Goal: Task Accomplishment & Management: Manage account settings

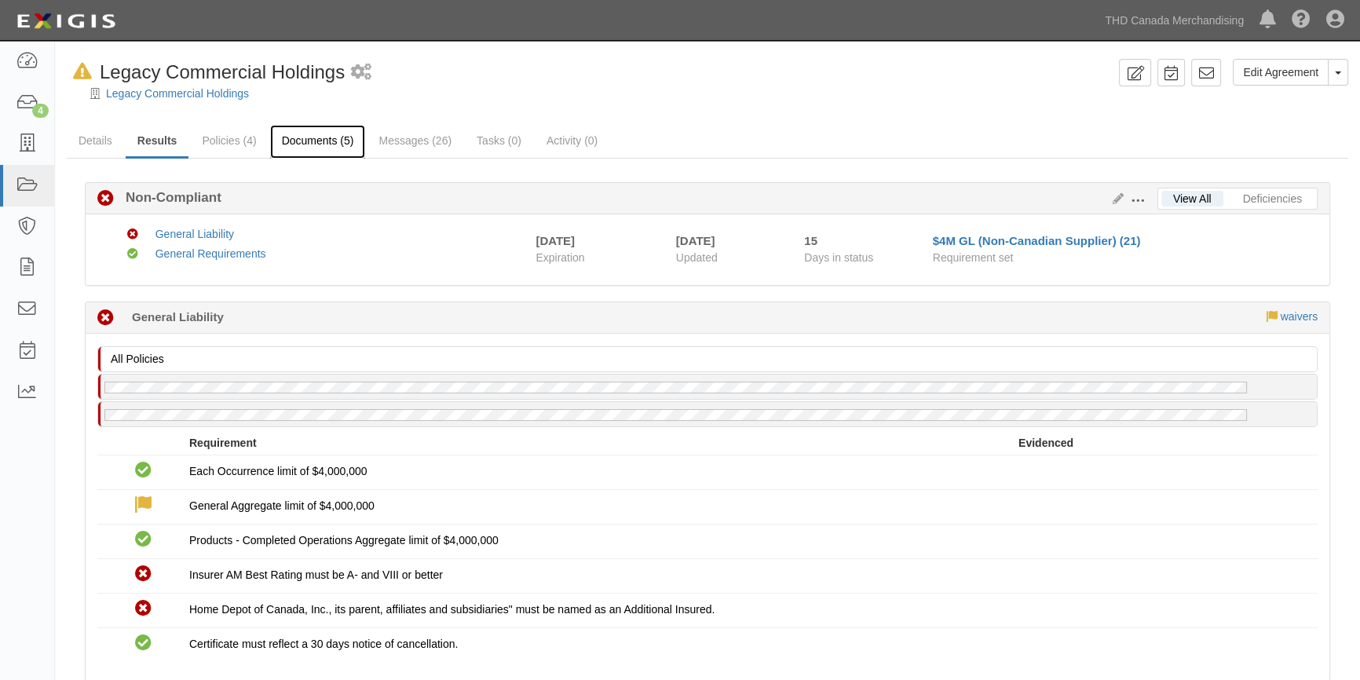
click at [335, 141] on link "Documents (5)" at bounding box center [318, 142] width 96 height 34
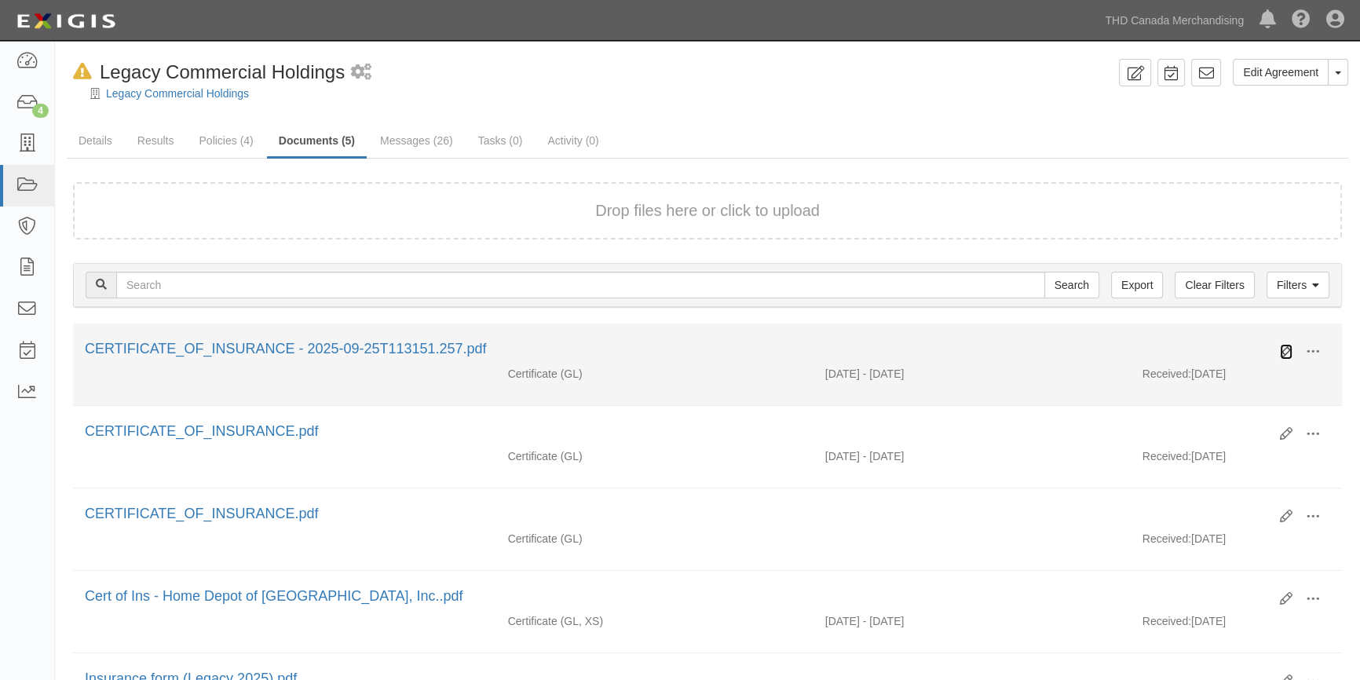
click at [1285, 349] on icon at bounding box center [1286, 352] width 13 height 13
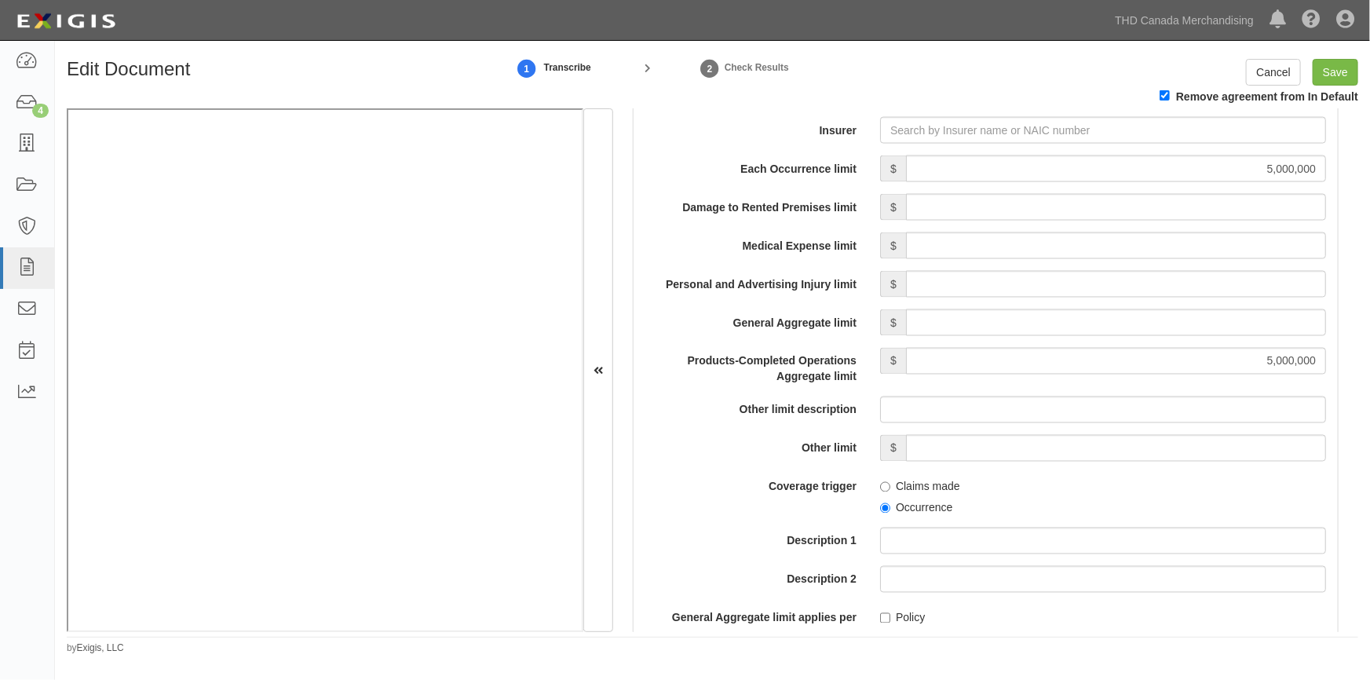
scroll to position [1274, 0]
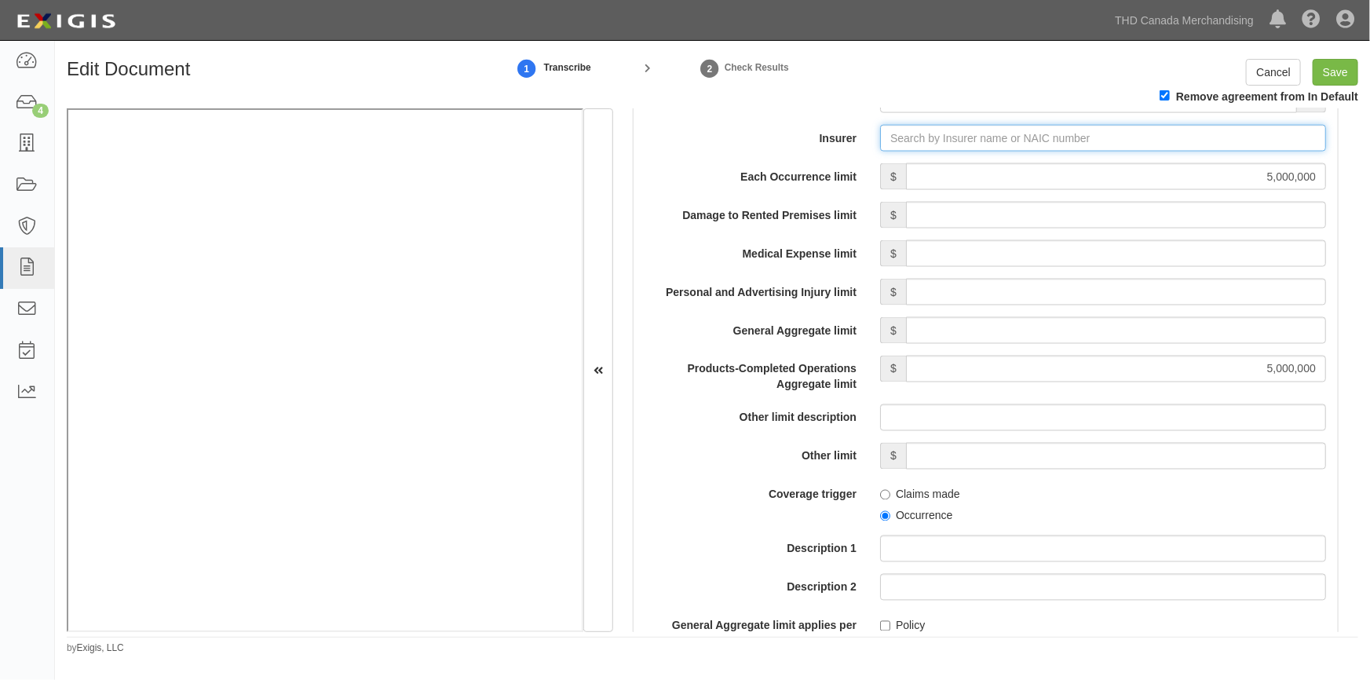
click at [901, 140] on input "Insurer" at bounding box center [1103, 138] width 446 height 27
type input "l"
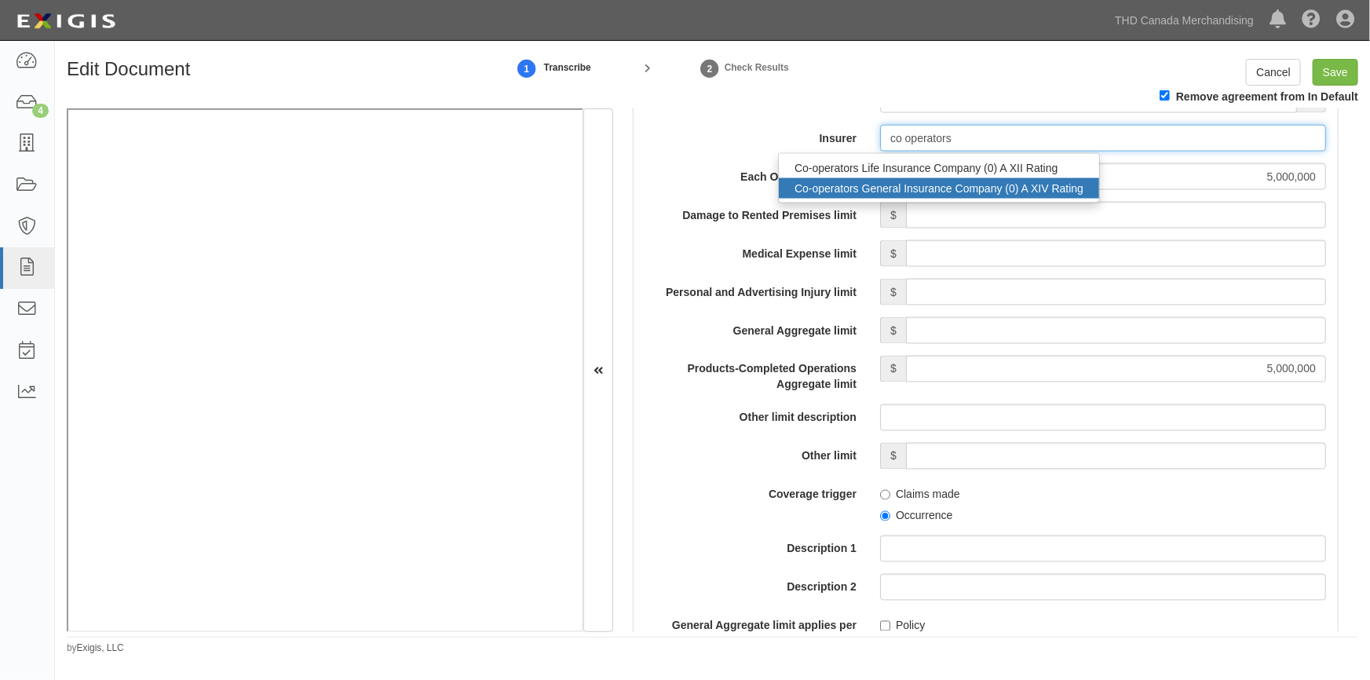
click at [894, 187] on div "Co-operators General Insurance Company (0) A XIV Rating" at bounding box center [939, 188] width 320 height 20
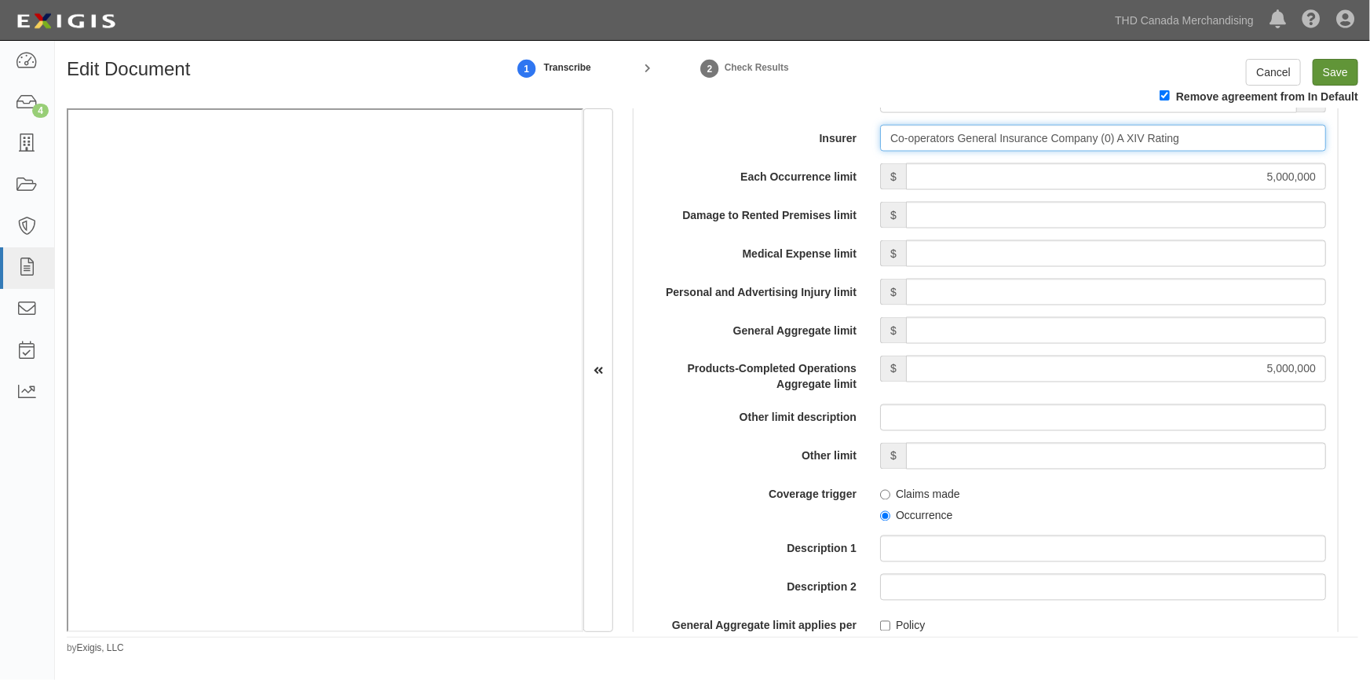
type input "Co-operators General Insurance Company (0) A XIV Rating"
click at [1325, 72] on input "Save" at bounding box center [1336, 72] width 46 height 27
type input "5000000"
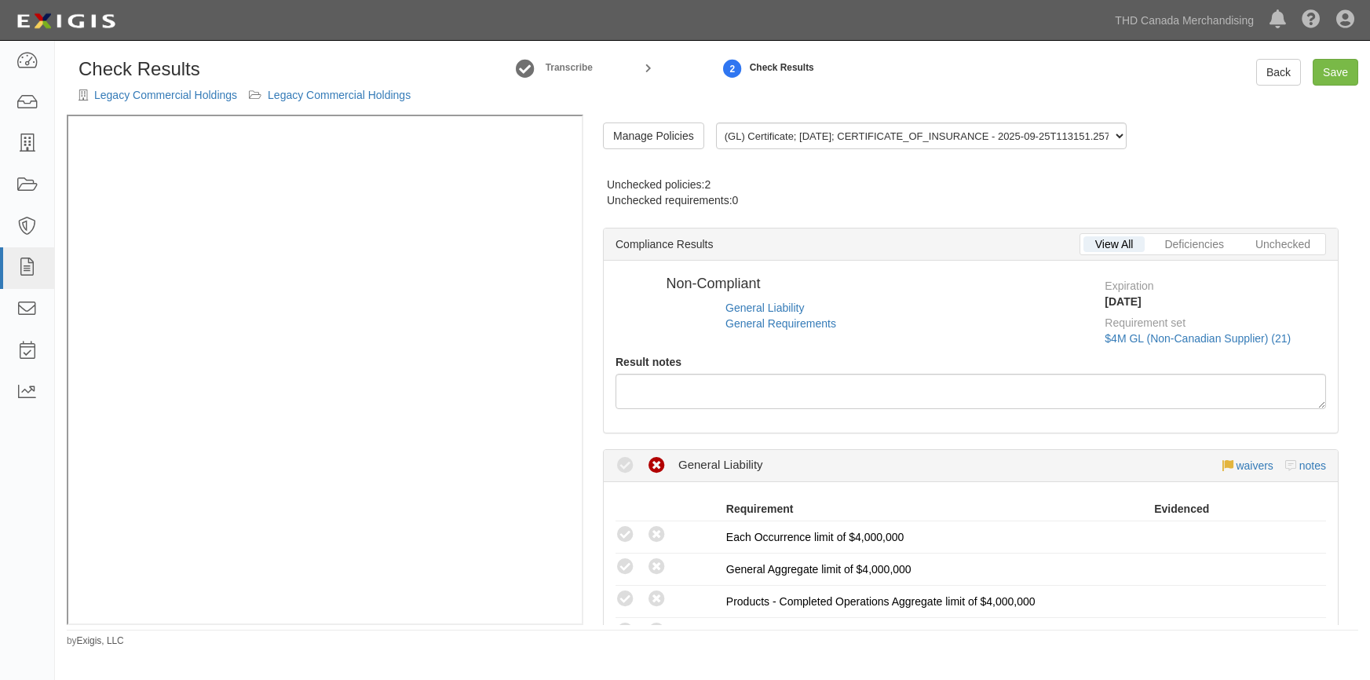
radio input "true"
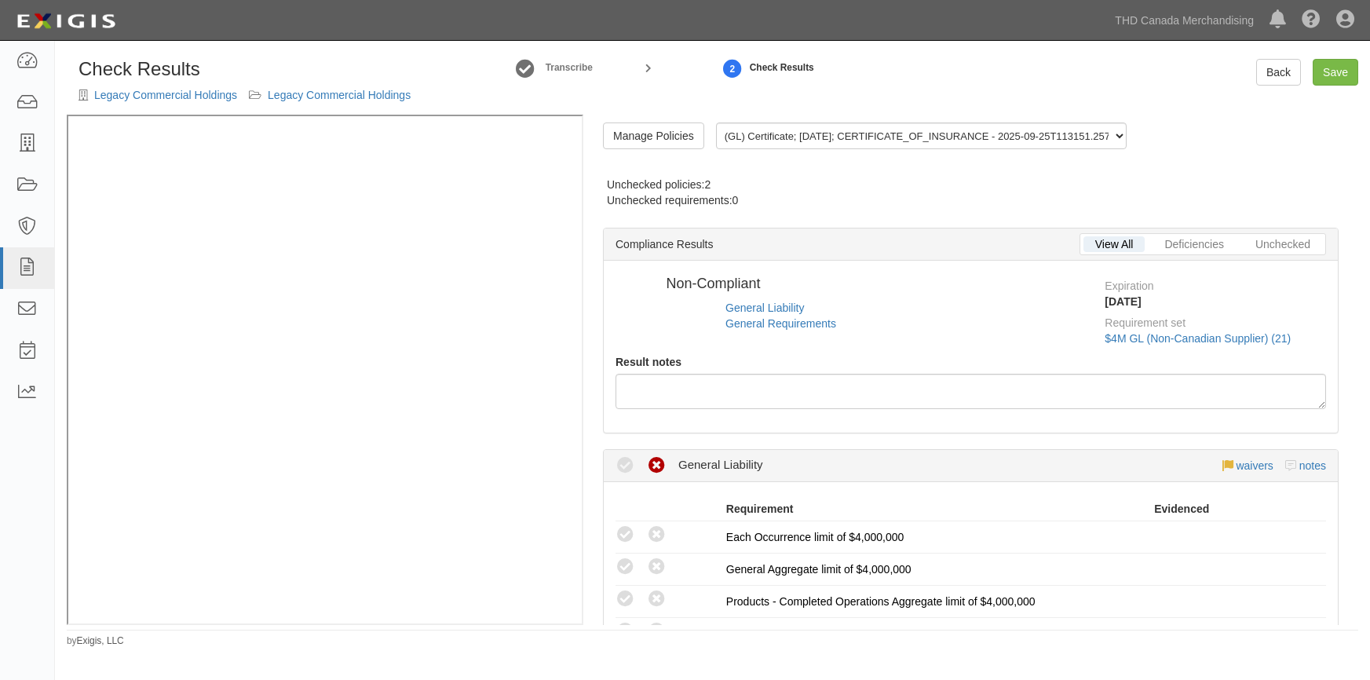
radio input "true"
radio input "false"
radio input "true"
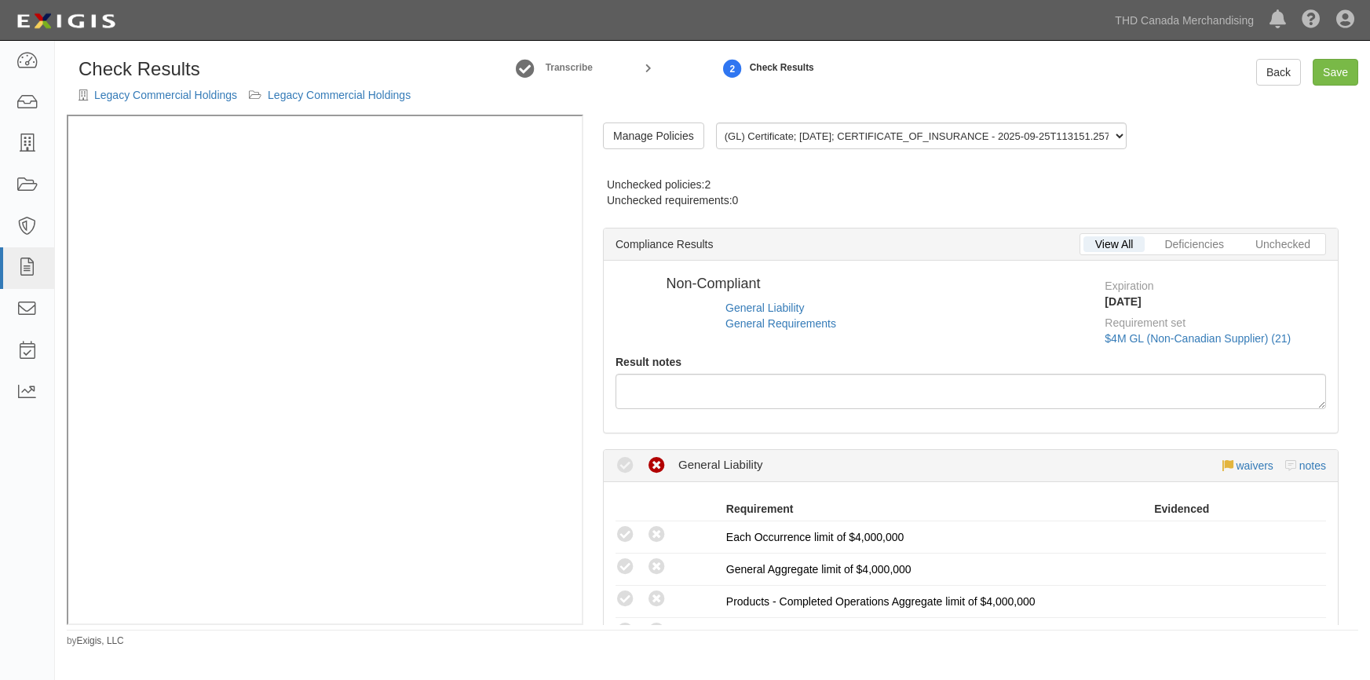
radio input "true"
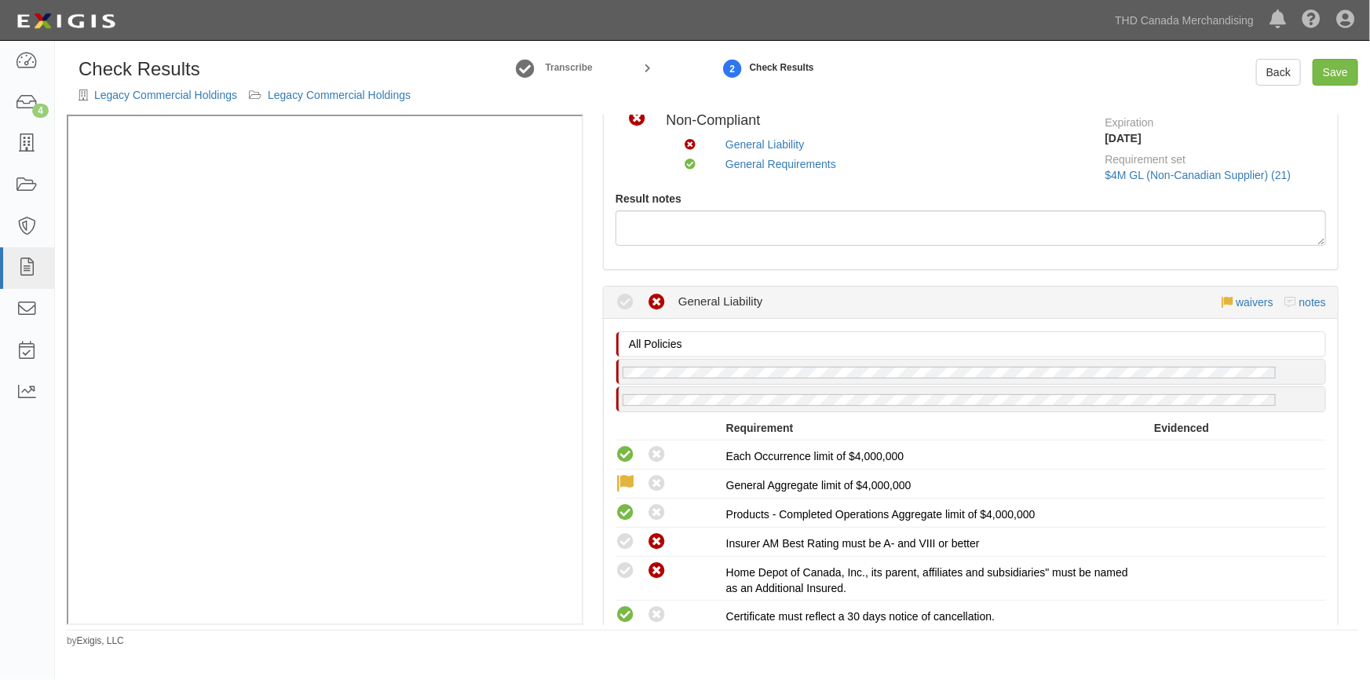
scroll to position [214, 0]
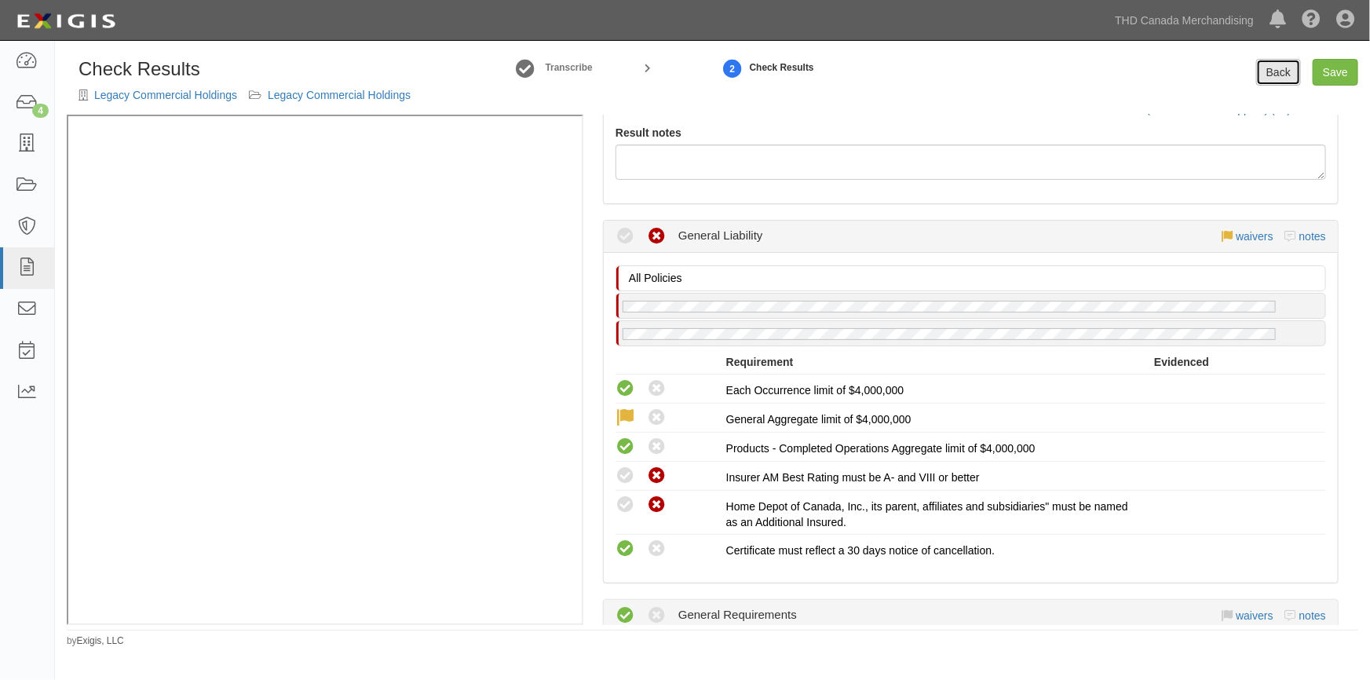
click at [1269, 71] on link "Back" at bounding box center [1278, 72] width 45 height 27
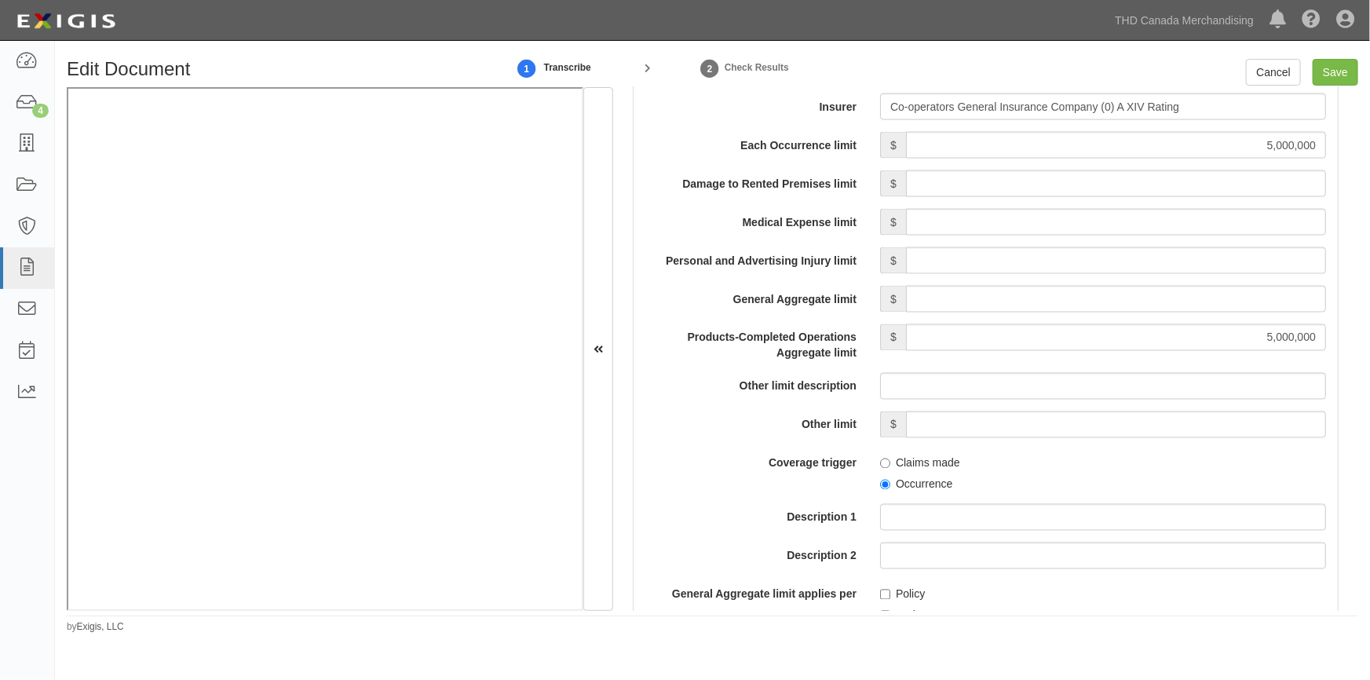
scroll to position [999, 0]
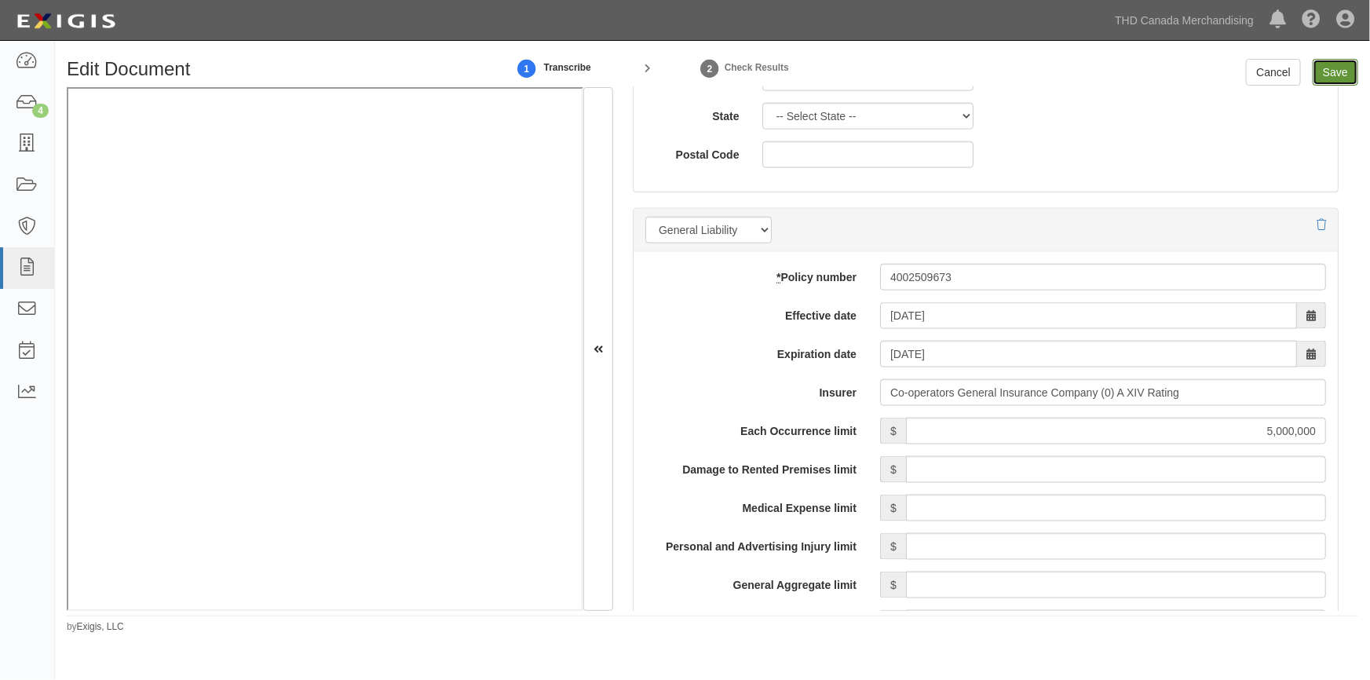
click at [1321, 79] on input "Save" at bounding box center [1336, 72] width 46 height 27
type input "5000000"
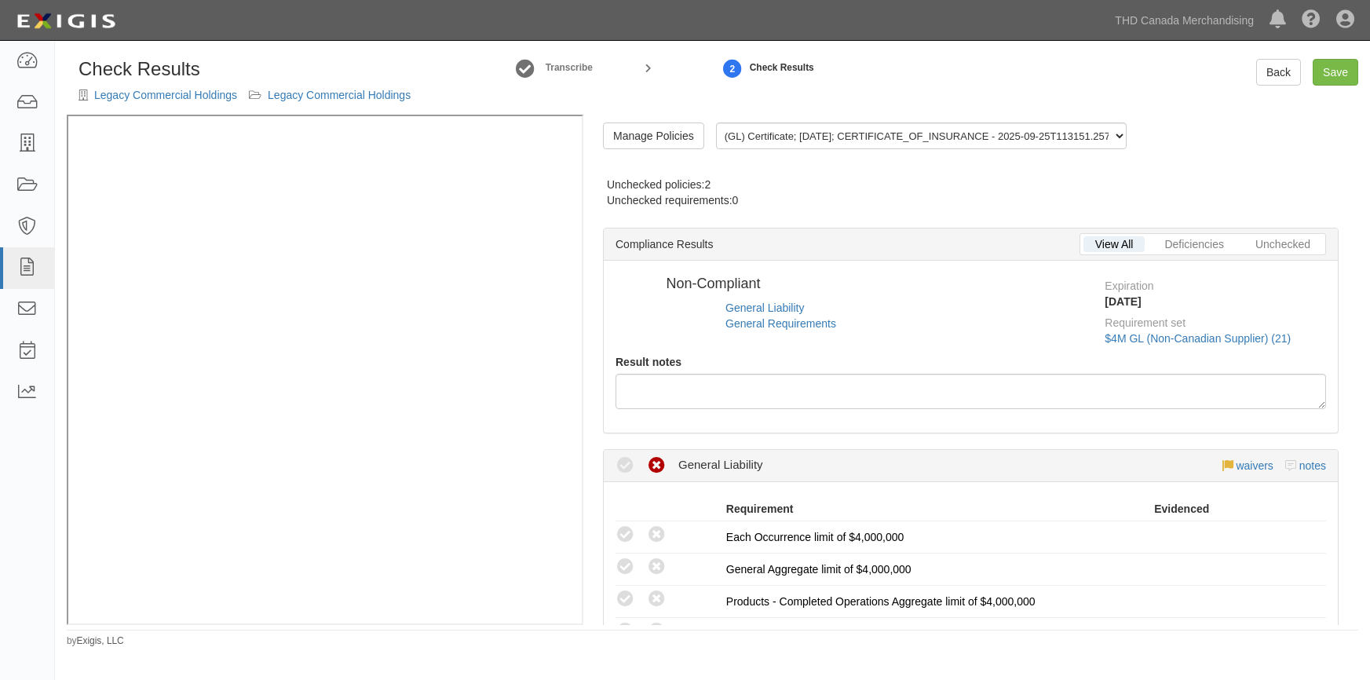
radio input "true"
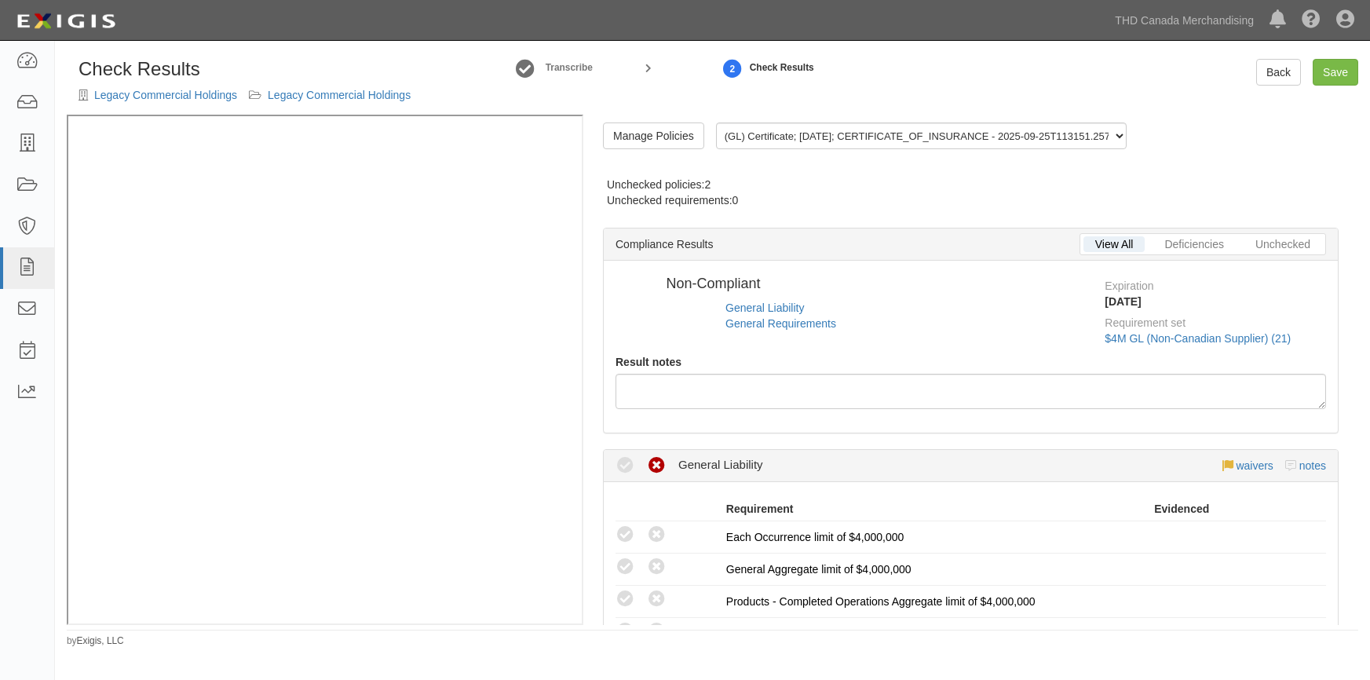
radio input "true"
radio input "false"
radio input "true"
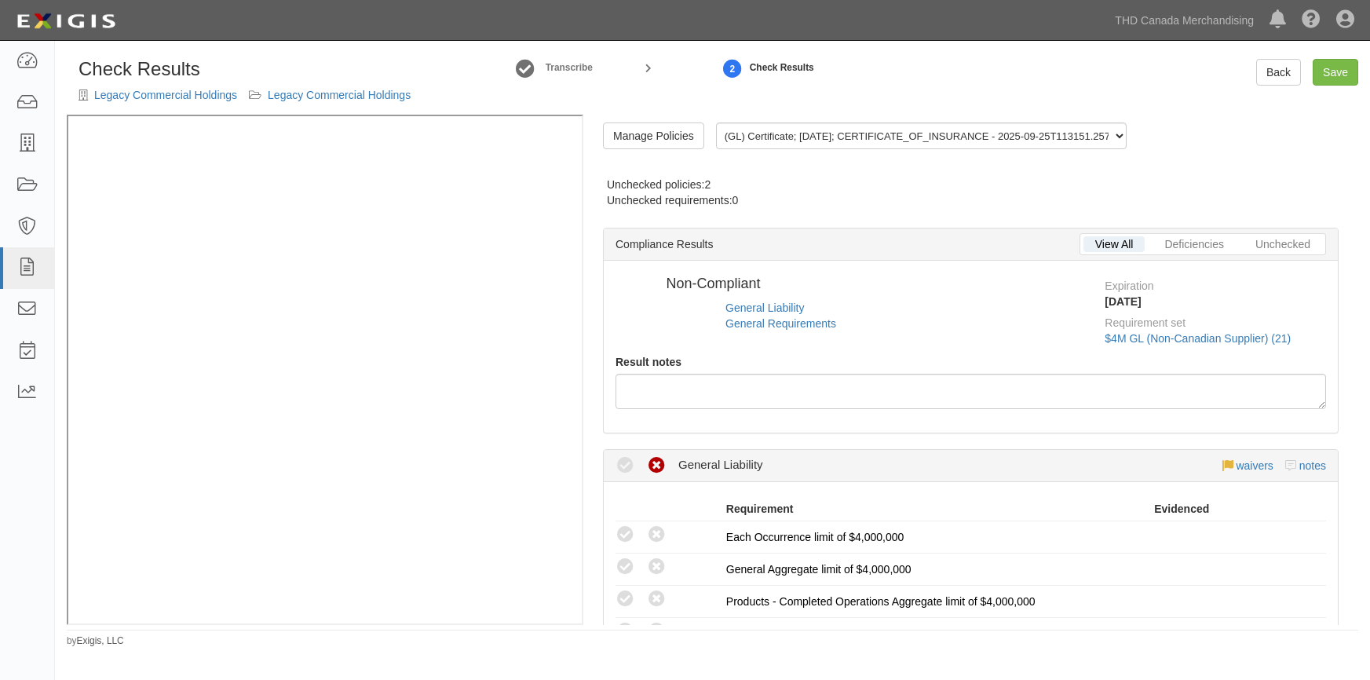
radio input "true"
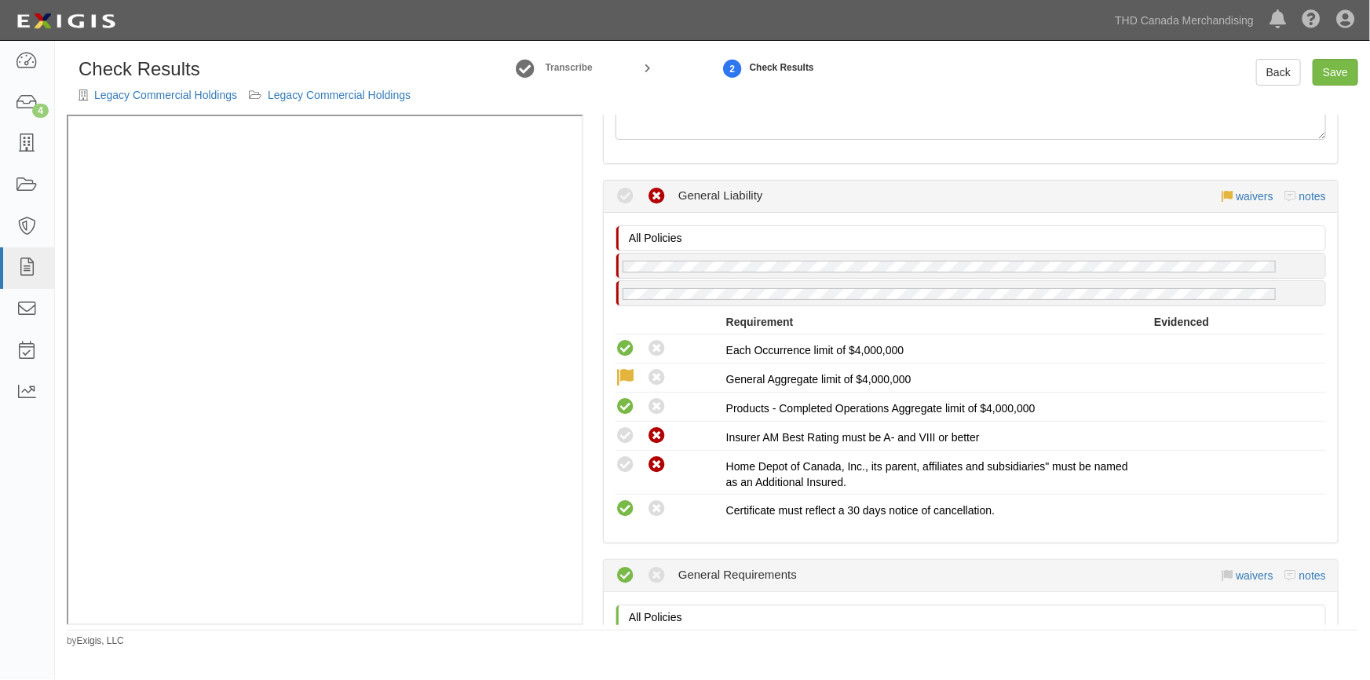
scroll to position [357, 0]
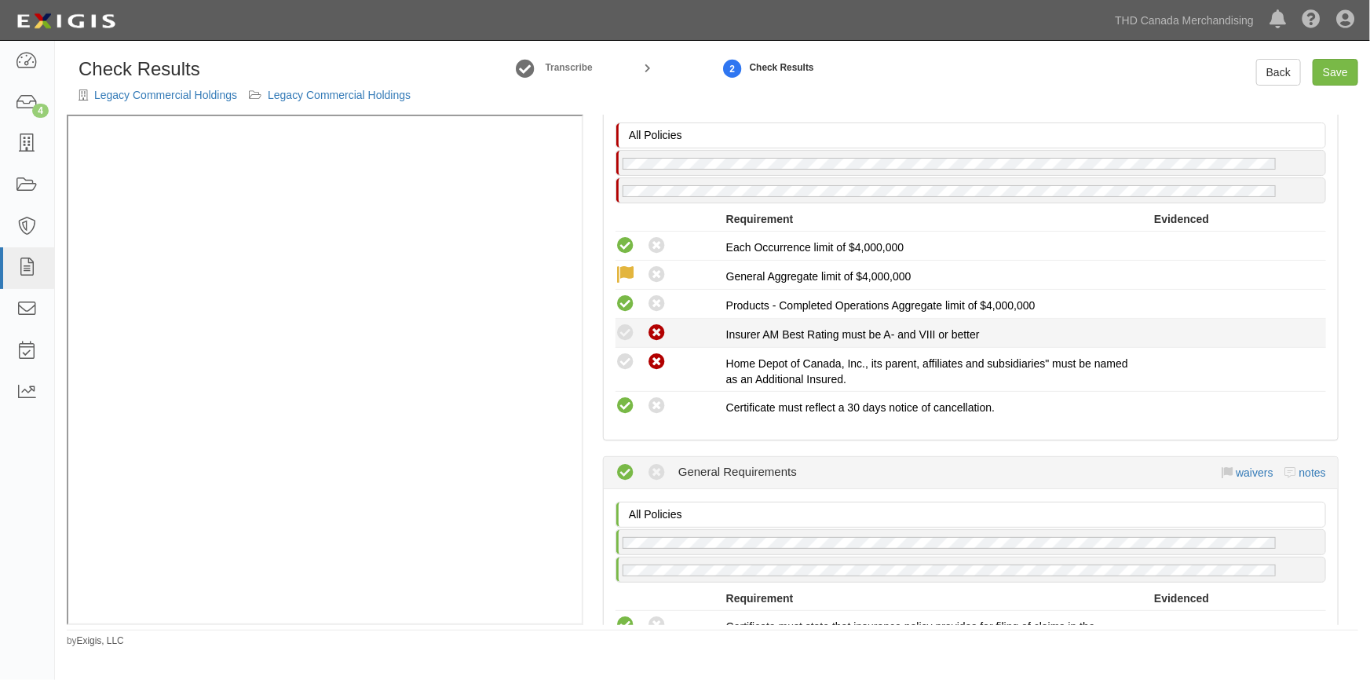
click at [617, 337] on icon at bounding box center [626, 334] width 20 height 20
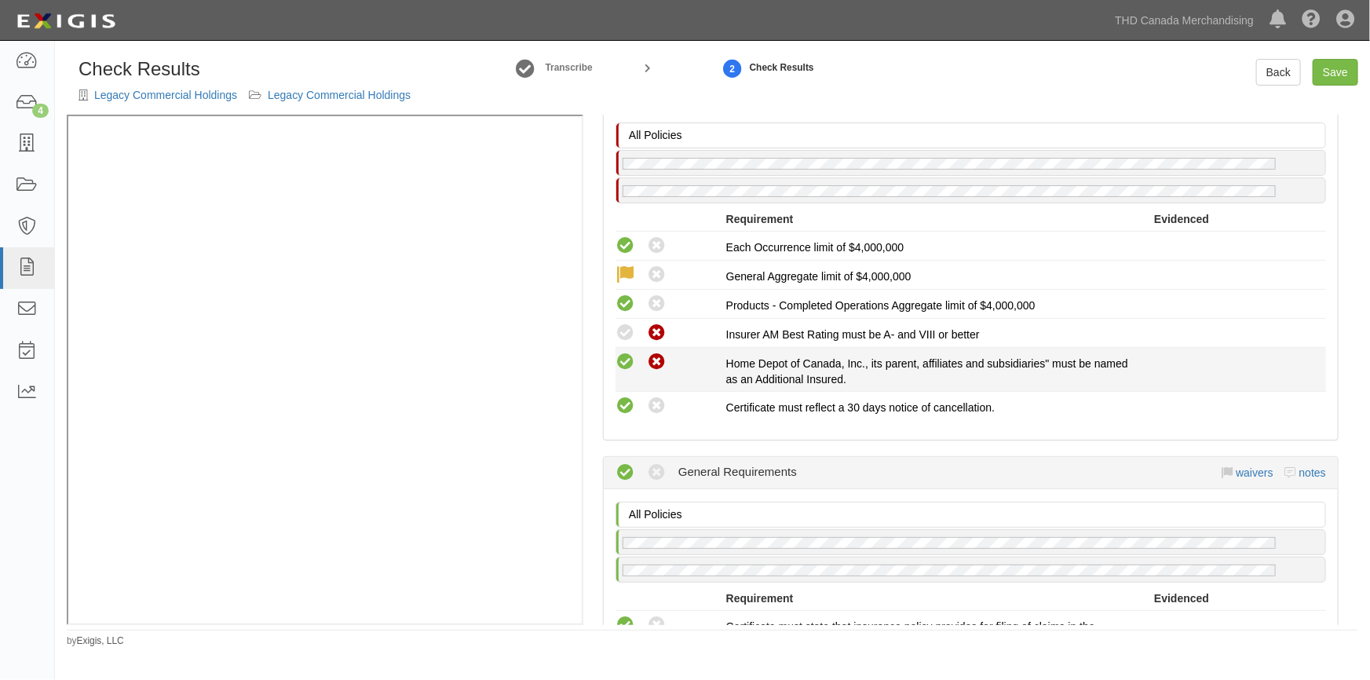
click at [621, 353] on icon at bounding box center [626, 363] width 20 height 20
radio input "true"
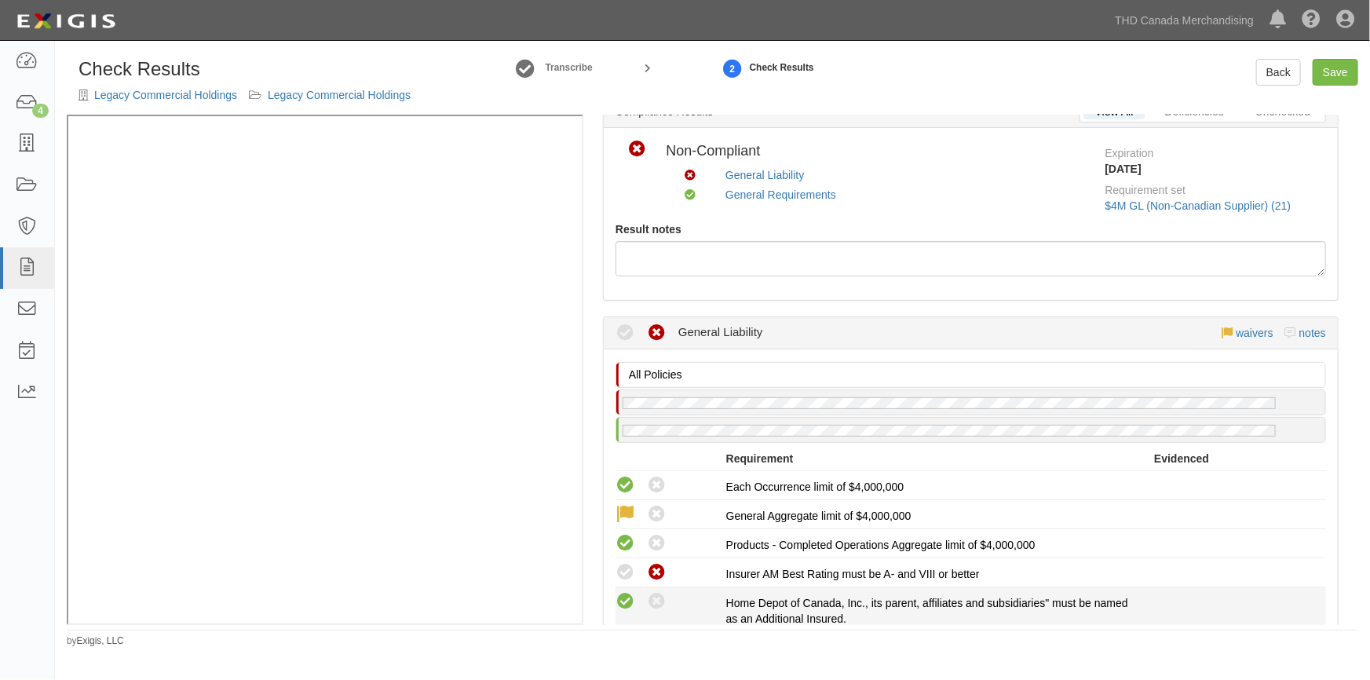
scroll to position [0, 0]
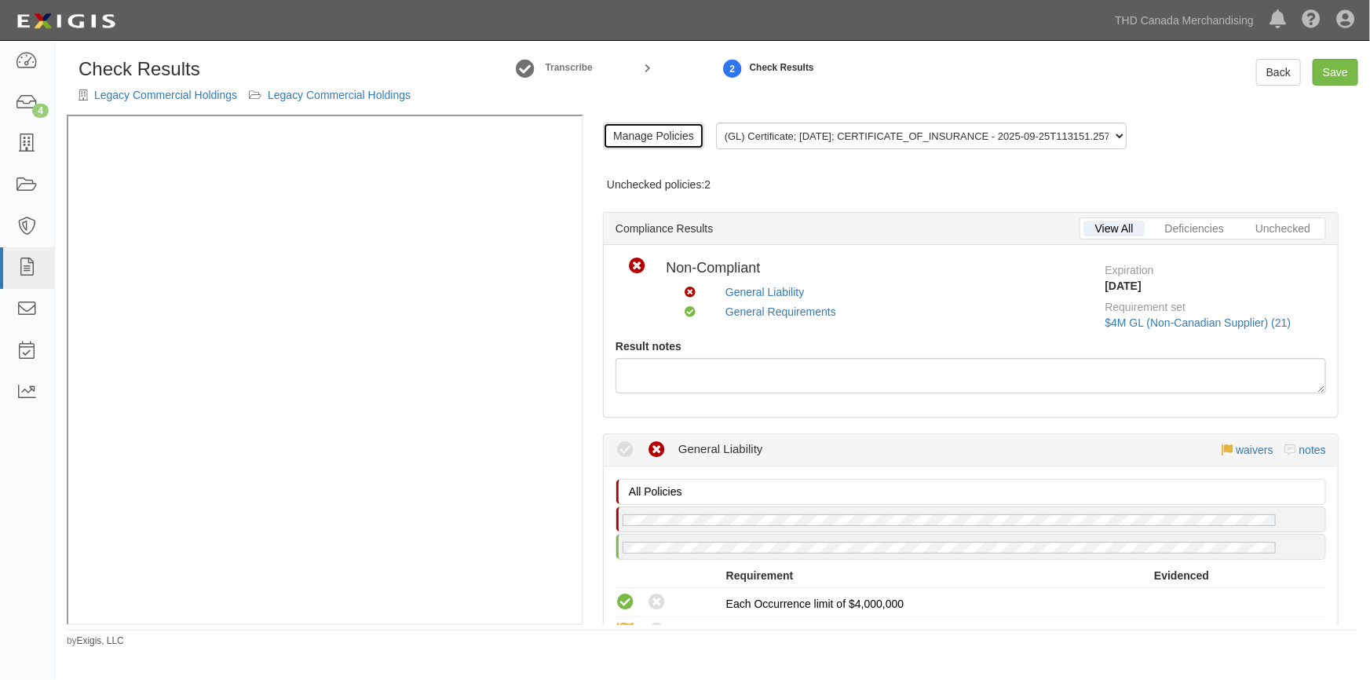
click at [656, 137] on link "Manage Policies" at bounding box center [653, 136] width 101 height 27
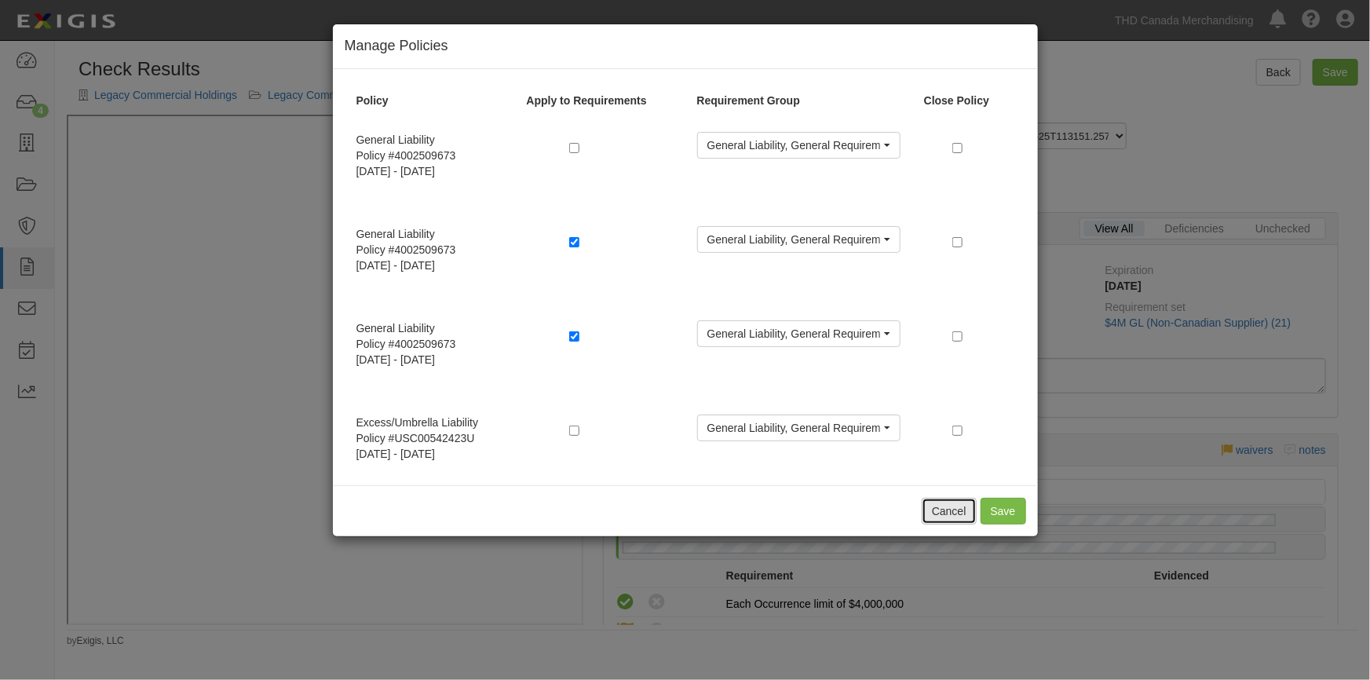
click at [942, 507] on button "Cancel" at bounding box center [949, 511] width 55 height 27
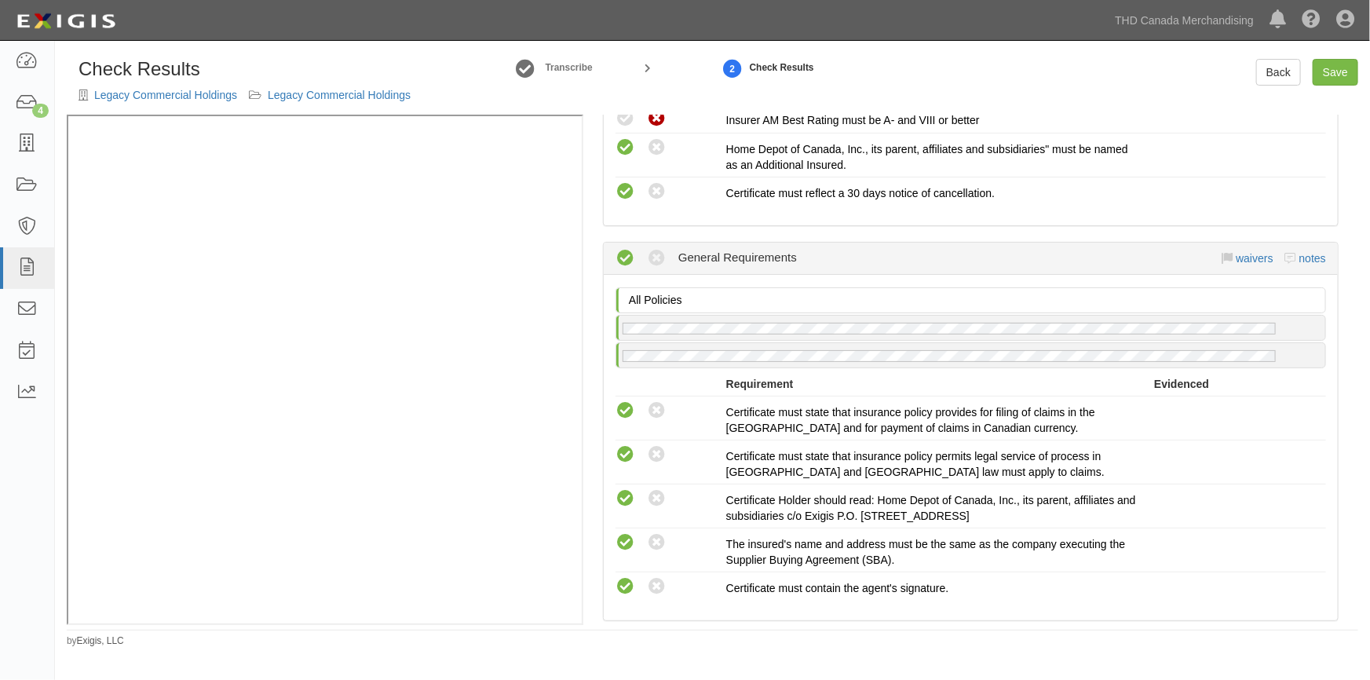
scroll to position [428, 0]
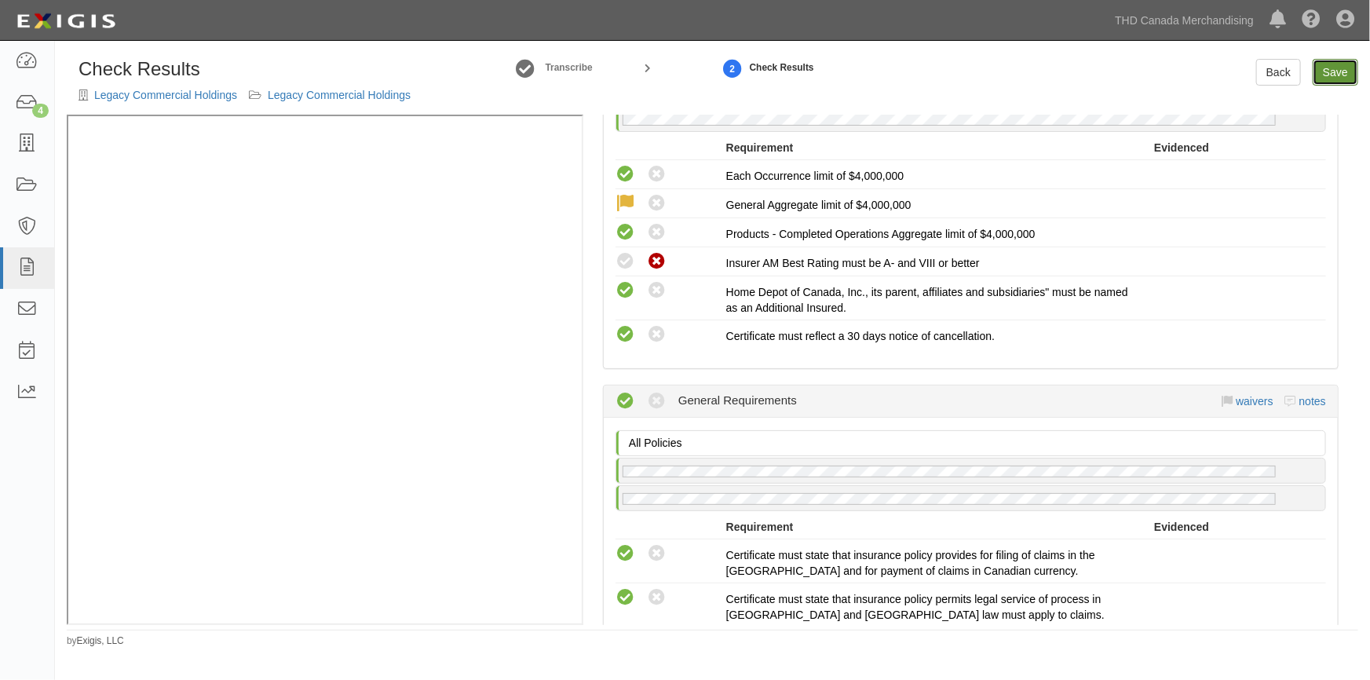
click at [1333, 78] on link "Save" at bounding box center [1336, 72] width 46 height 27
radio input "true"
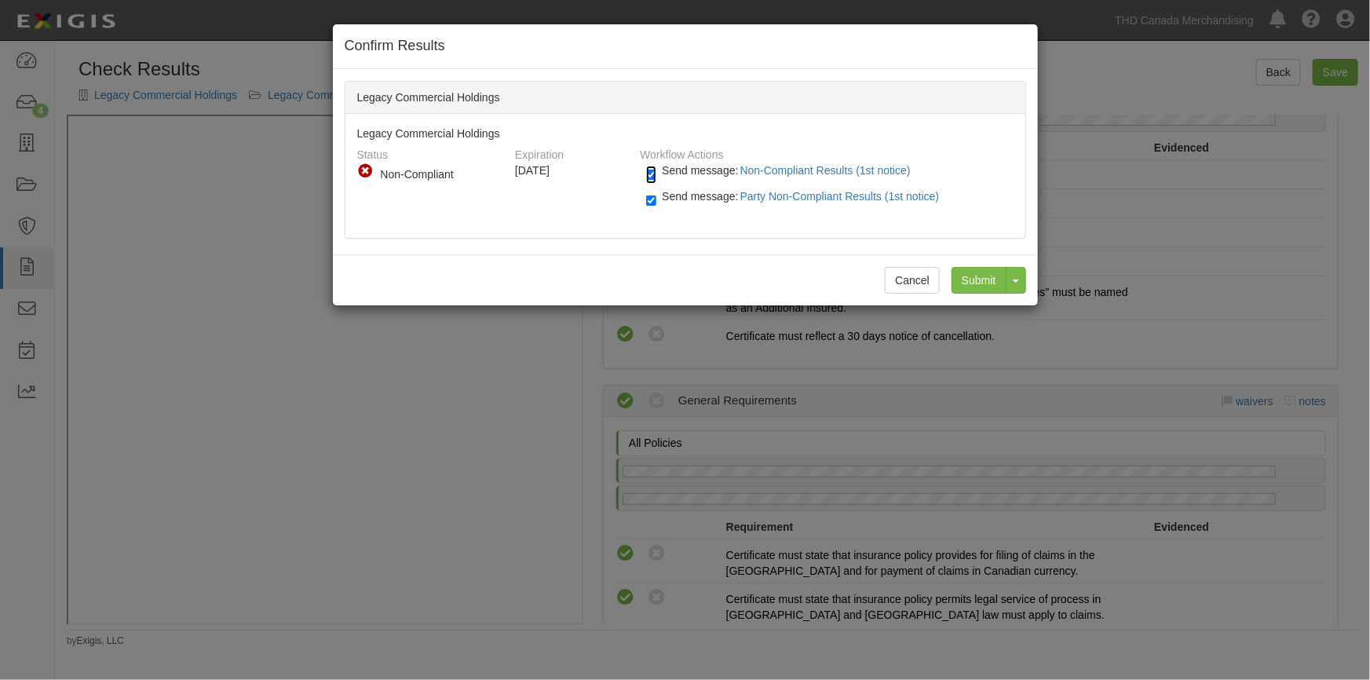
click at [654, 173] on input "Send message: Non-Compliant Results (1st notice)" at bounding box center [651, 175] width 10 height 18
checkbox input "false"
click at [652, 200] on input "Send message: Party Non-Compliant Results (1st notice)" at bounding box center [651, 201] width 10 height 18
checkbox input "false"
click at [979, 280] on input "Submit" at bounding box center [979, 280] width 55 height 27
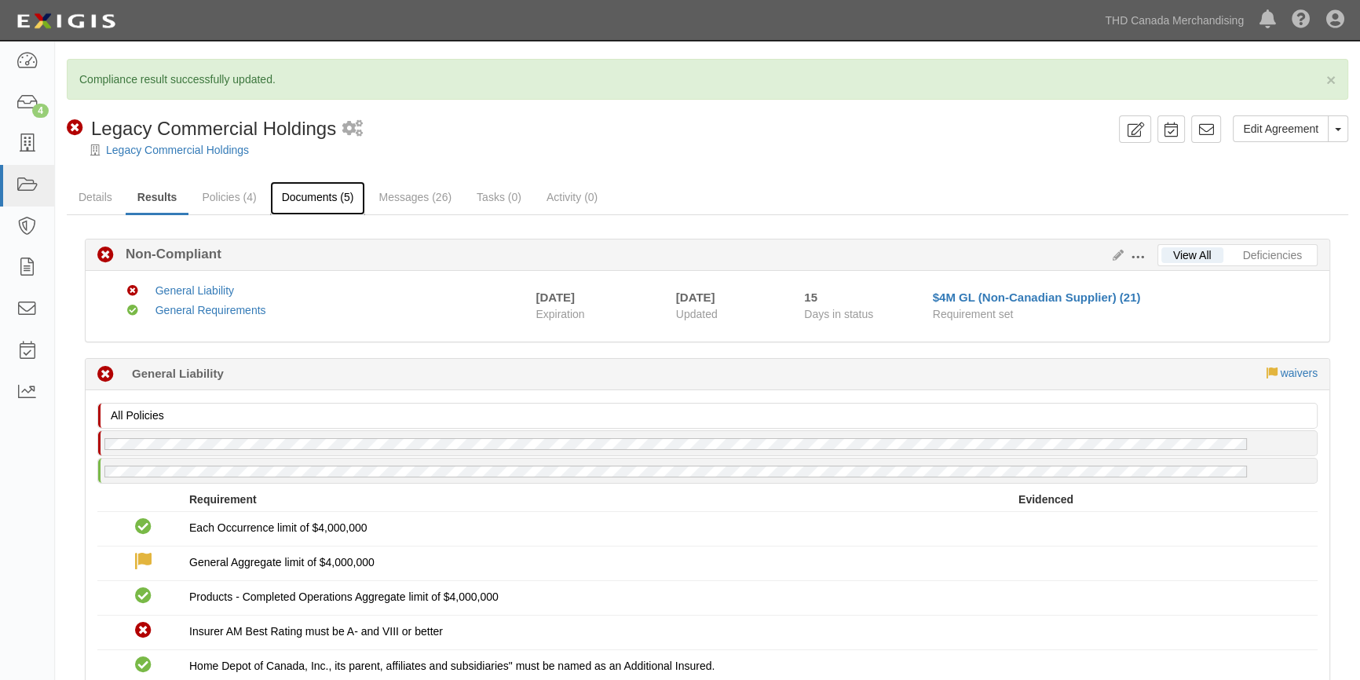
click at [323, 203] on link "Documents (5)" at bounding box center [318, 198] width 96 height 34
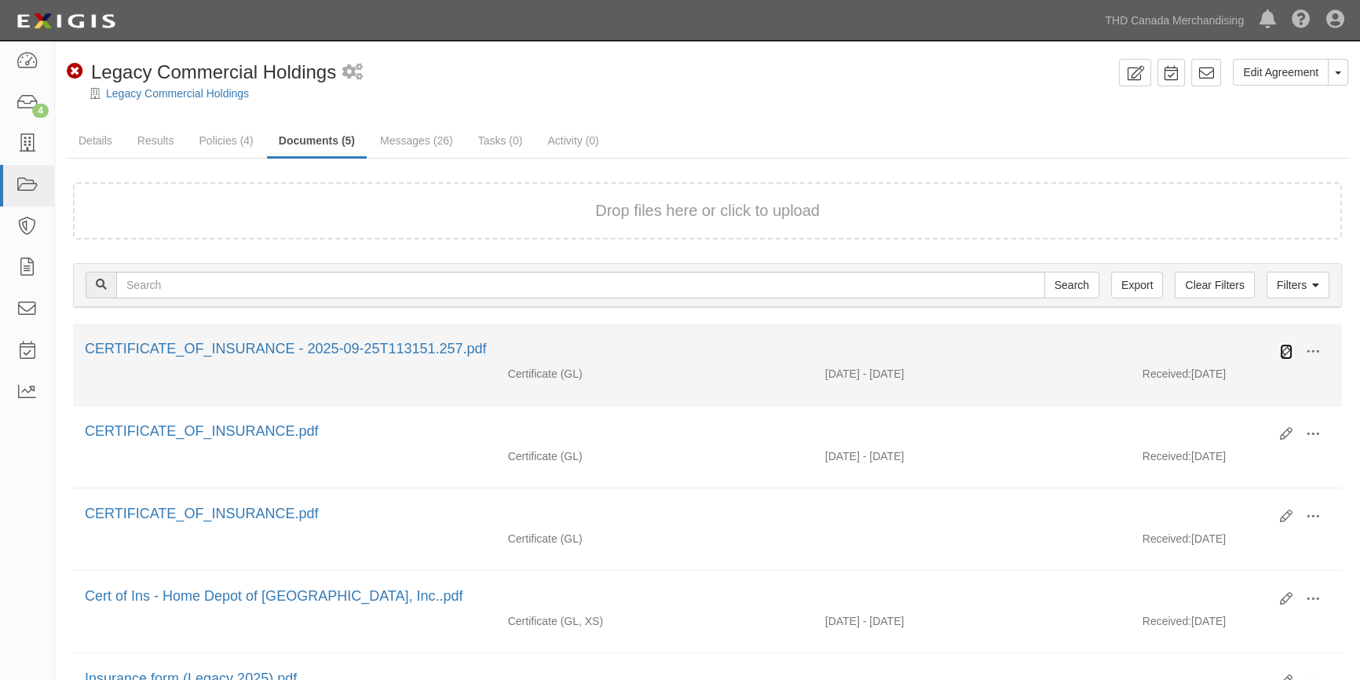
click at [1285, 351] on icon at bounding box center [1286, 352] width 13 height 13
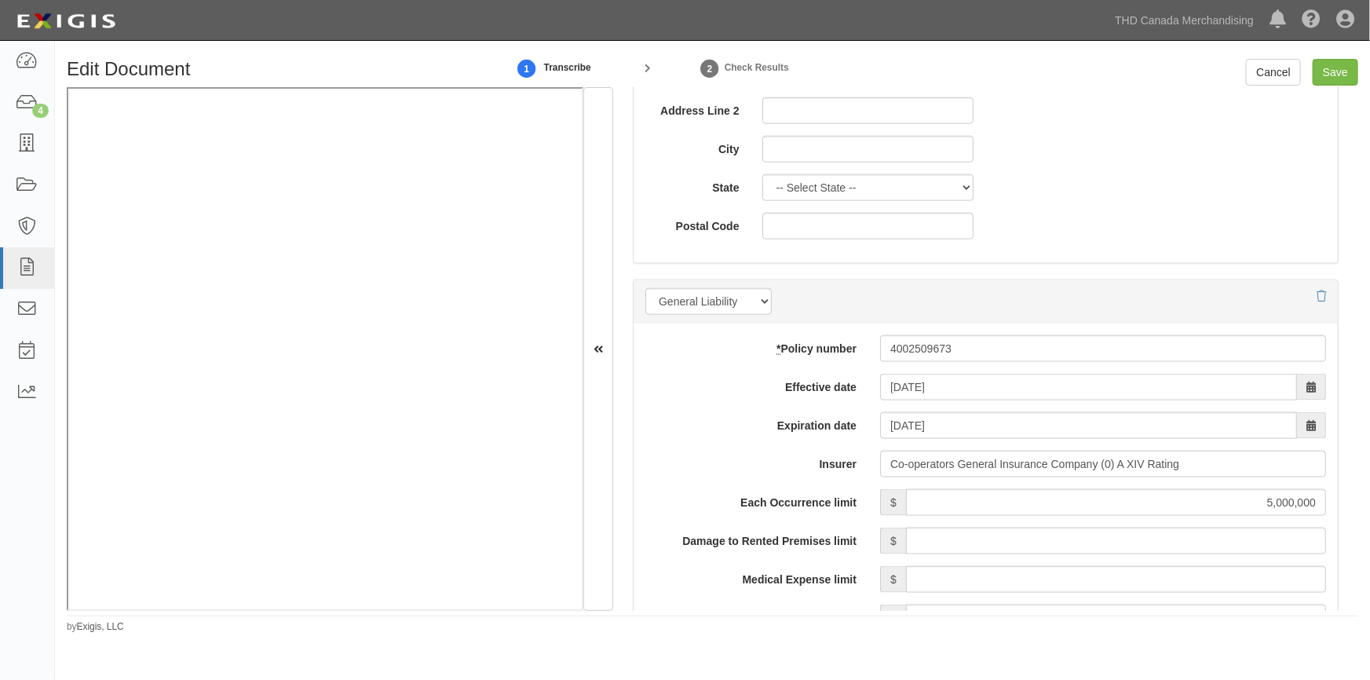
scroll to position [1142, 0]
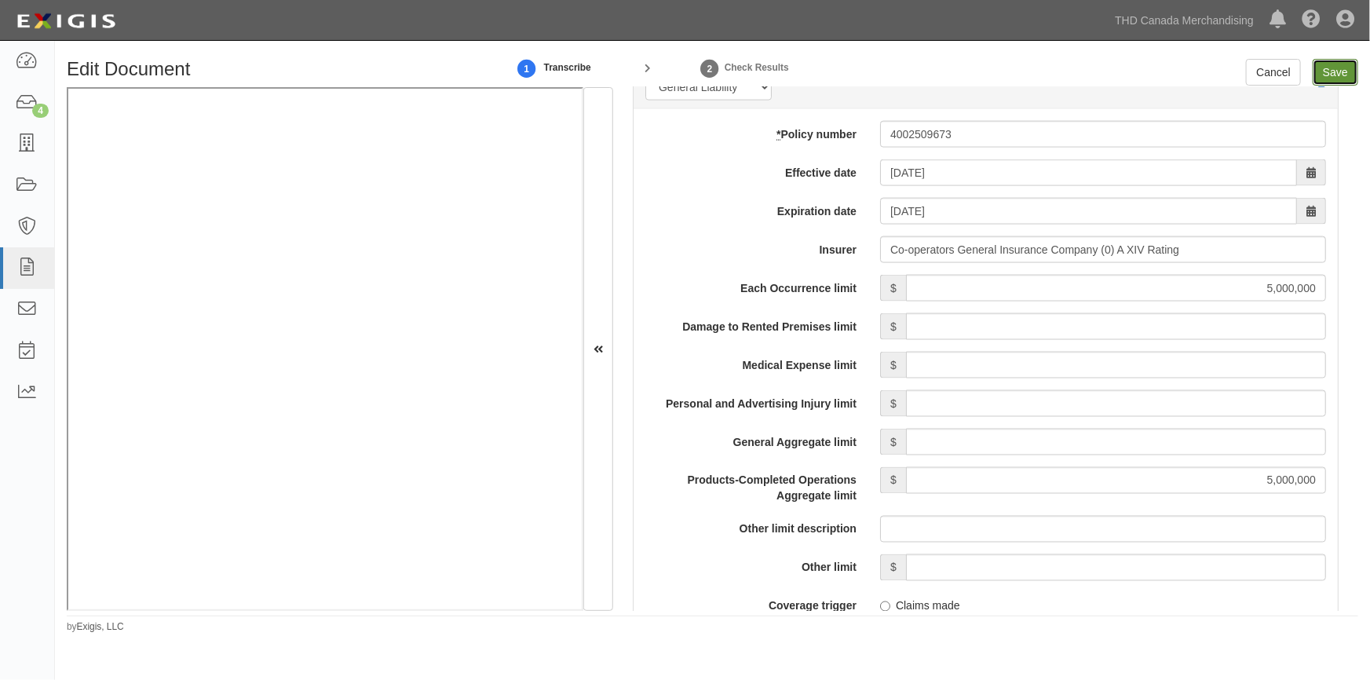
click at [1340, 74] on input "Save" at bounding box center [1336, 72] width 46 height 27
type input "5000000"
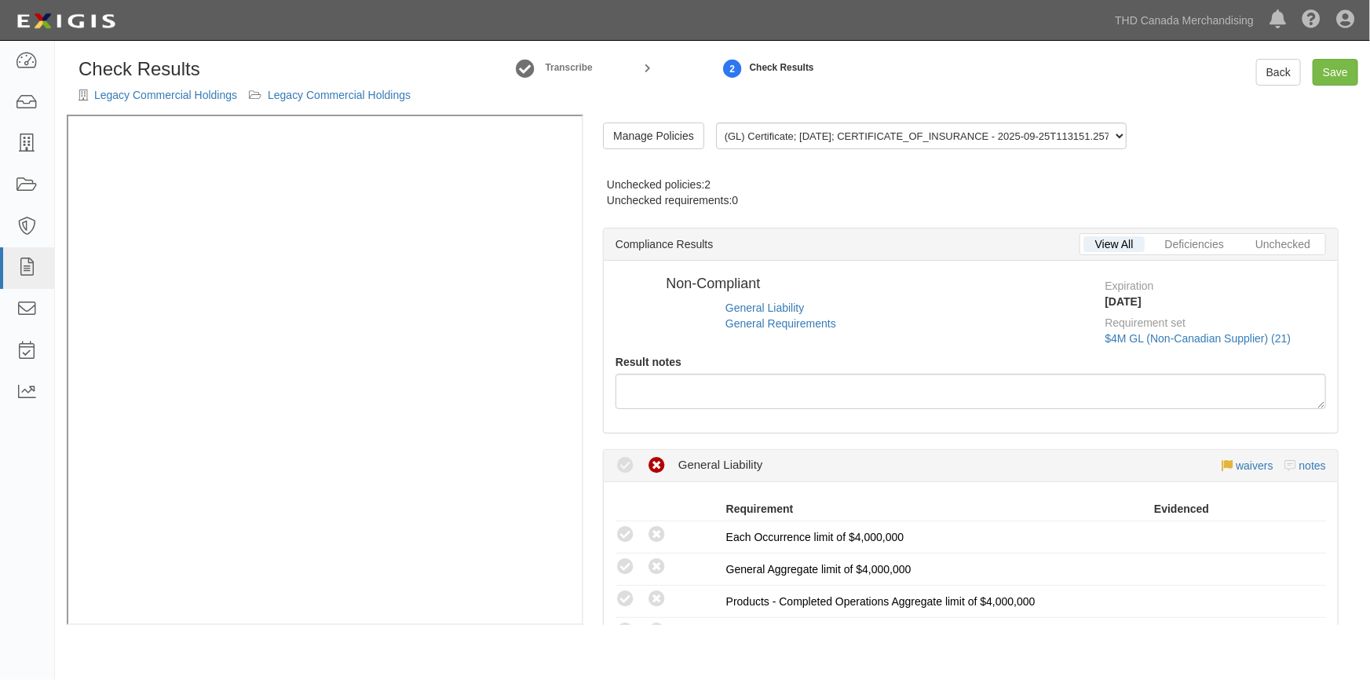
radio input "true"
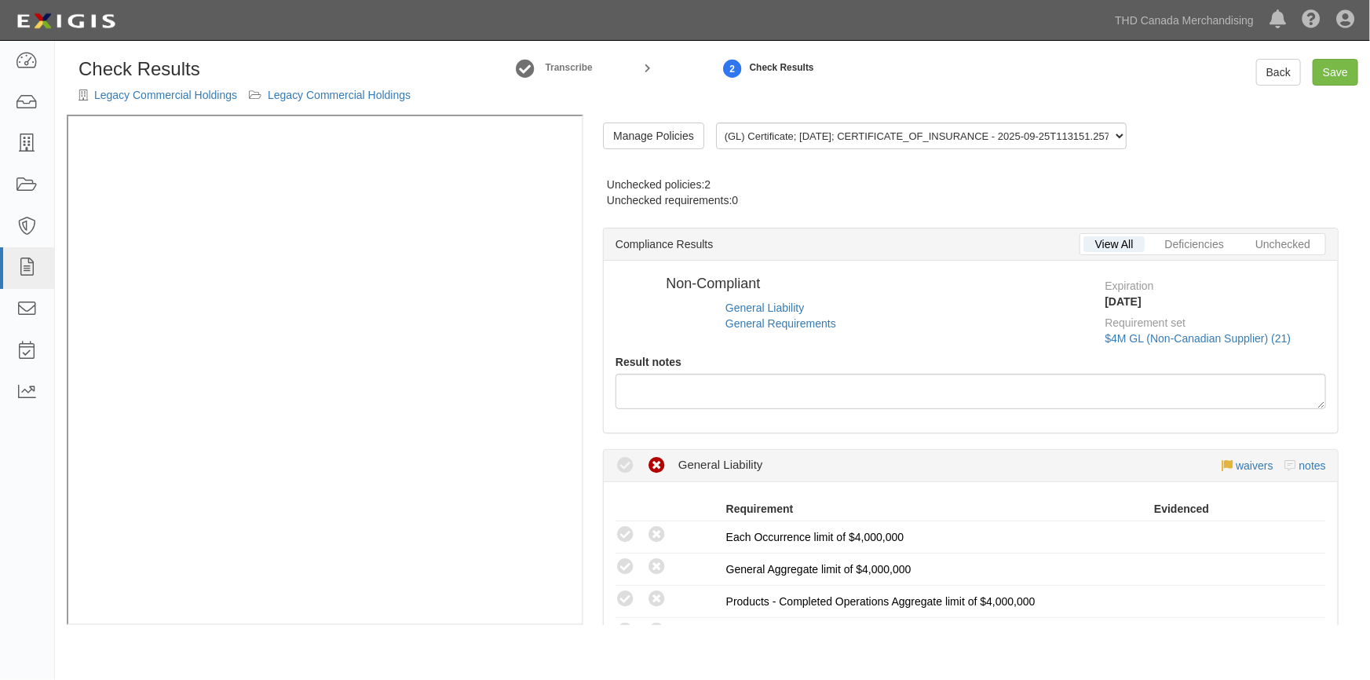
radio input "true"
radio input "false"
radio input "true"
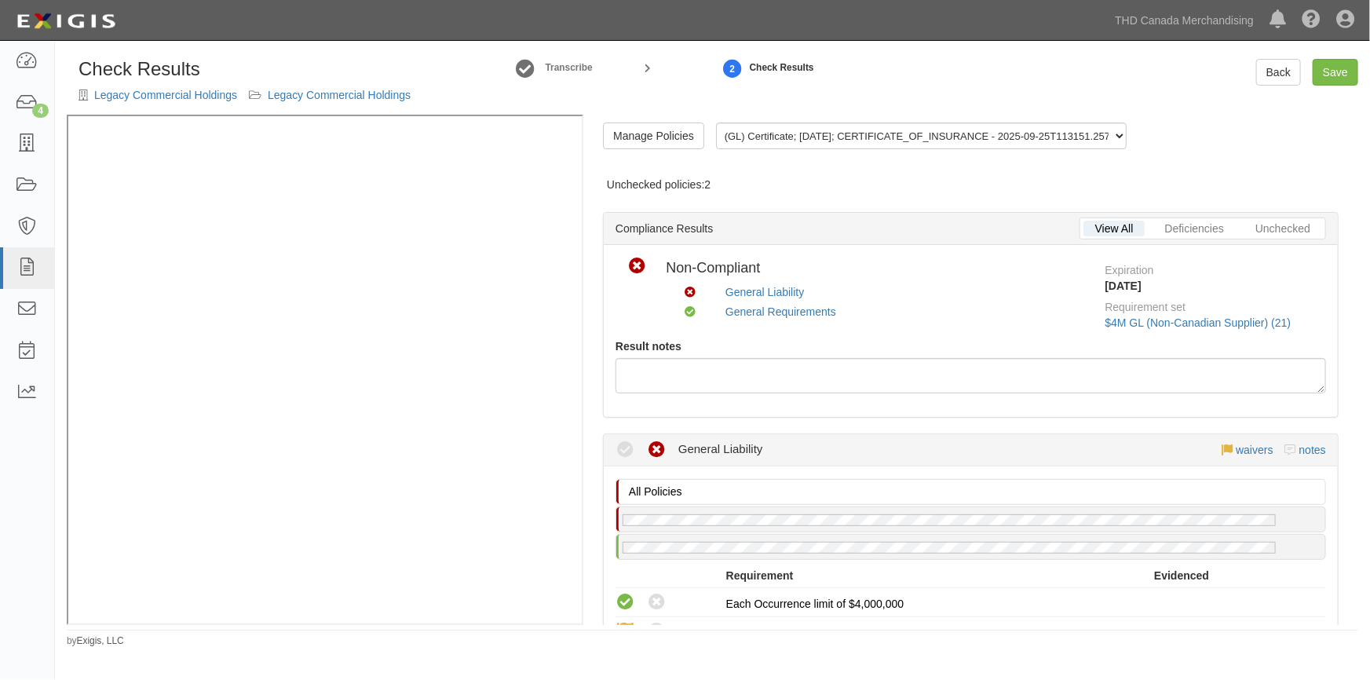
scroll to position [357, 0]
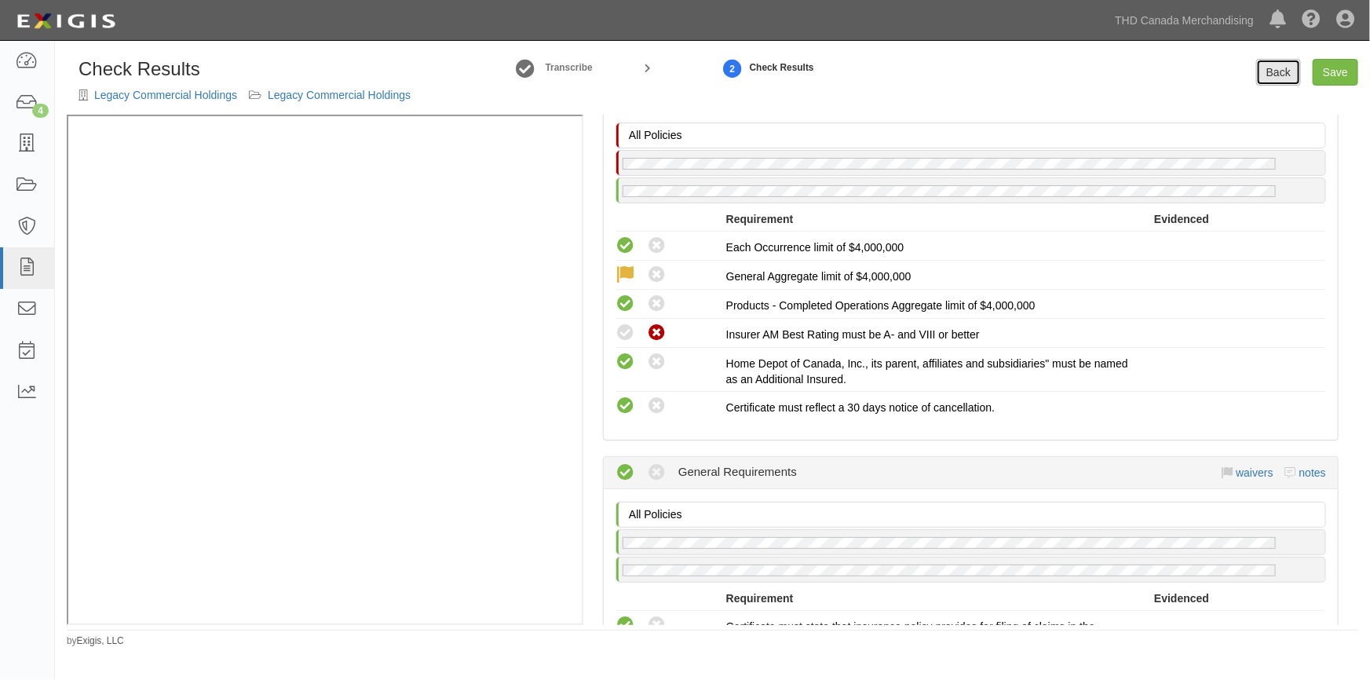
click at [1264, 75] on link "Back" at bounding box center [1278, 72] width 45 height 27
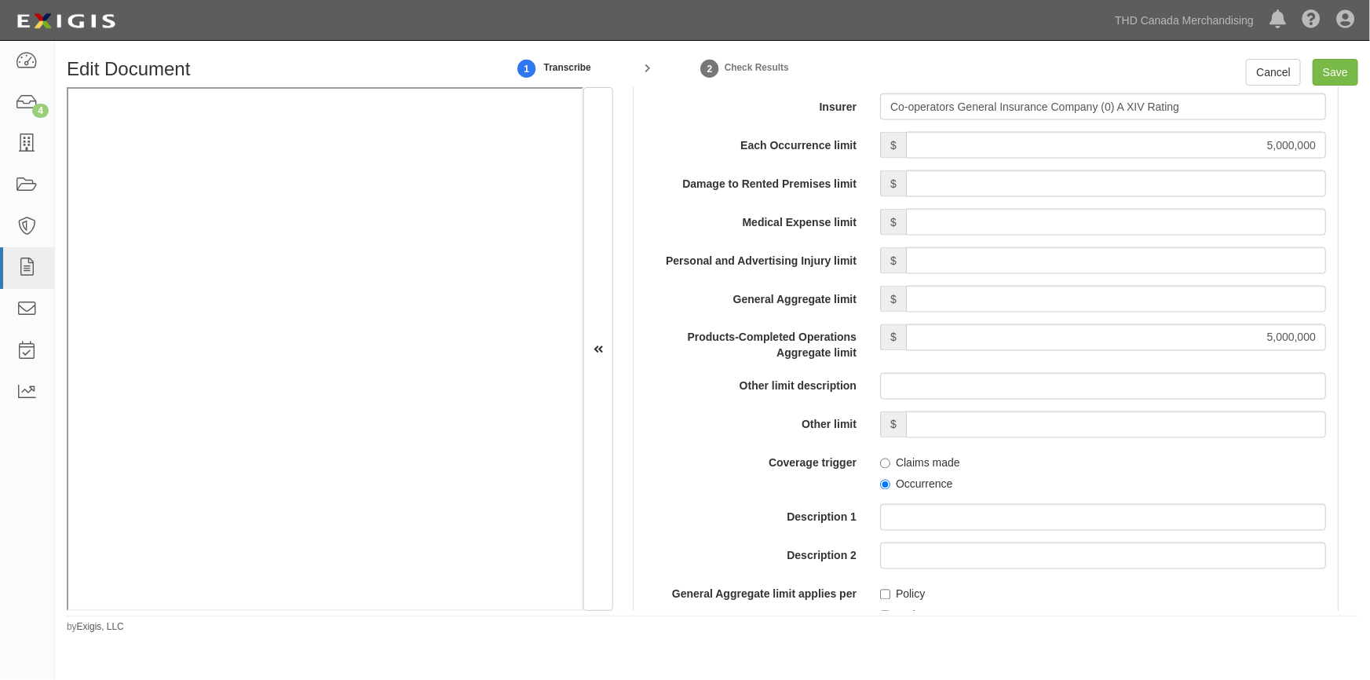
scroll to position [999, 0]
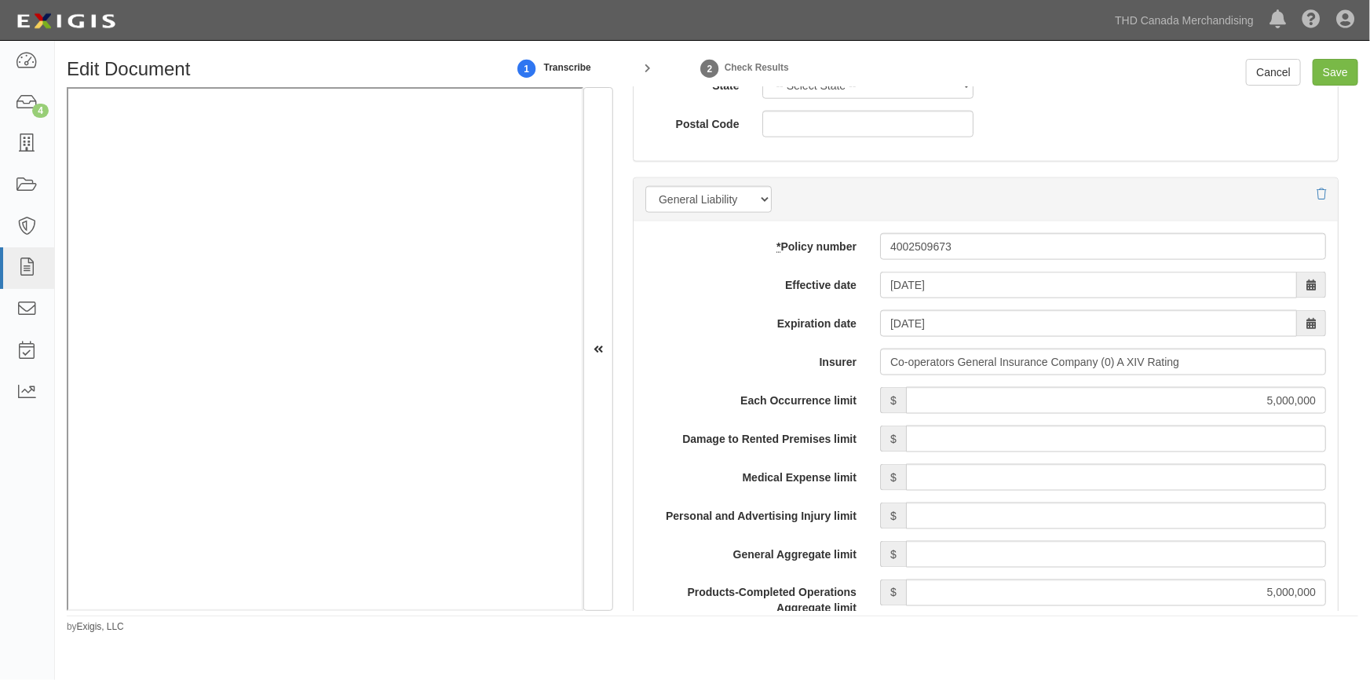
scroll to position [1142, 0]
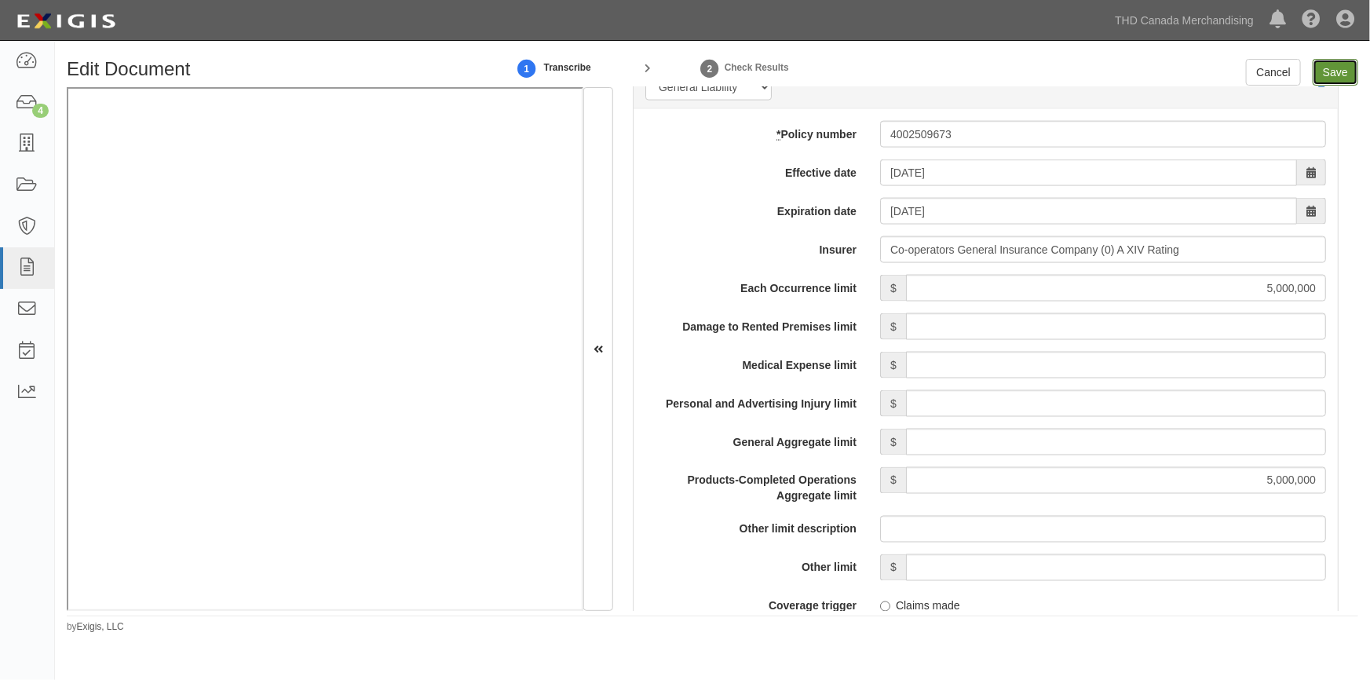
click at [1324, 82] on input "Save" at bounding box center [1336, 72] width 46 height 27
type input "5000000"
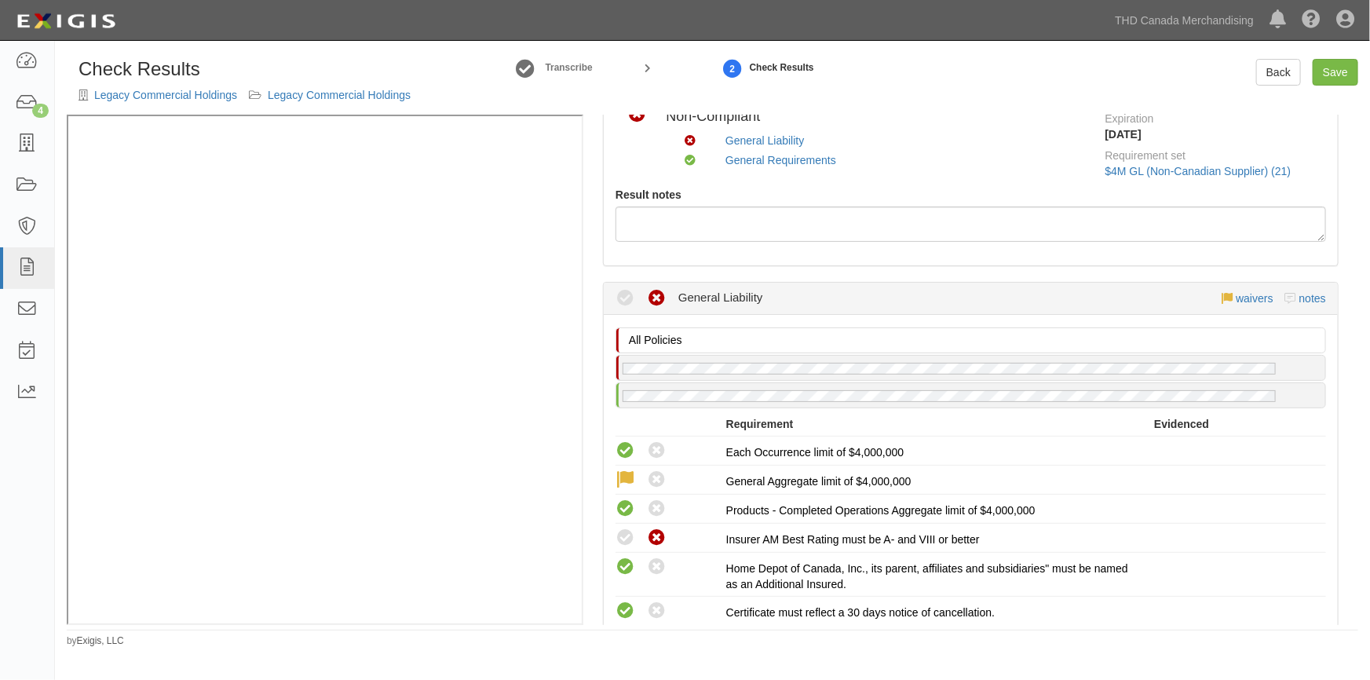
scroll to position [285, 0]
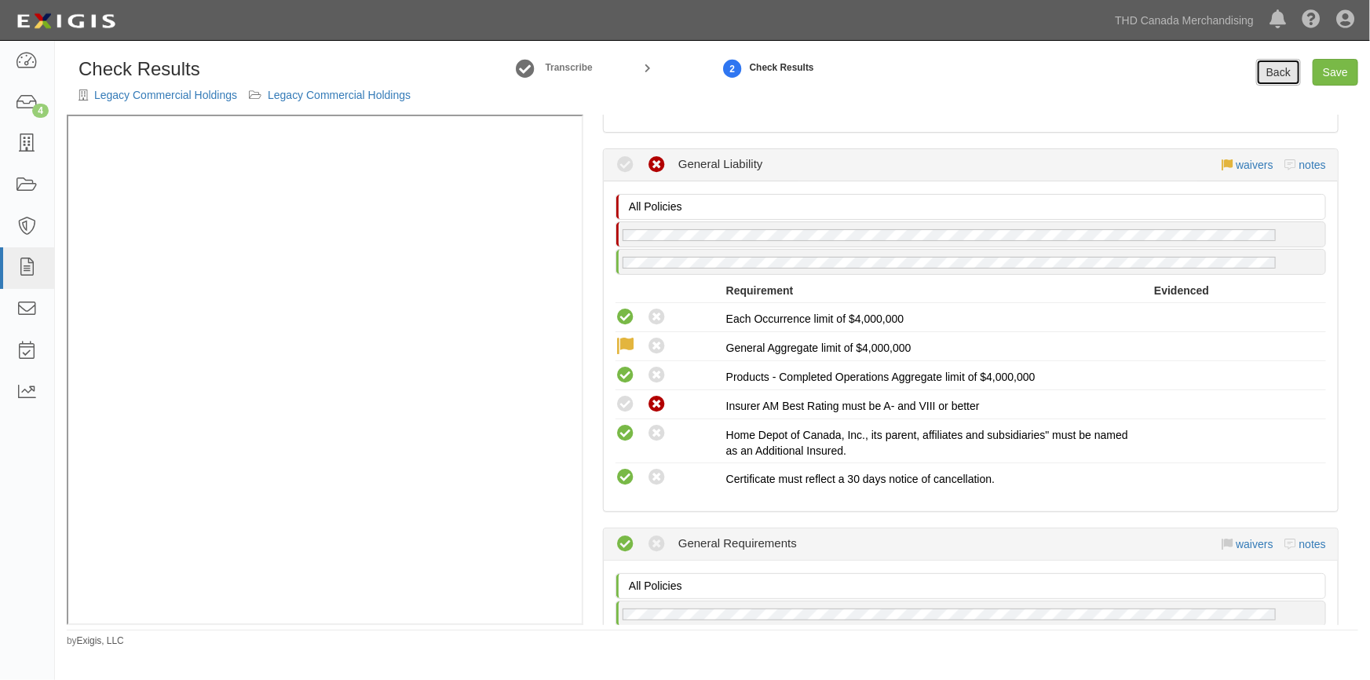
click at [1271, 65] on link "Back" at bounding box center [1278, 72] width 45 height 27
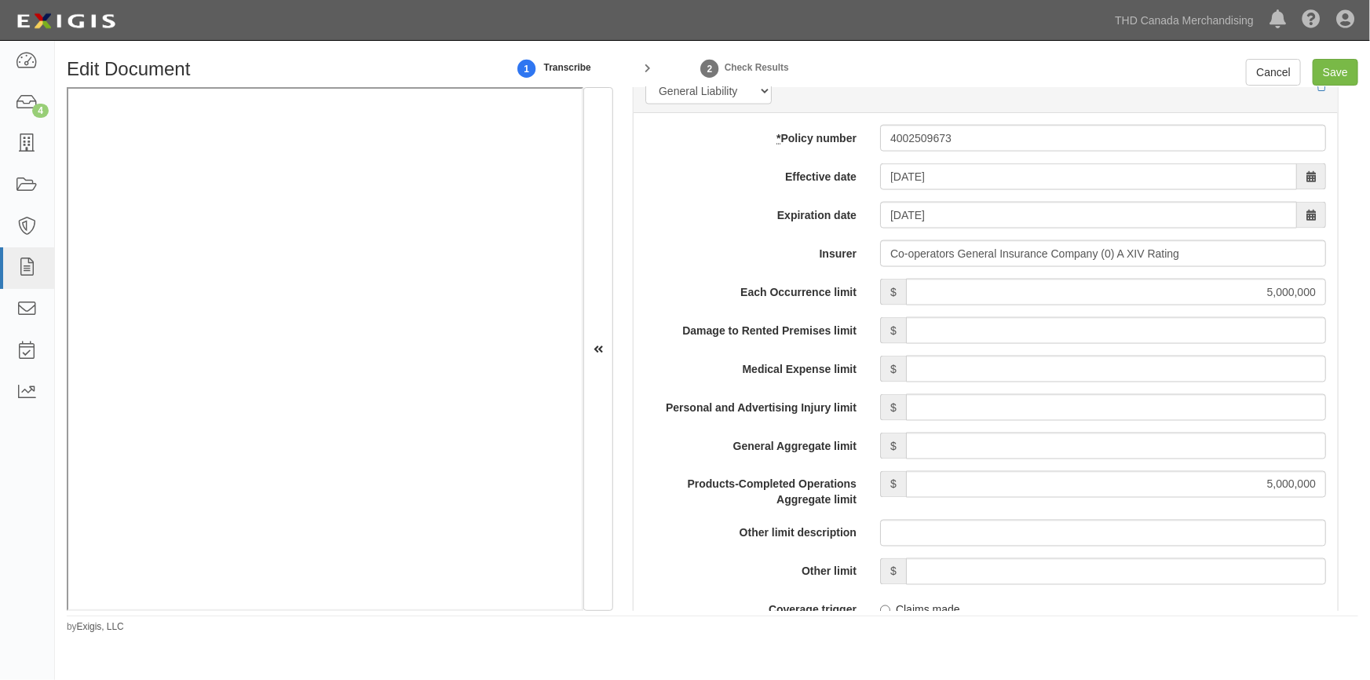
scroll to position [1055, 0]
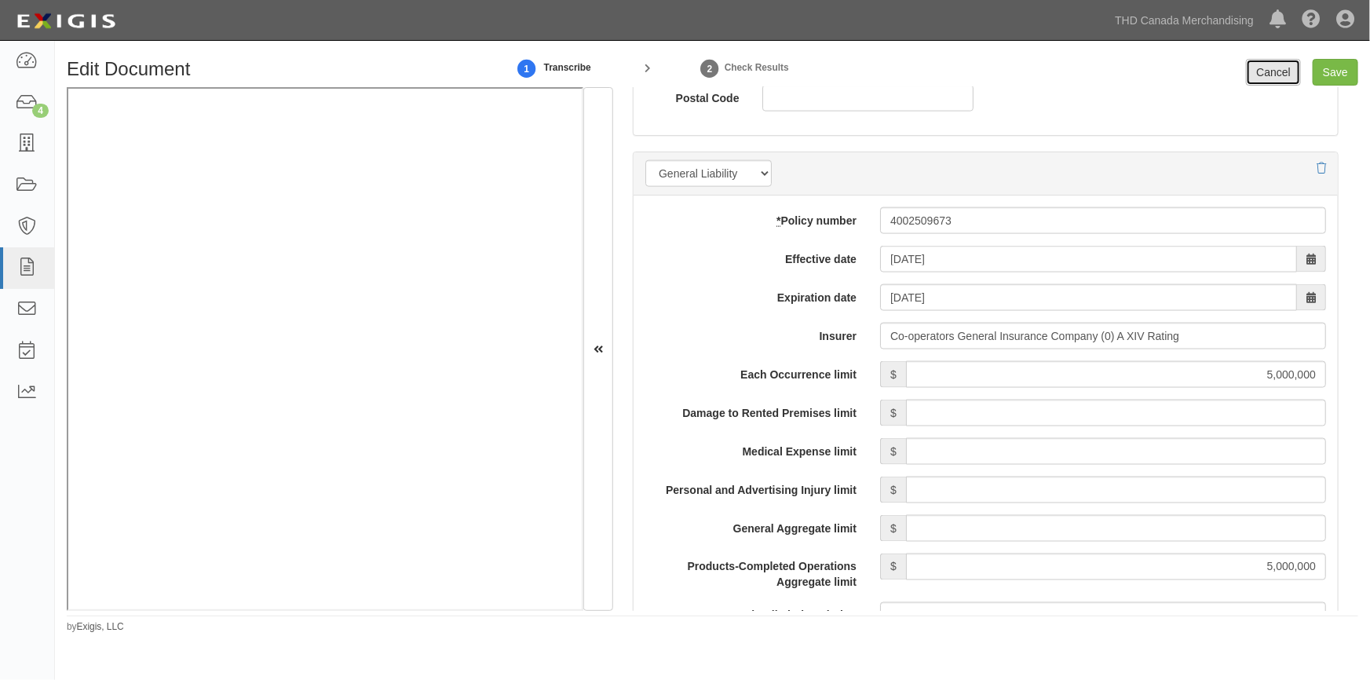
click at [1276, 75] on link "Cancel" at bounding box center [1273, 72] width 55 height 27
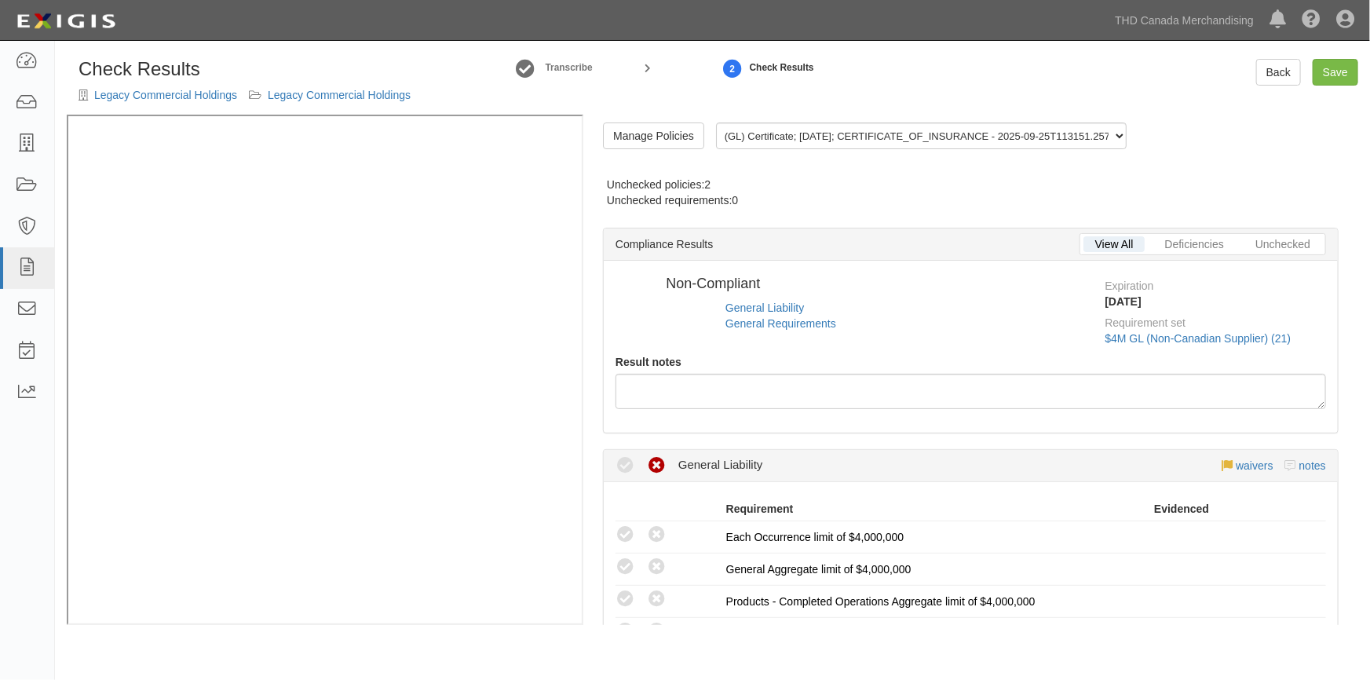
radio input "true"
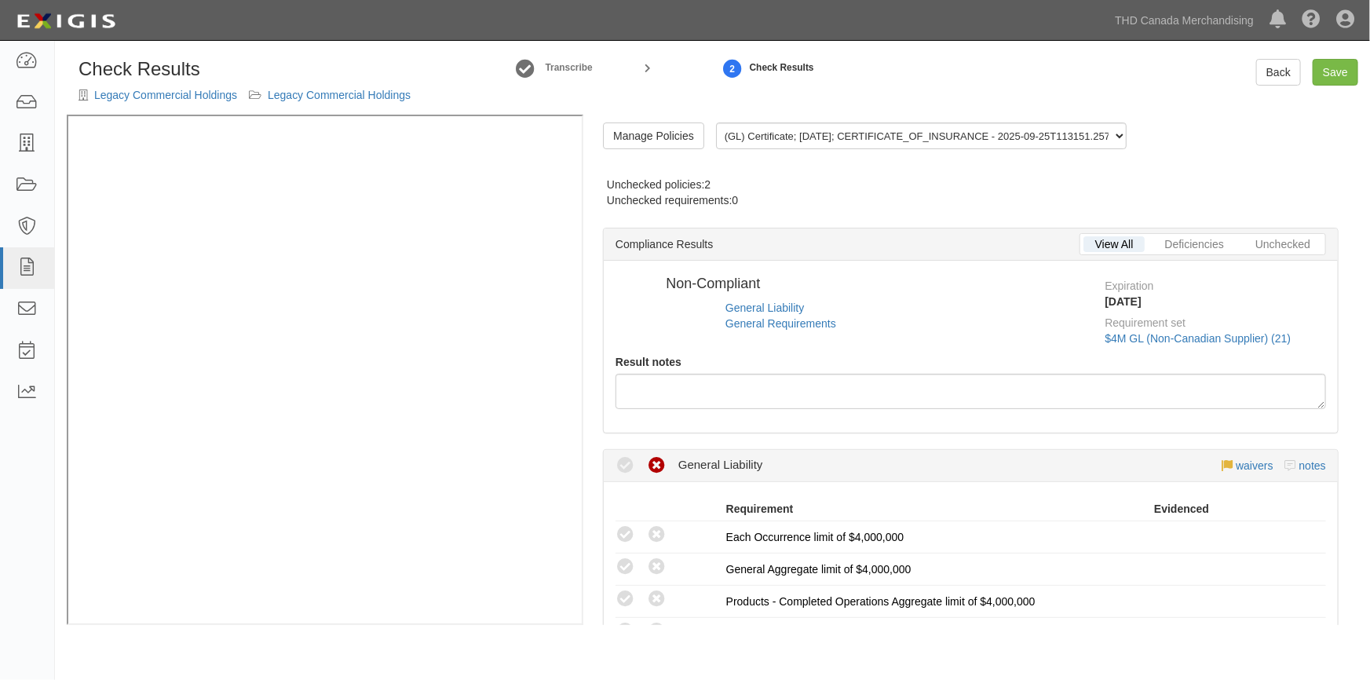
radio input "true"
radio input "false"
radio input "true"
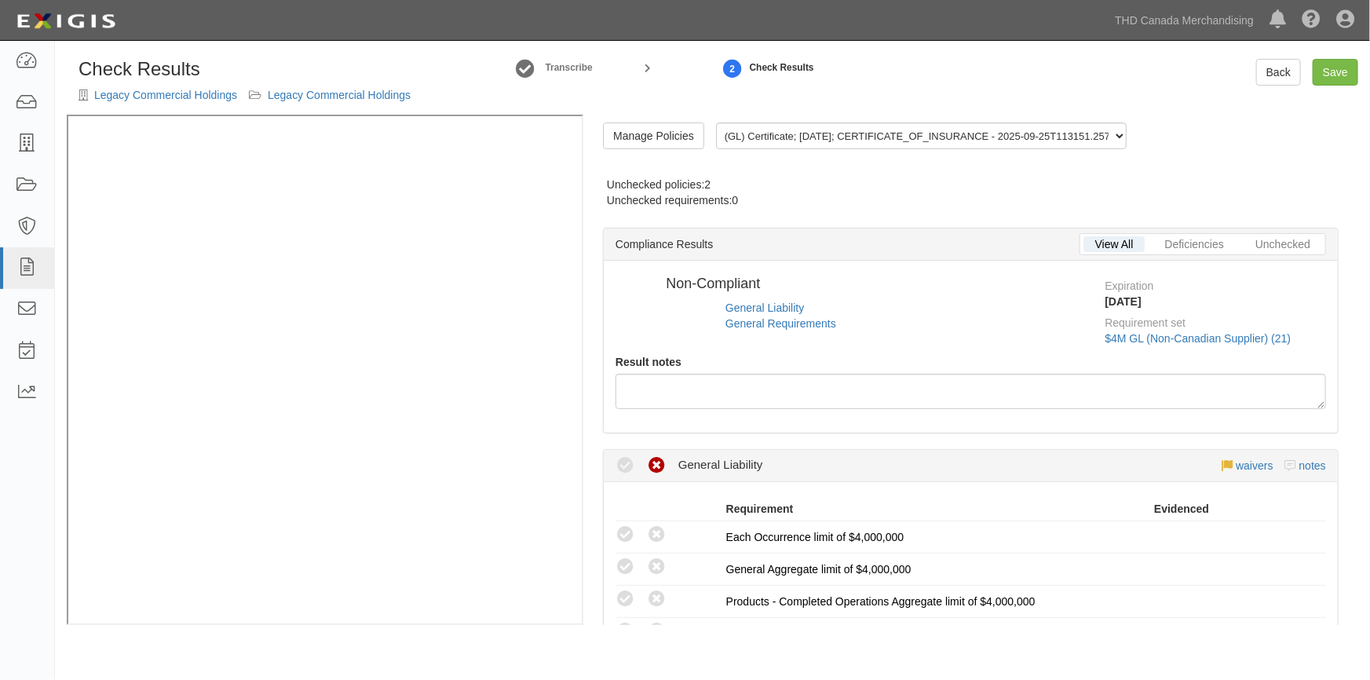
radio input "true"
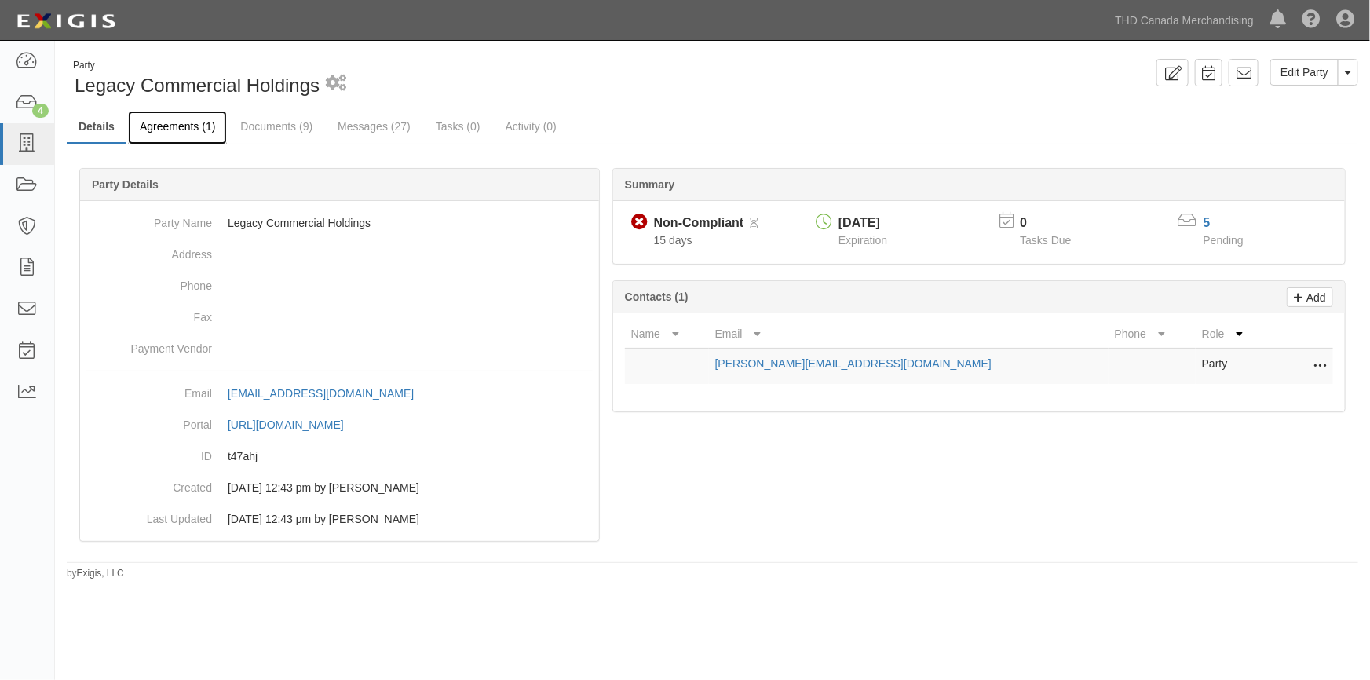
click at [181, 130] on link "Agreements (1)" at bounding box center [177, 128] width 99 height 34
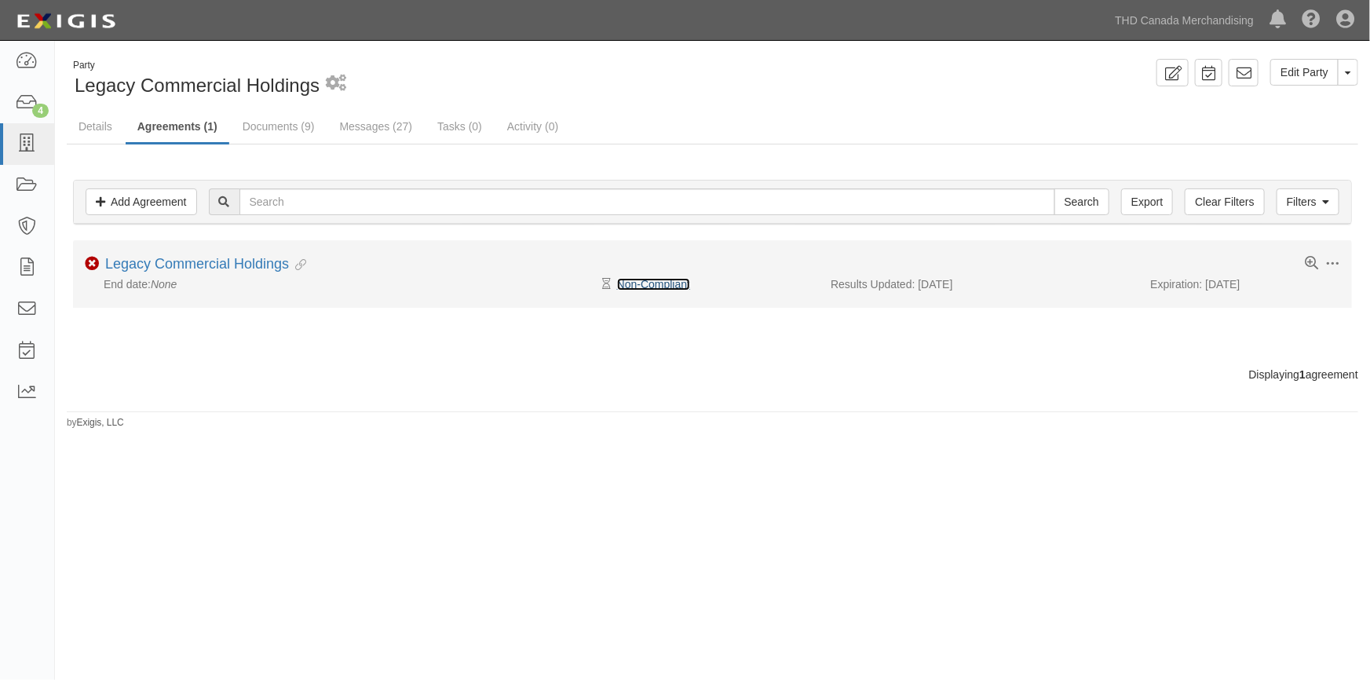
click at [623, 282] on link "Non-Compliant" at bounding box center [653, 284] width 73 height 13
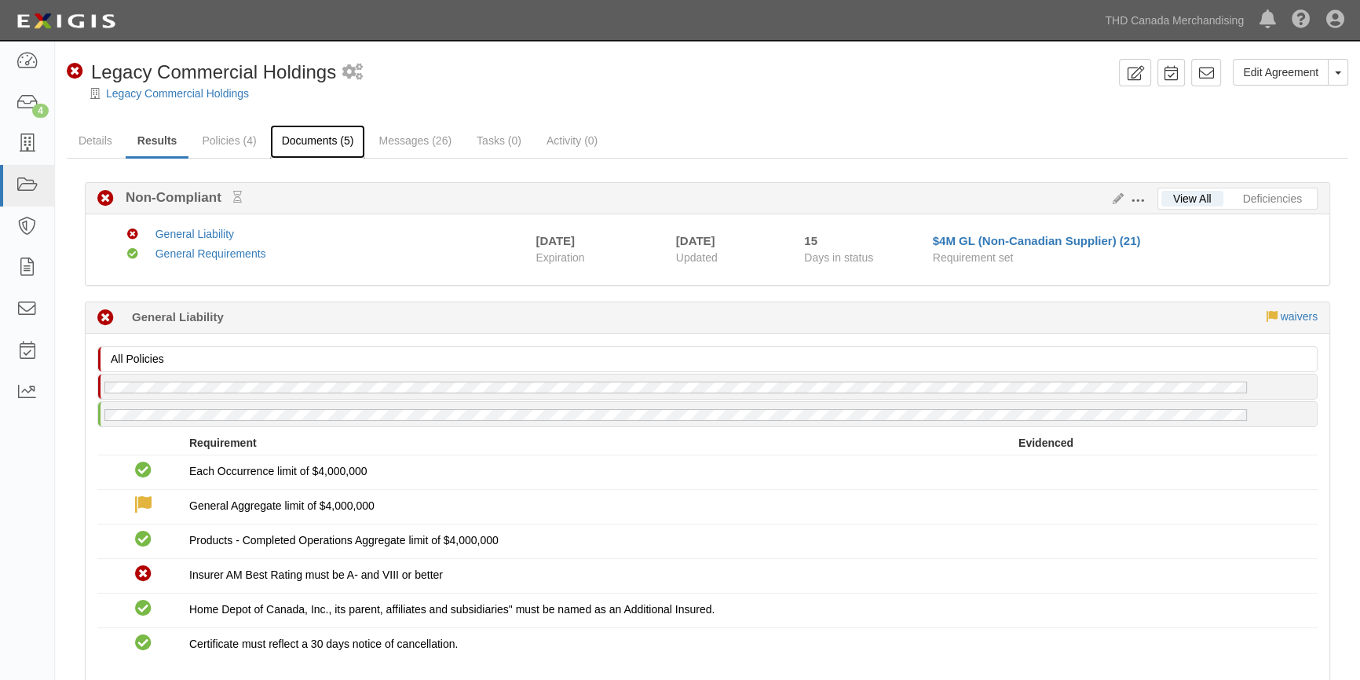
click at [324, 141] on link "Documents (5)" at bounding box center [318, 142] width 96 height 34
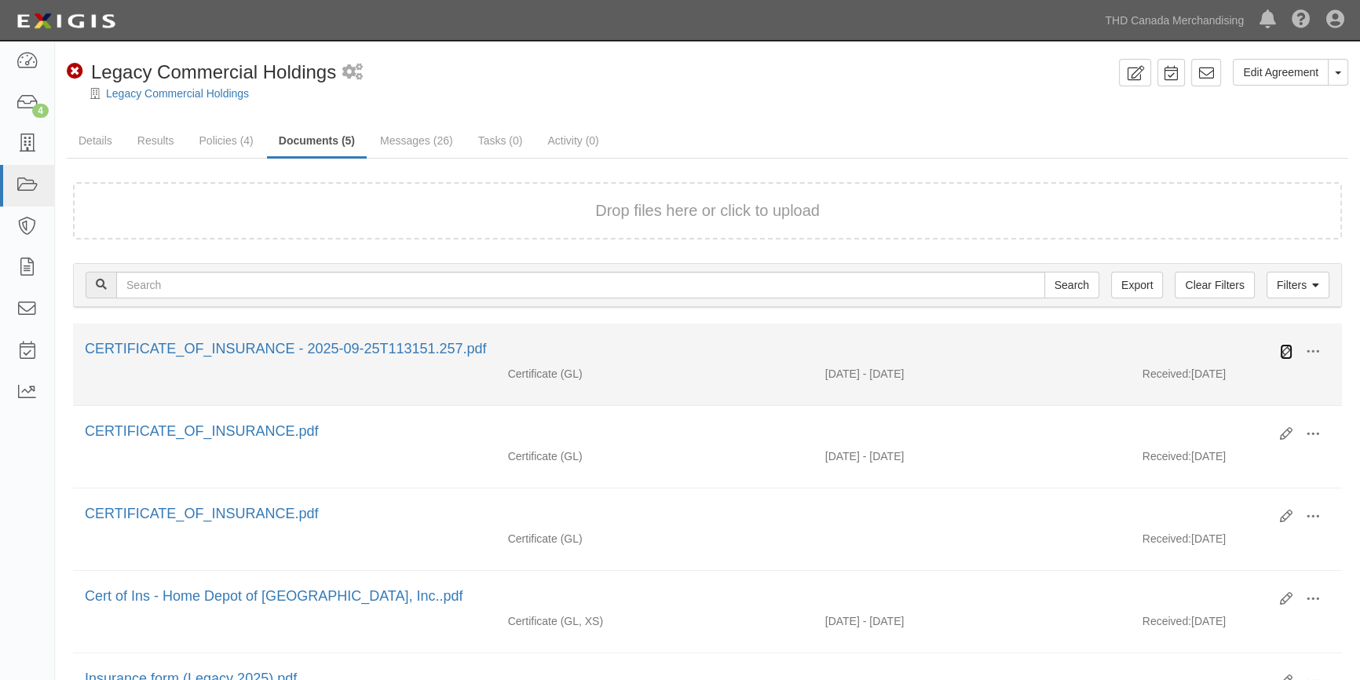
click at [1286, 353] on icon at bounding box center [1286, 352] width 13 height 13
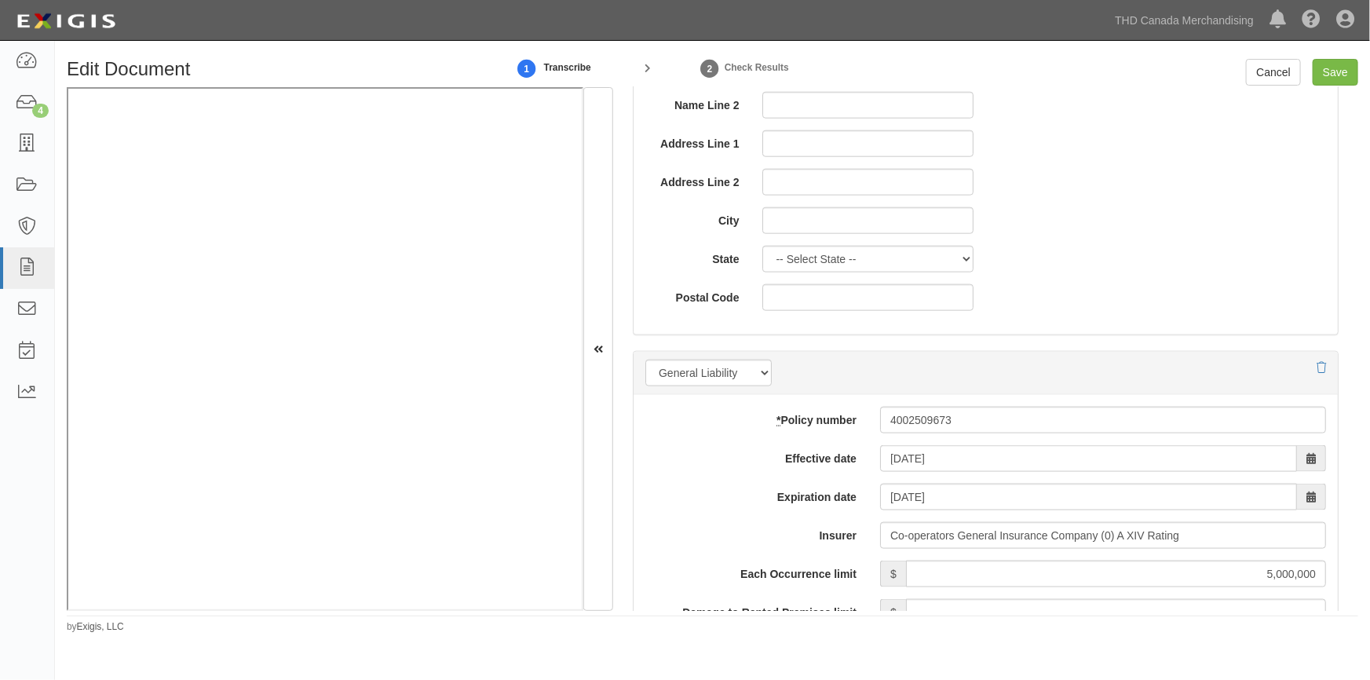
scroll to position [927, 0]
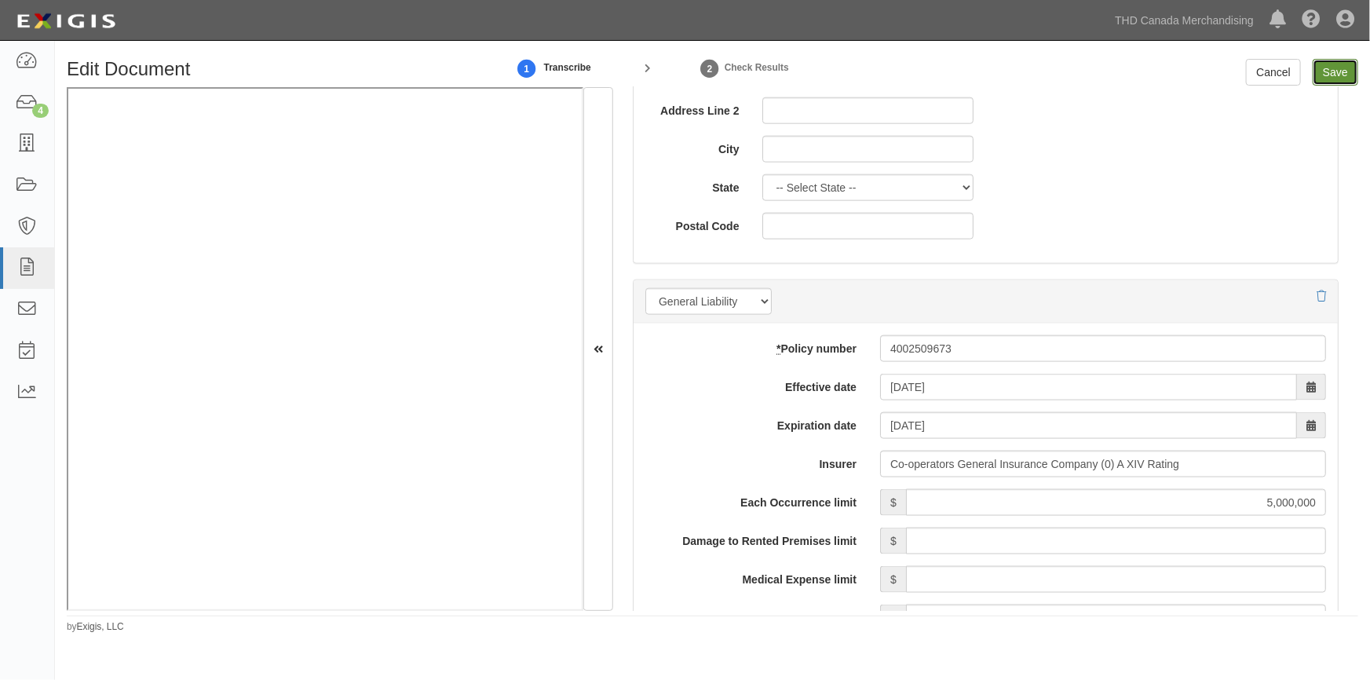
click at [1334, 75] on input "Save" at bounding box center [1336, 72] width 46 height 27
type input "5000000"
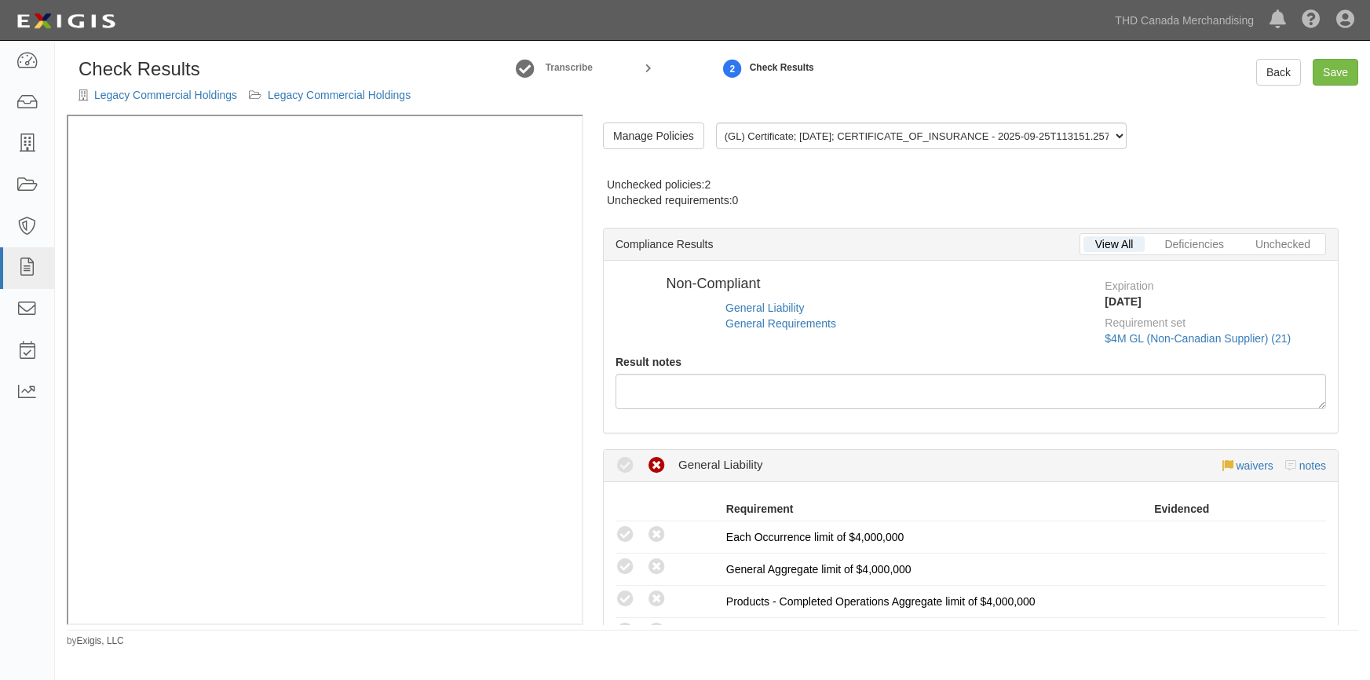
radio input "true"
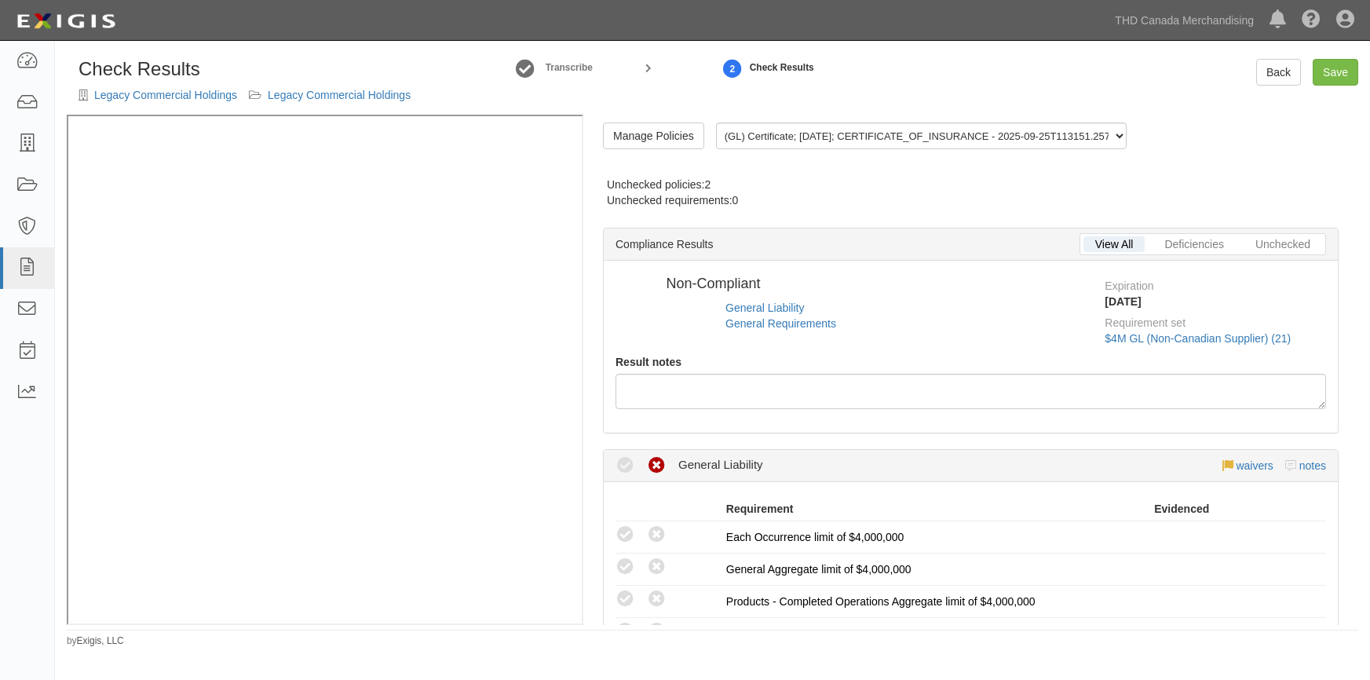
radio input "true"
radio input "false"
radio input "true"
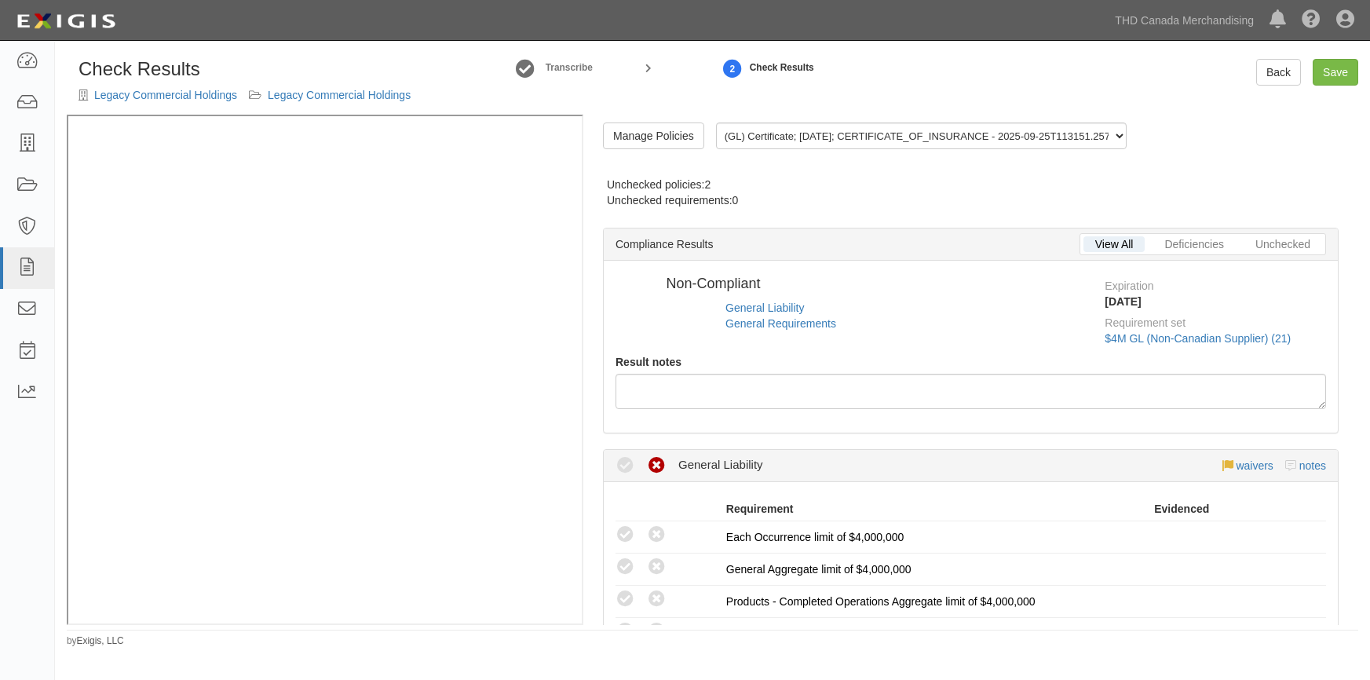
radio input "true"
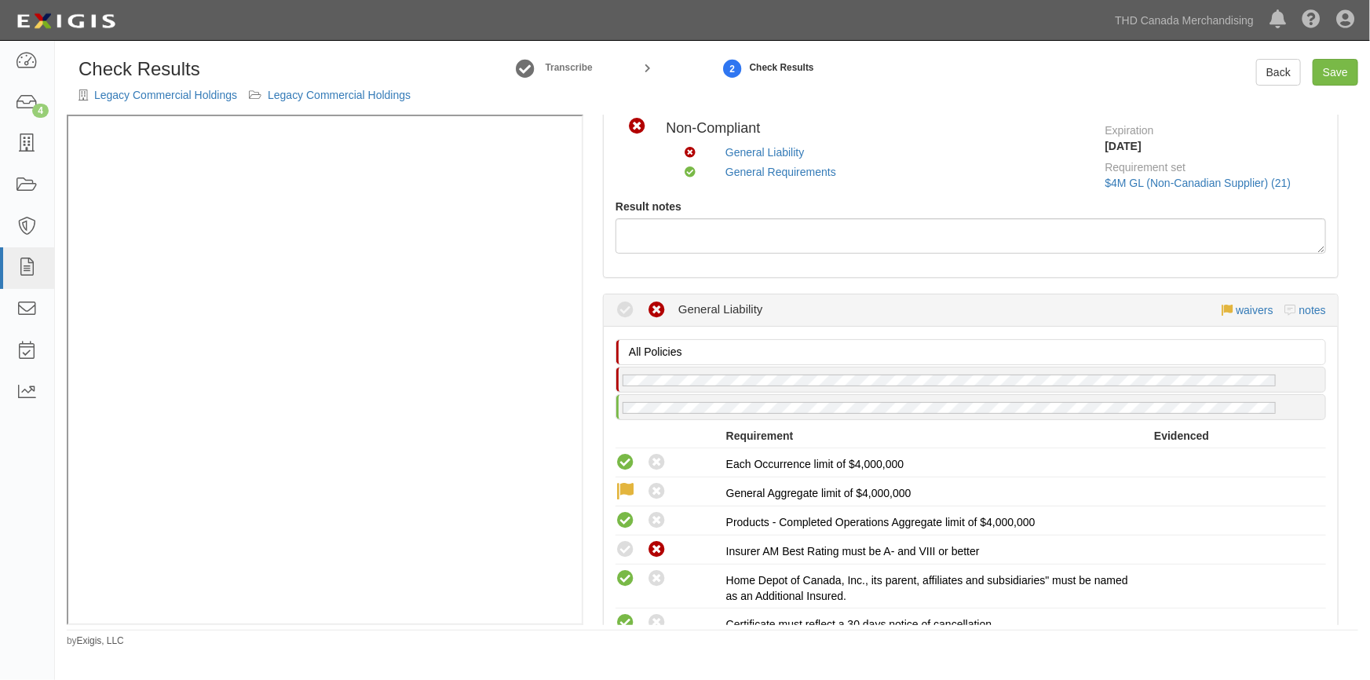
scroll to position [285, 0]
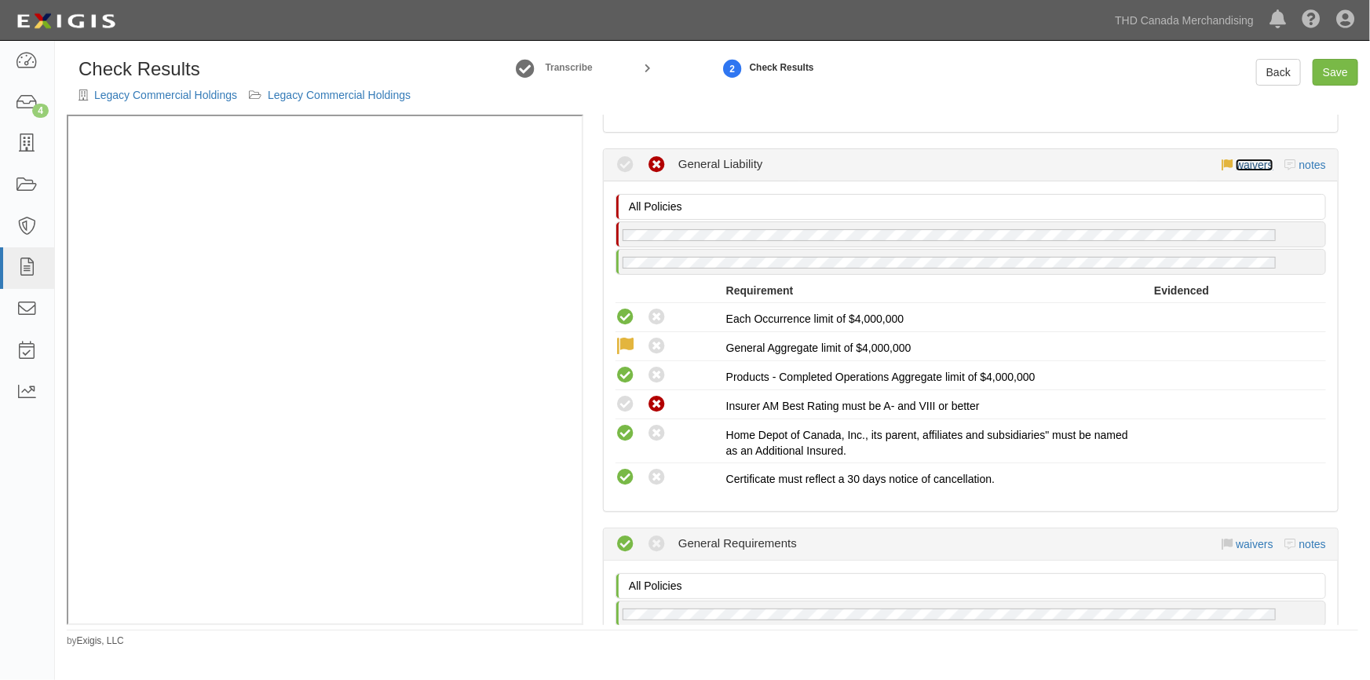
click at [1238, 165] on link "waivers" at bounding box center [1254, 165] width 37 height 13
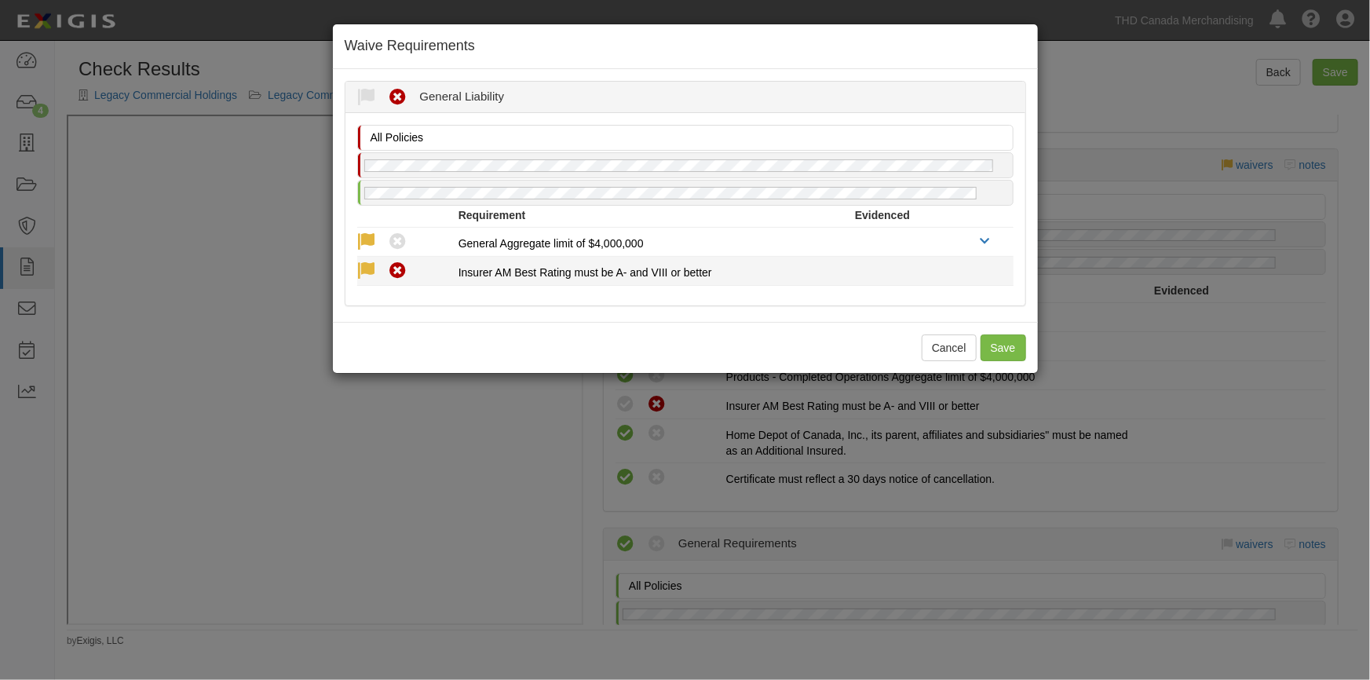
click at [370, 266] on icon at bounding box center [367, 271] width 20 height 20
radio input "true"
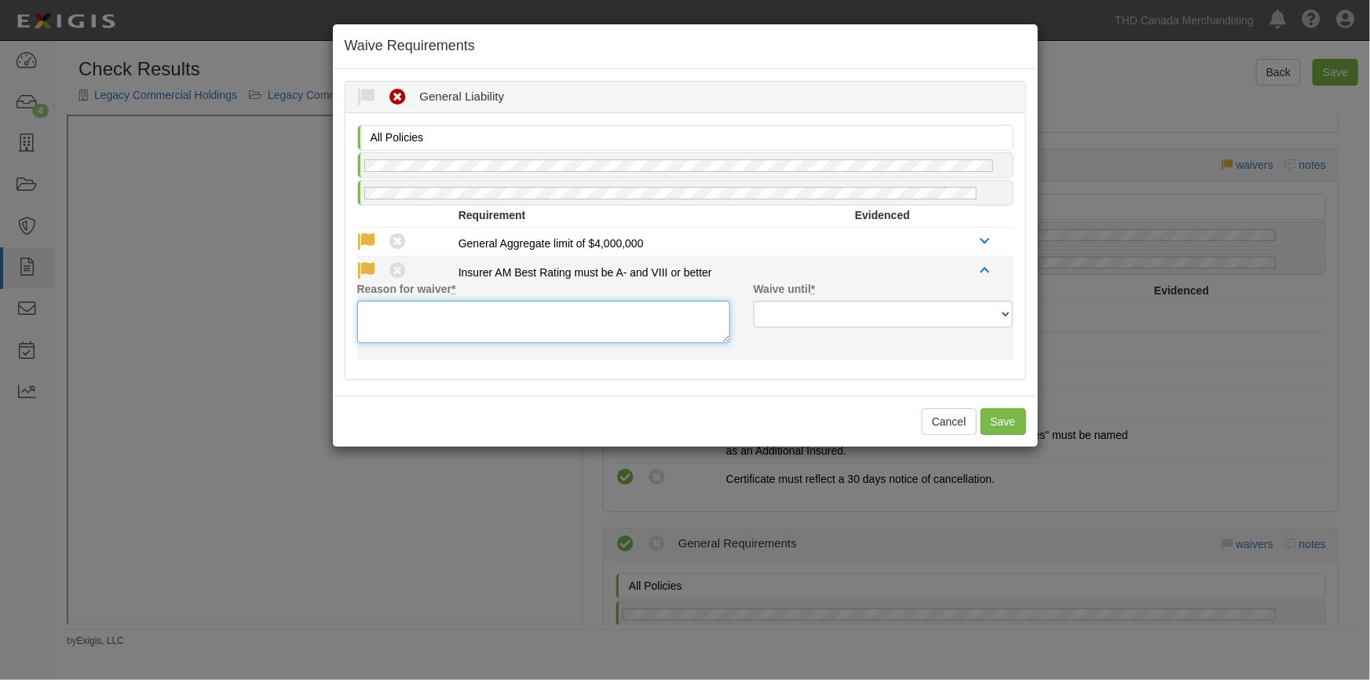
click at [369, 322] on textarea "Reason for waiver *" at bounding box center [543, 322] width 373 height 42
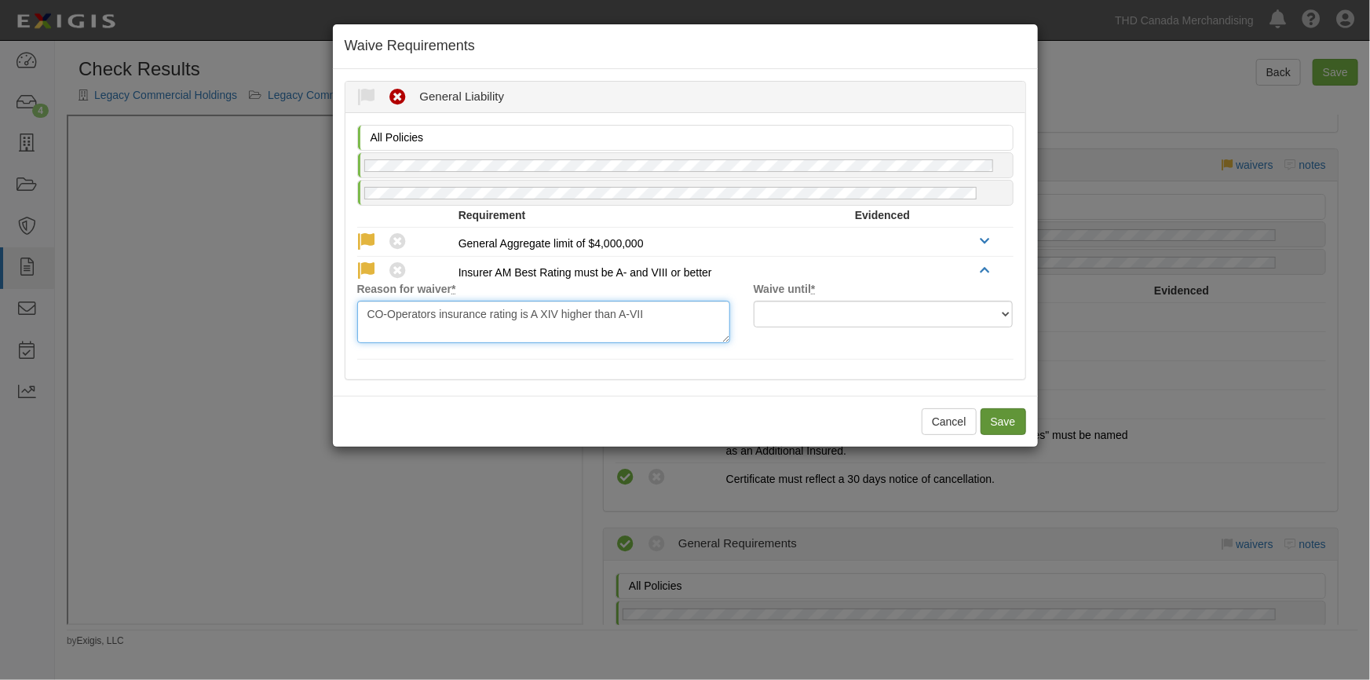
type textarea "CO-Operators insurance rating is A XIV higher than A-VII"
click at [992, 423] on button "Save" at bounding box center [1004, 421] width 46 height 27
radio input "true"
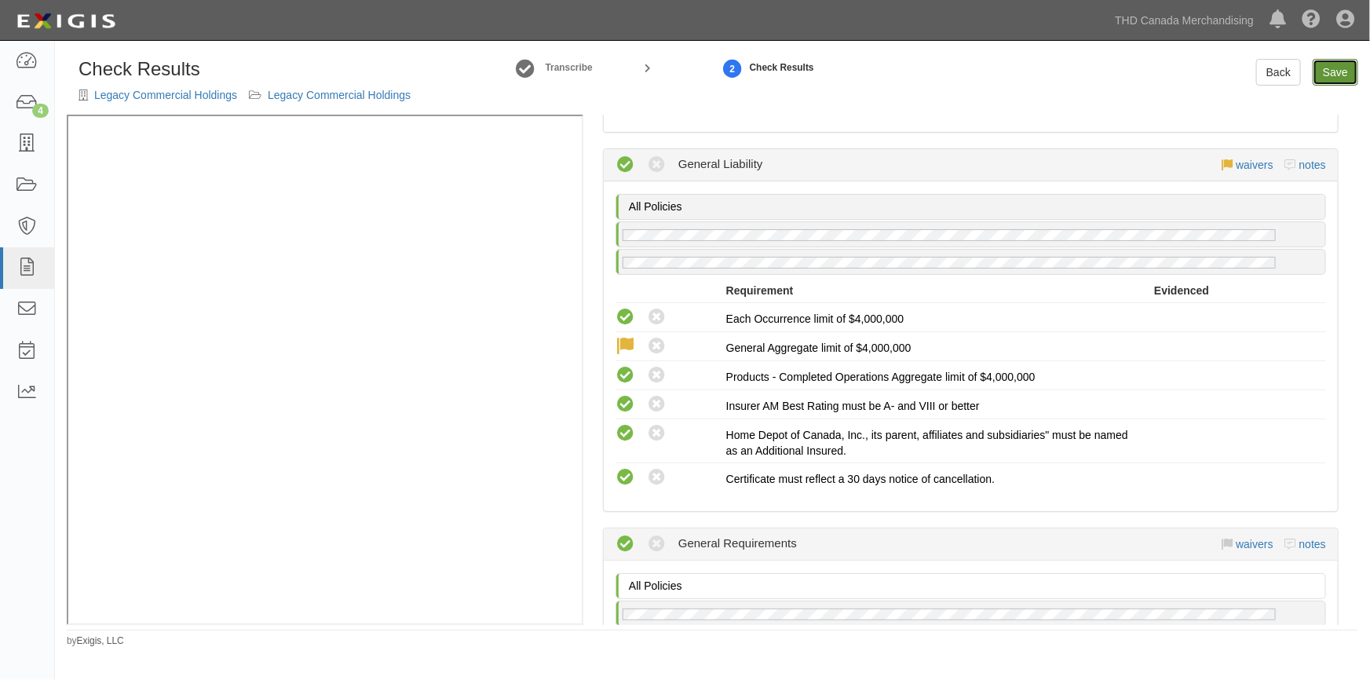
click at [1329, 75] on link "Save" at bounding box center [1336, 72] width 46 height 27
radio input "true"
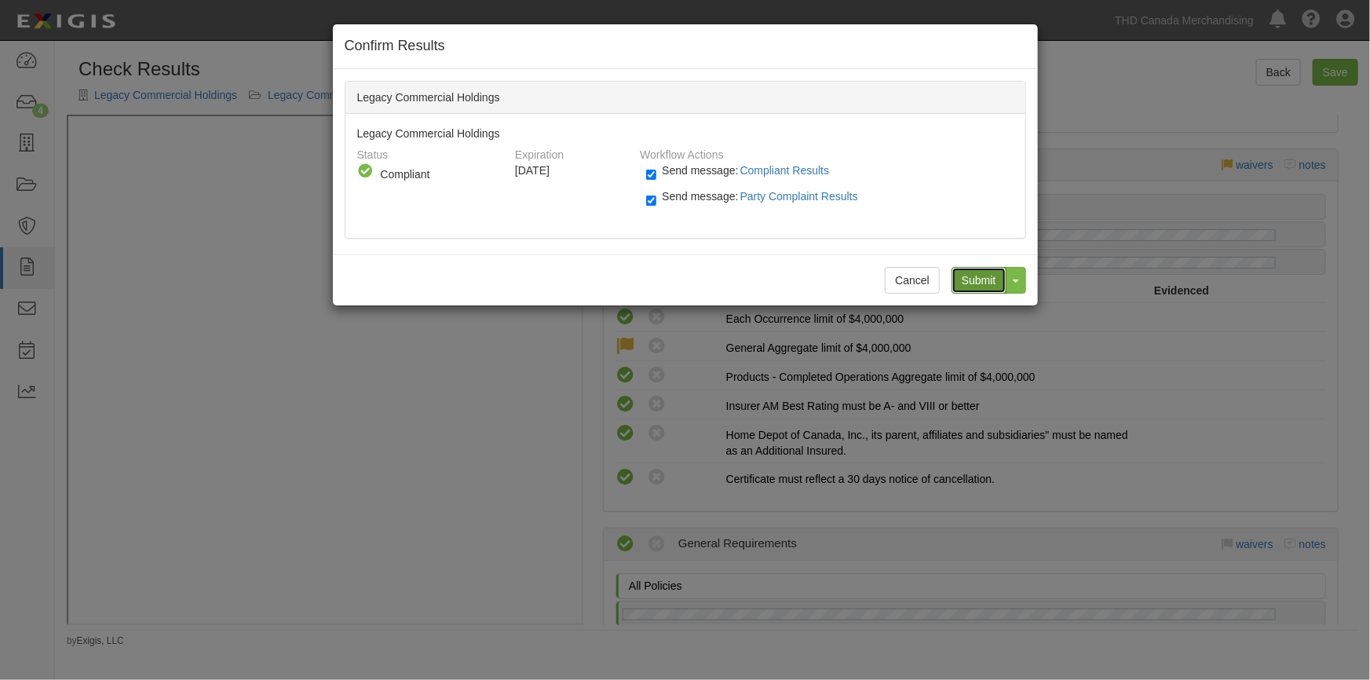
click at [962, 272] on input "Submit" at bounding box center [979, 280] width 55 height 27
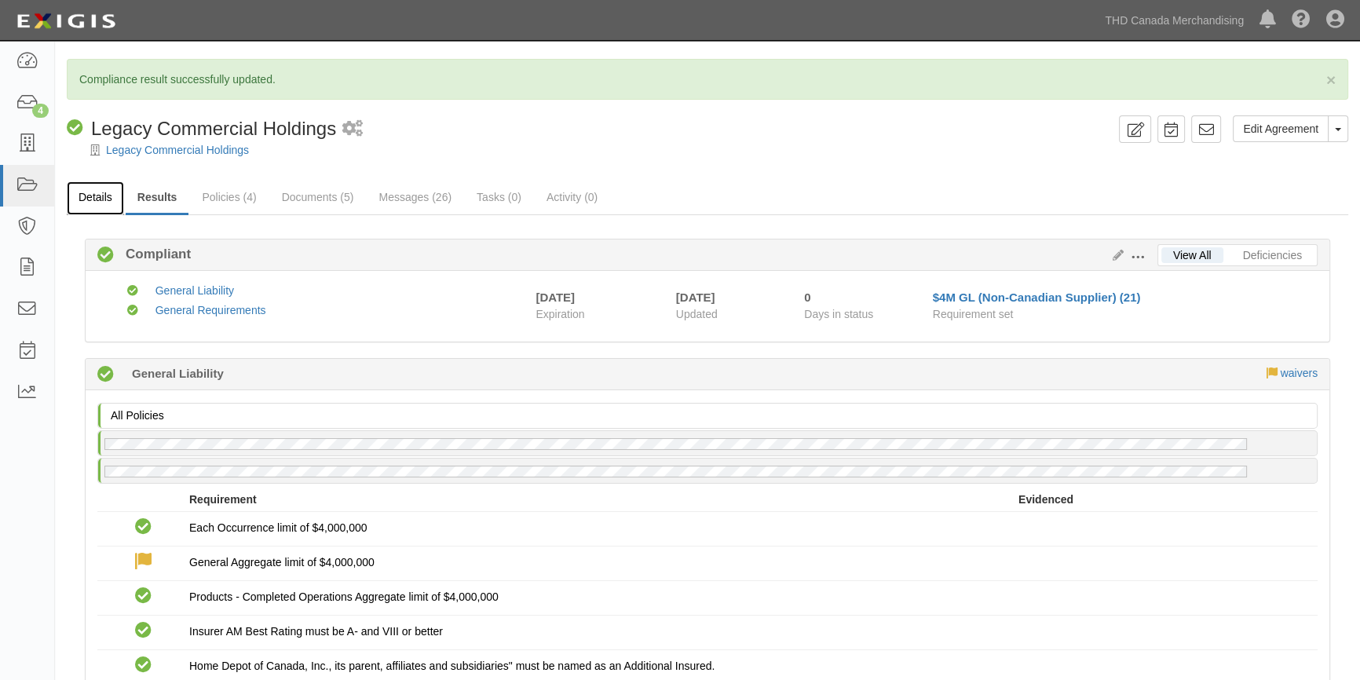
click at [101, 191] on link "Details" at bounding box center [95, 198] width 57 height 34
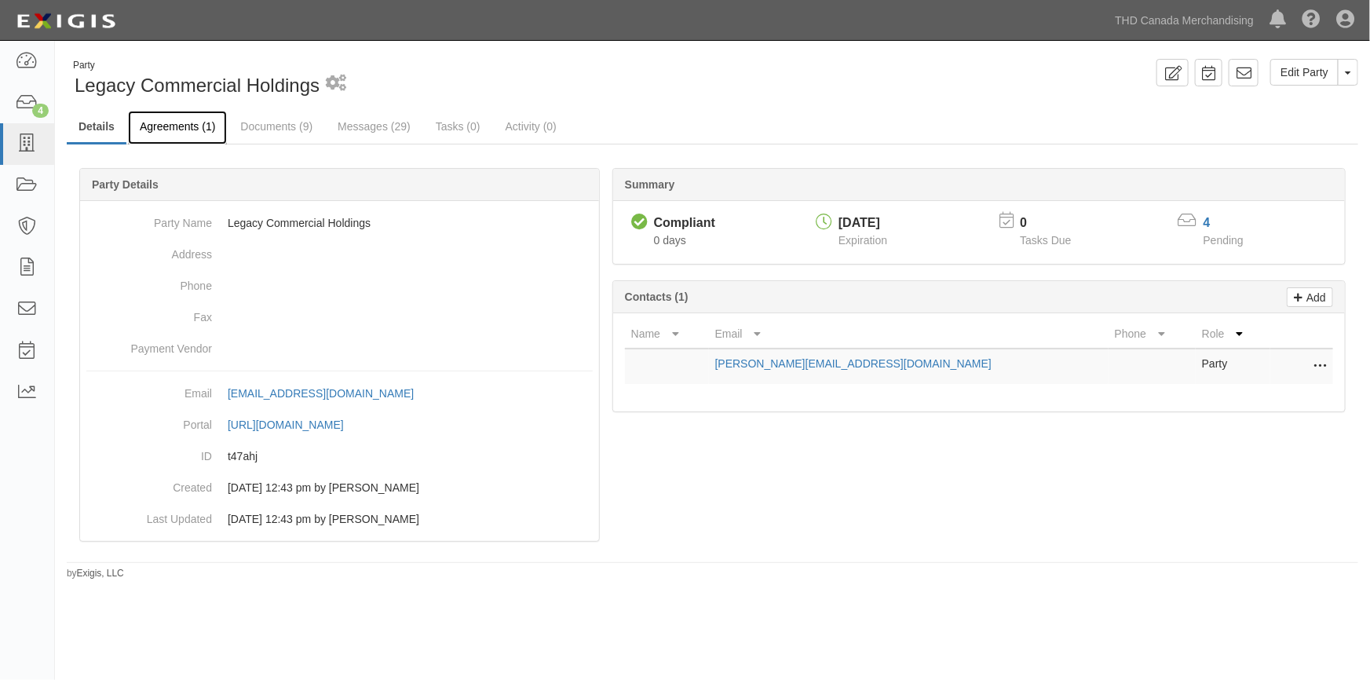
click at [180, 126] on link "Agreements (1)" at bounding box center [177, 128] width 99 height 34
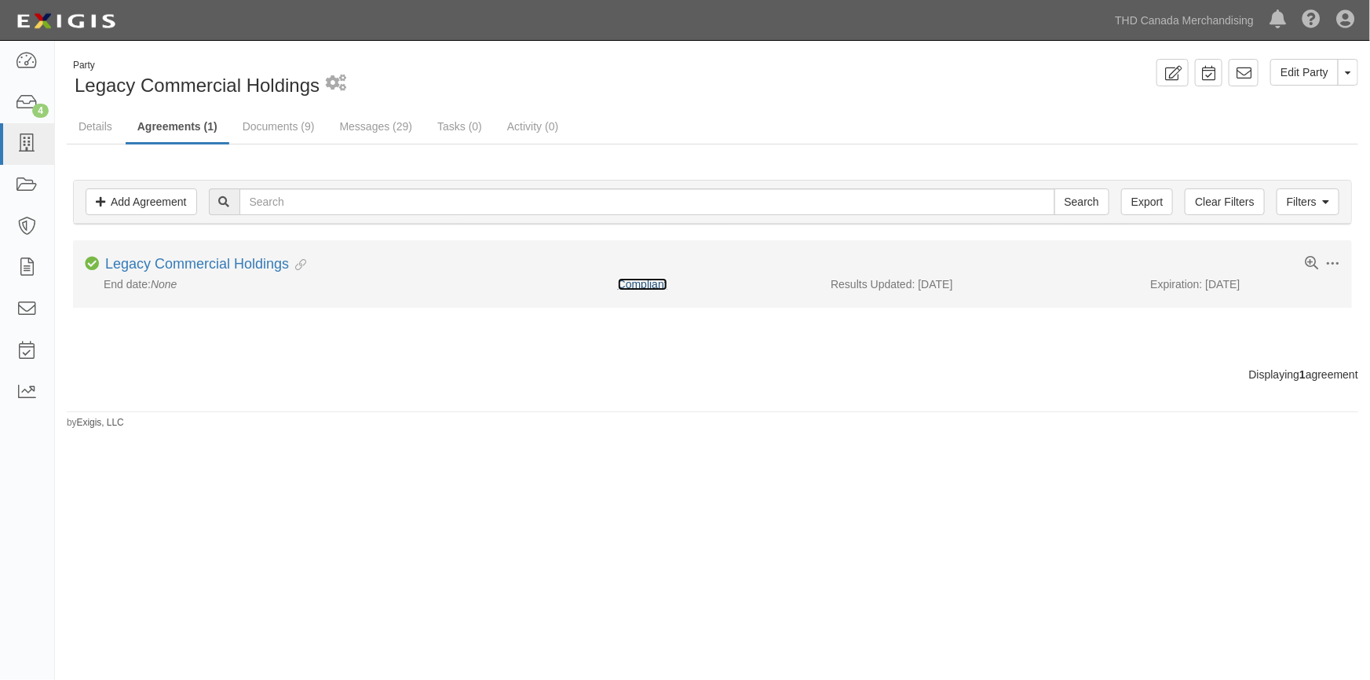
click at [639, 283] on link "Compliant" at bounding box center [642, 284] width 49 height 13
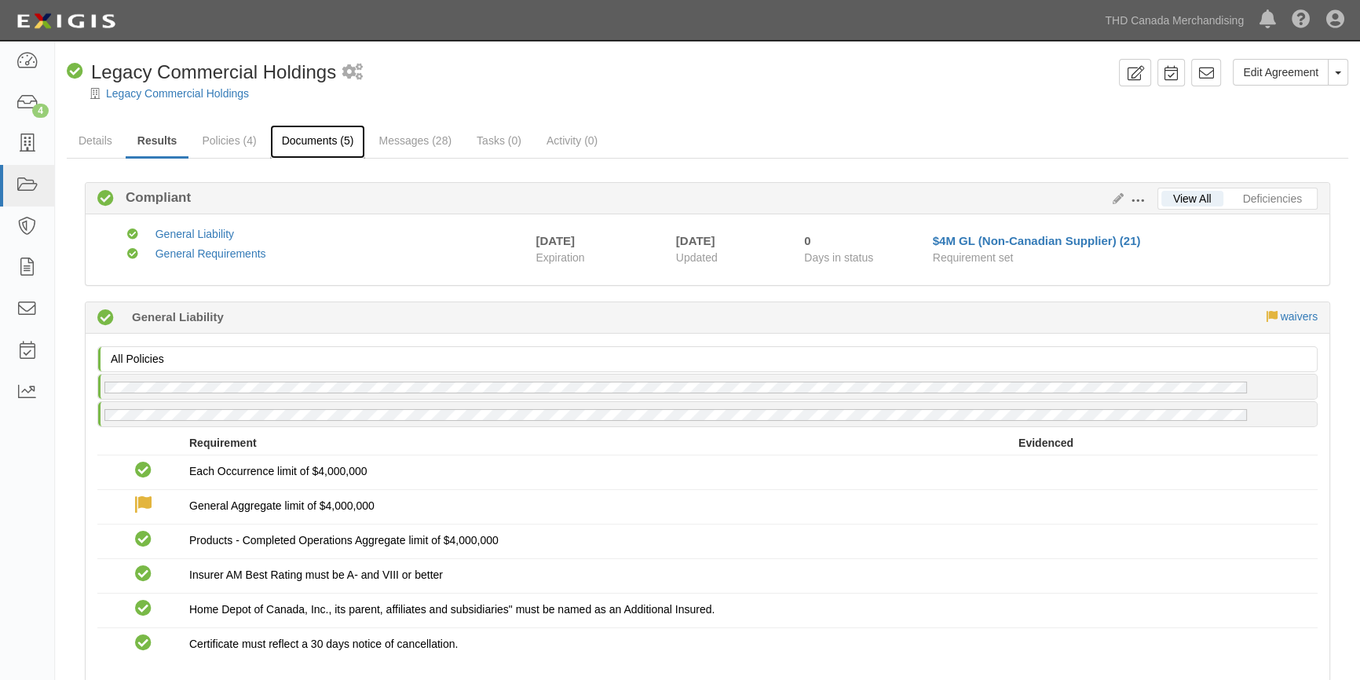
click at [329, 141] on link "Documents (5)" at bounding box center [318, 142] width 96 height 34
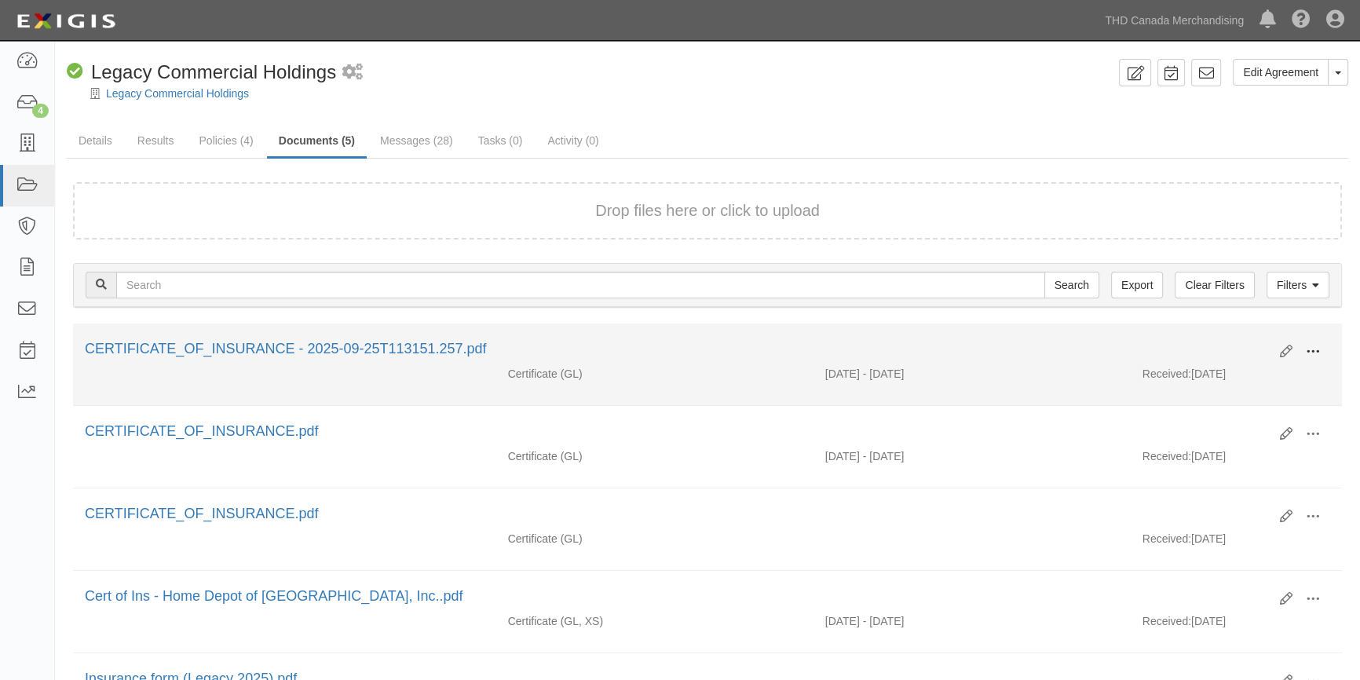
click at [1319, 346] on span at bounding box center [1313, 352] width 14 height 14
click at [1211, 377] on link "View" at bounding box center [1237, 374] width 124 height 28
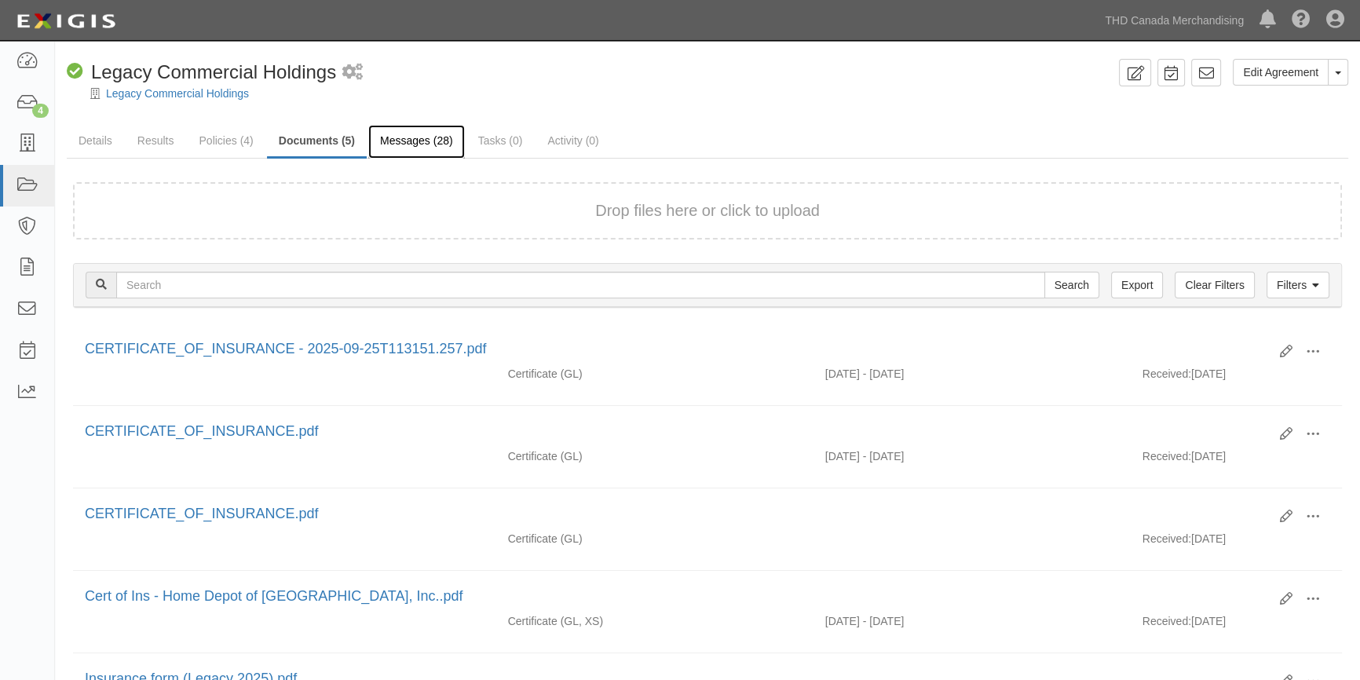
click at [411, 144] on link "Messages (28)" at bounding box center [416, 142] width 97 height 34
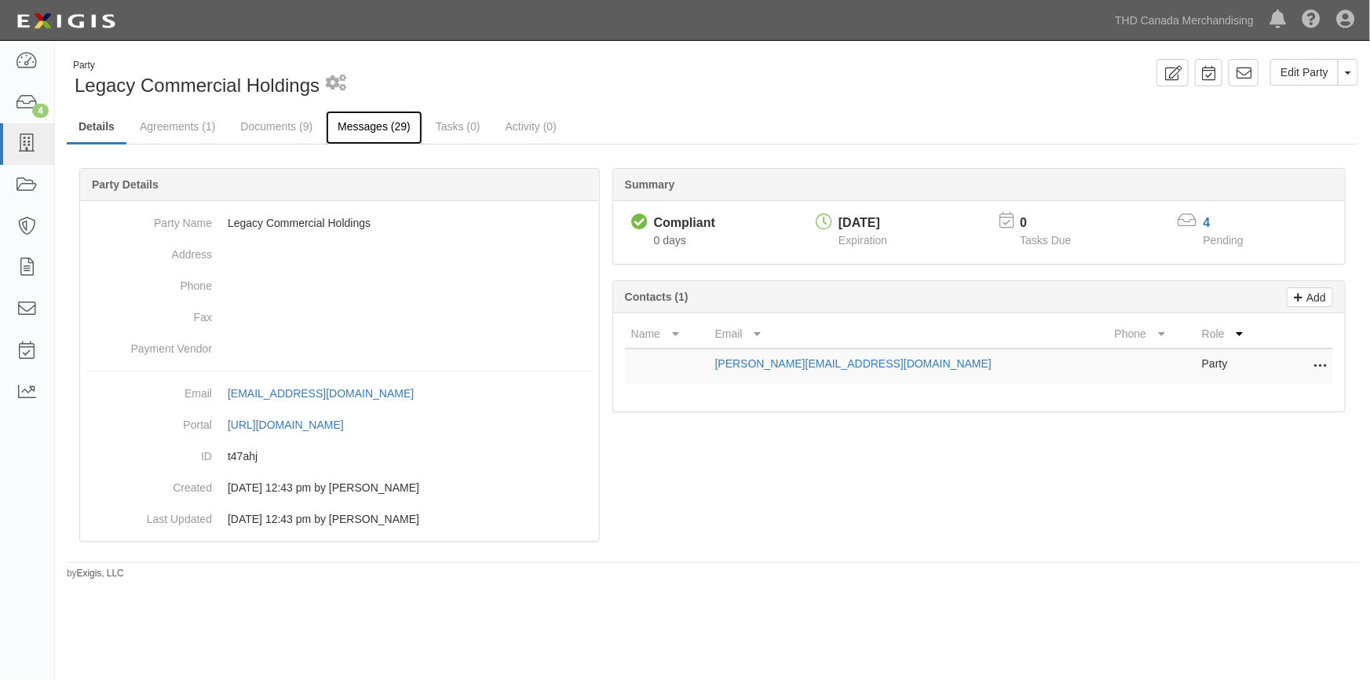
click at [353, 126] on link "Messages (29)" at bounding box center [374, 128] width 97 height 34
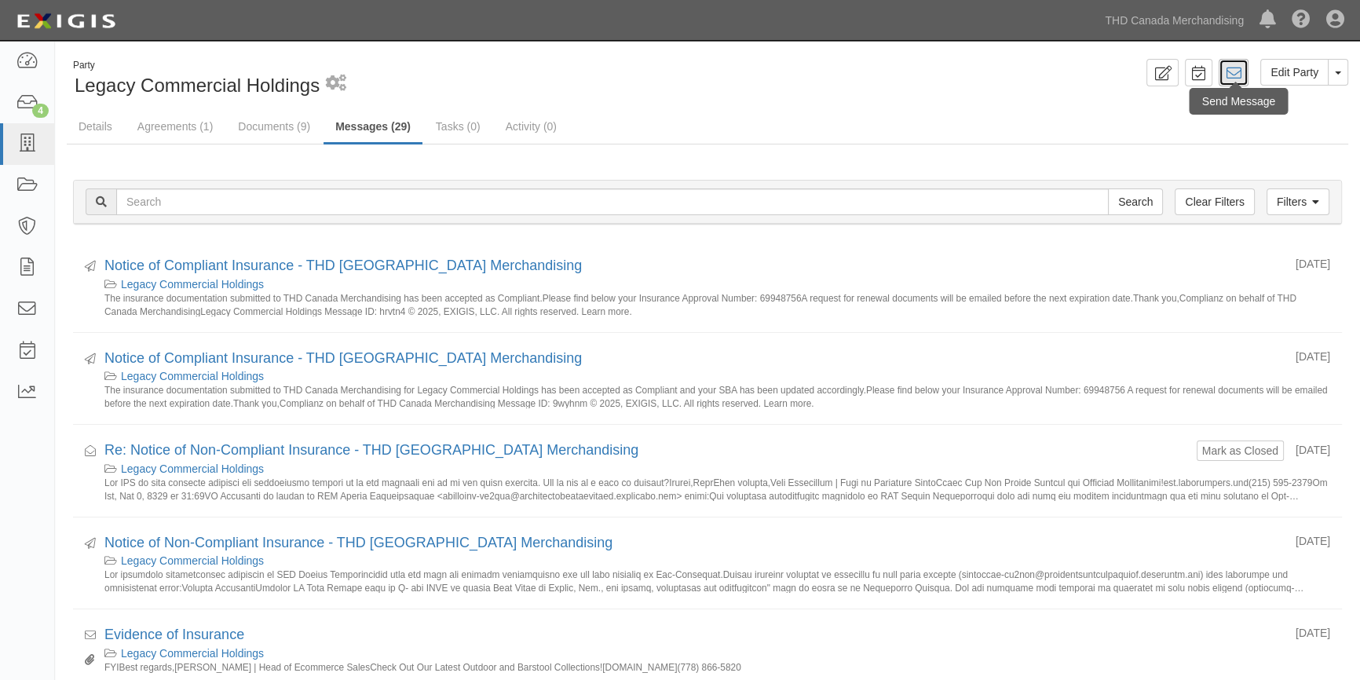
click at [1231, 79] on icon at bounding box center [1234, 73] width 16 height 16
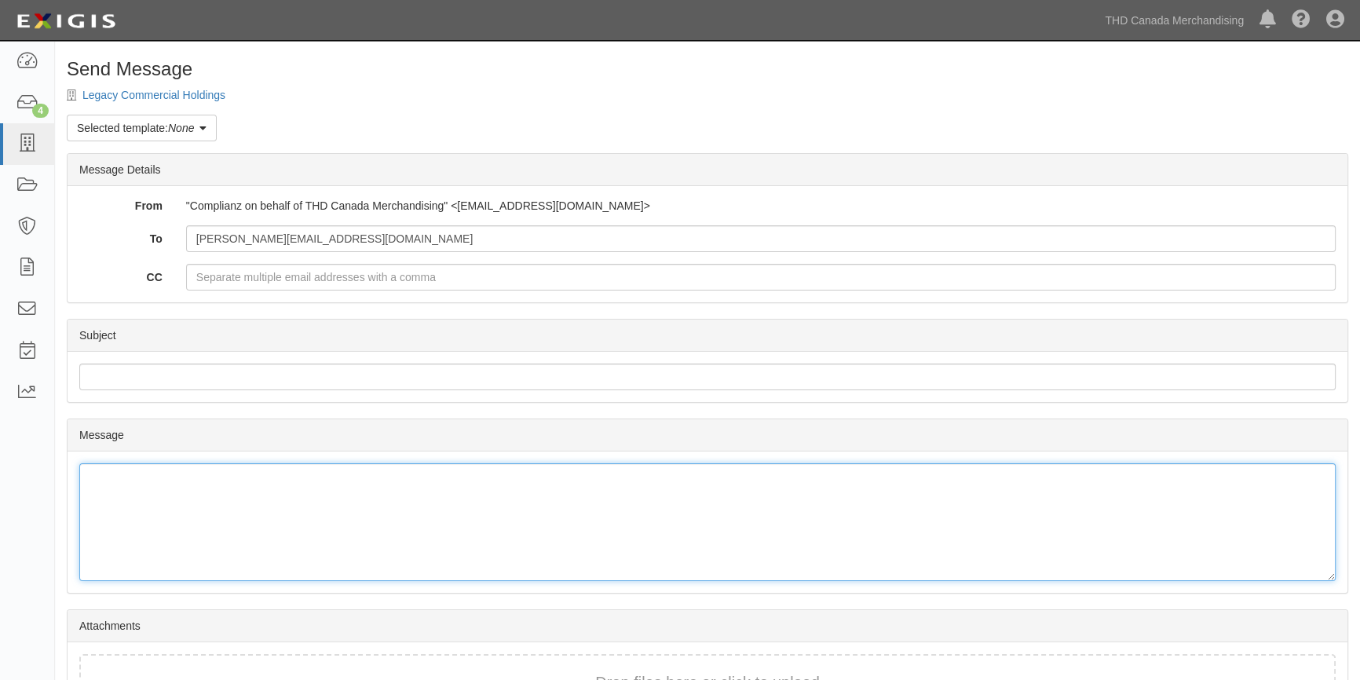
click at [131, 506] on div at bounding box center [707, 522] width 1256 height 118
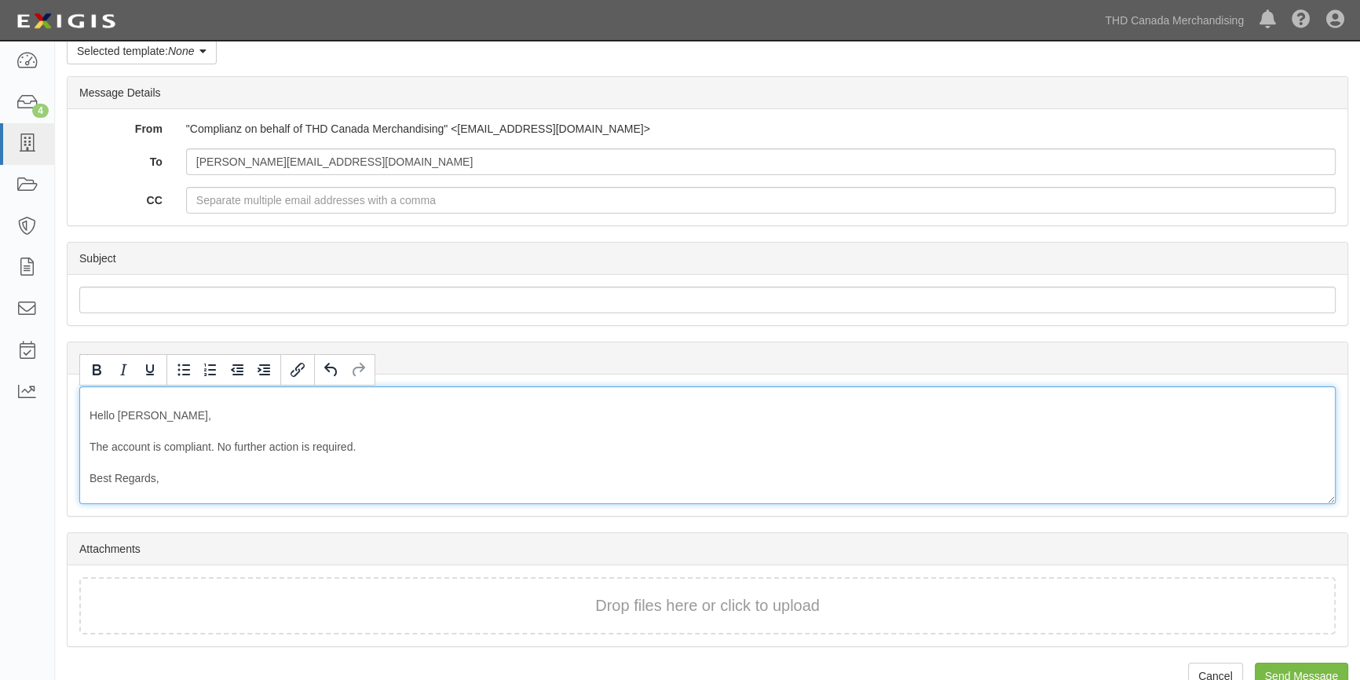
scroll to position [107, 0]
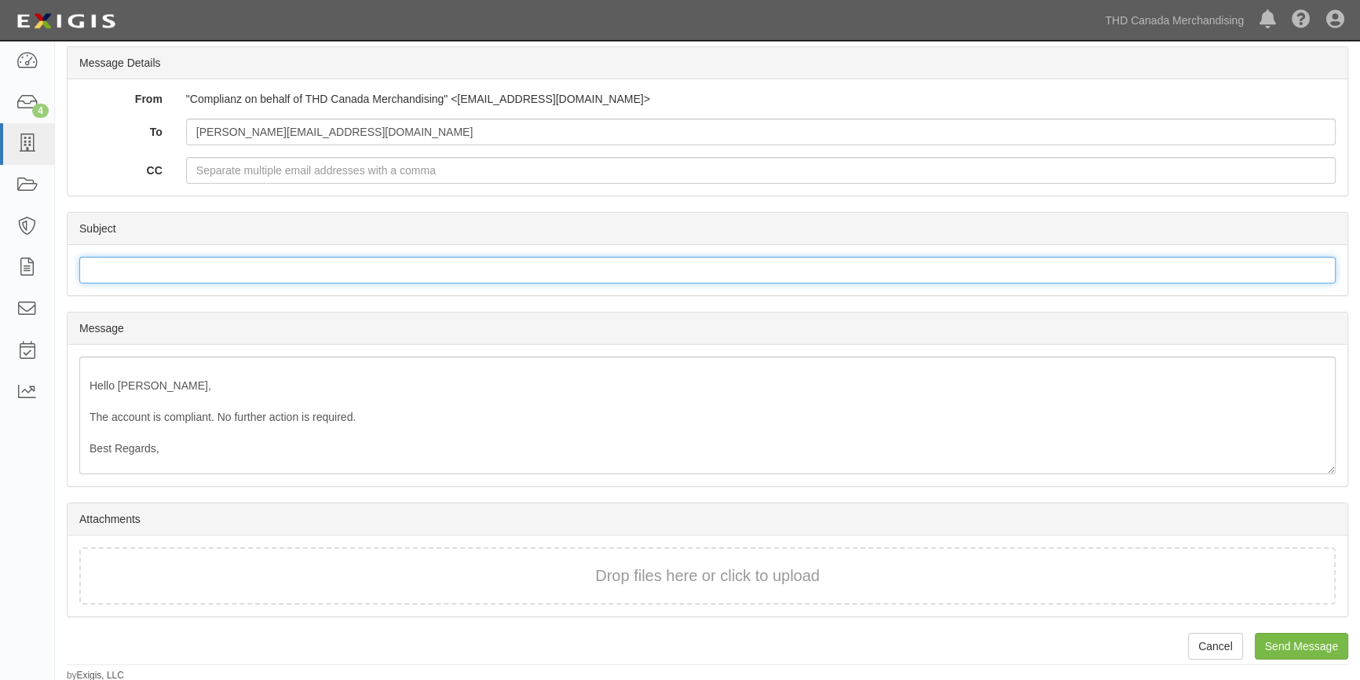
click at [161, 273] on input "Subject" at bounding box center [707, 270] width 1256 height 27
type input "Compliant Account Status"
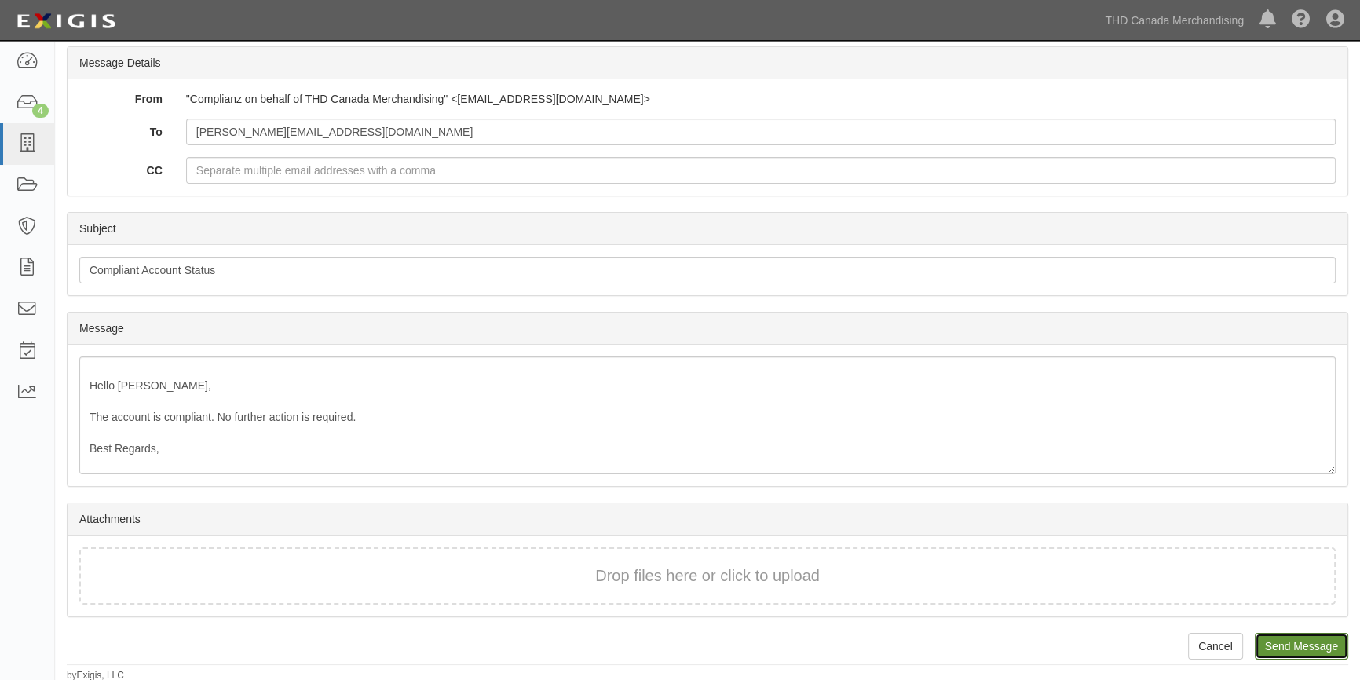
click at [1323, 650] on input "Send Message" at bounding box center [1301, 646] width 93 height 27
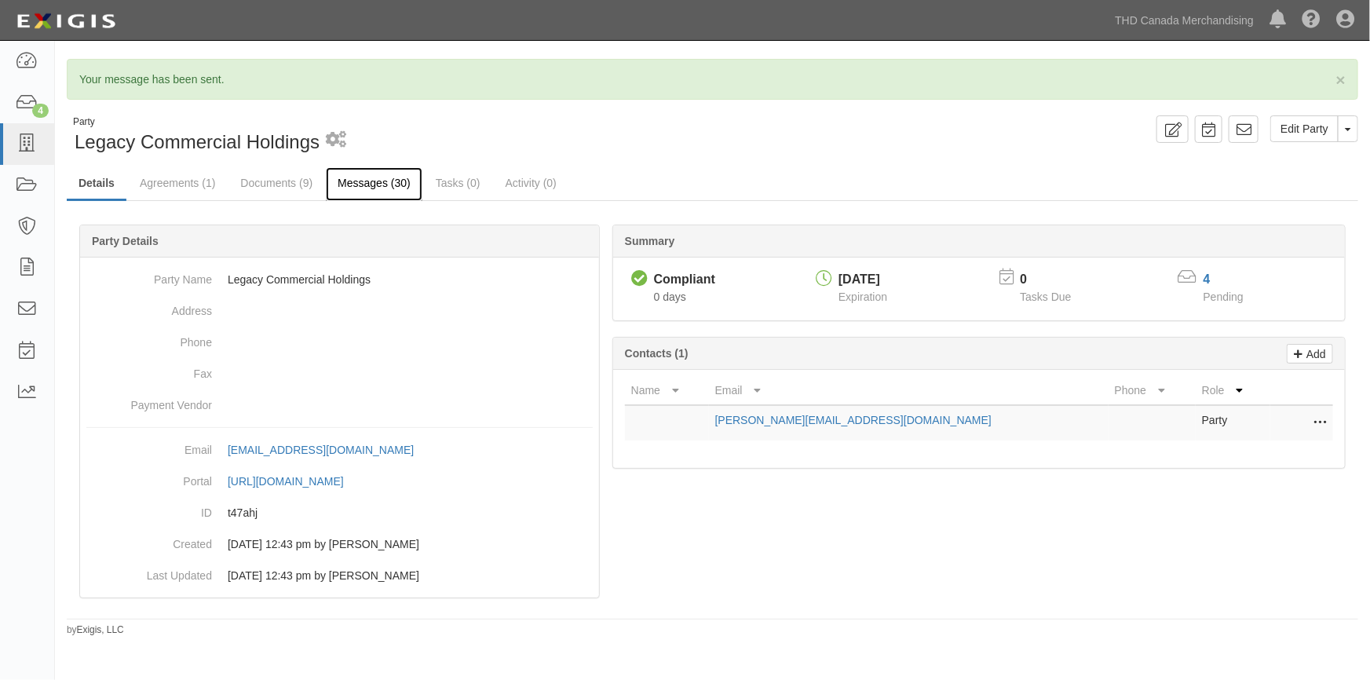
click at [341, 179] on link "Messages (30)" at bounding box center [374, 184] width 97 height 34
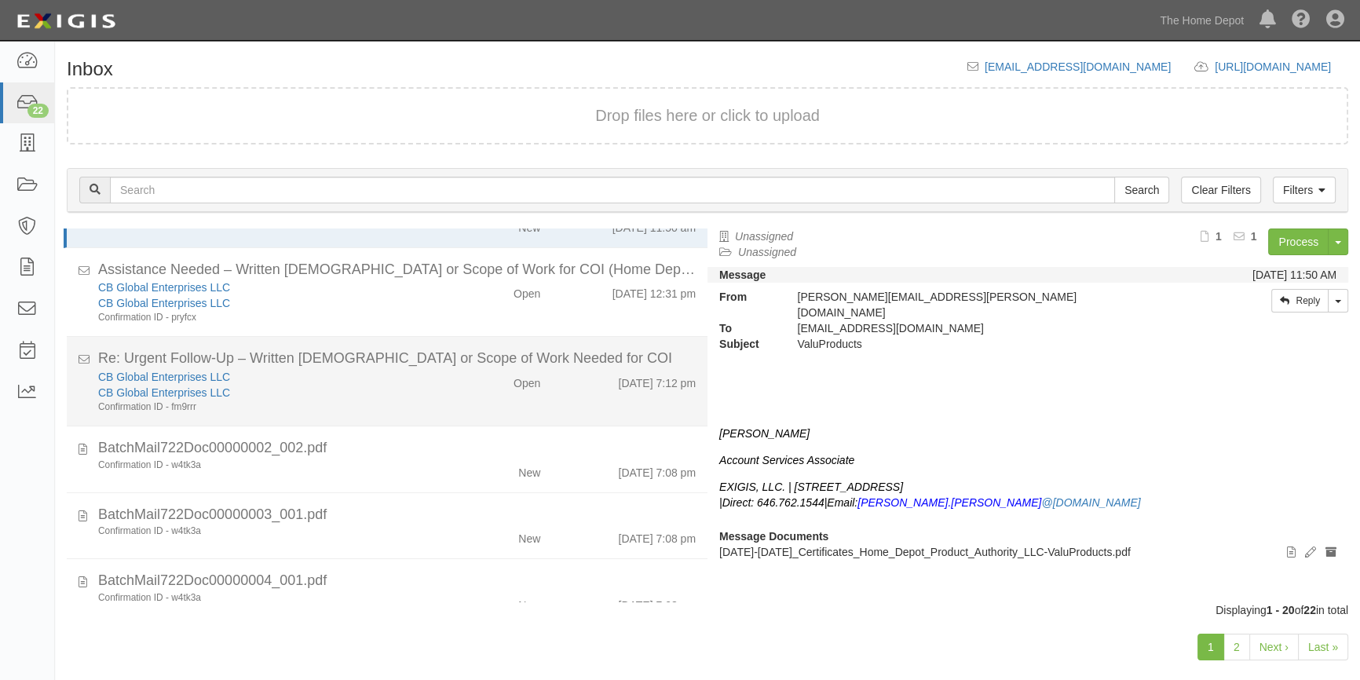
scroll to position [142, 0]
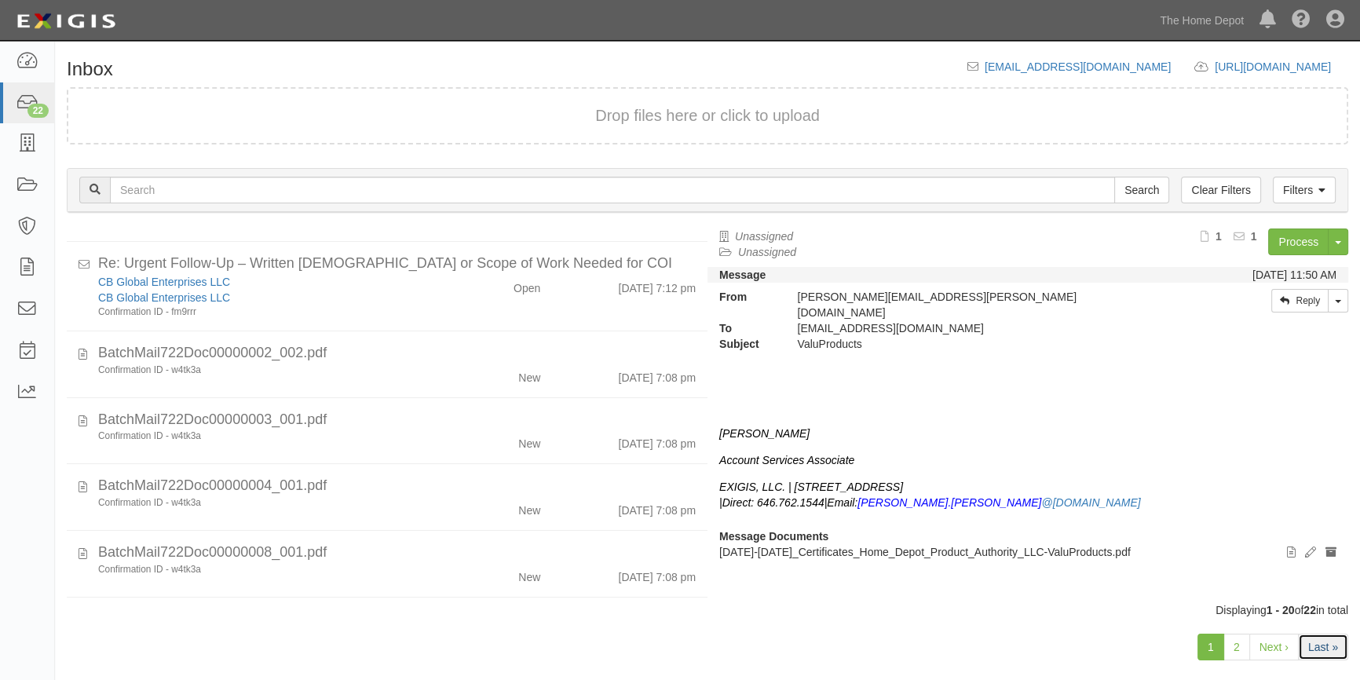
click at [1310, 644] on link "Last »" at bounding box center [1323, 647] width 50 height 27
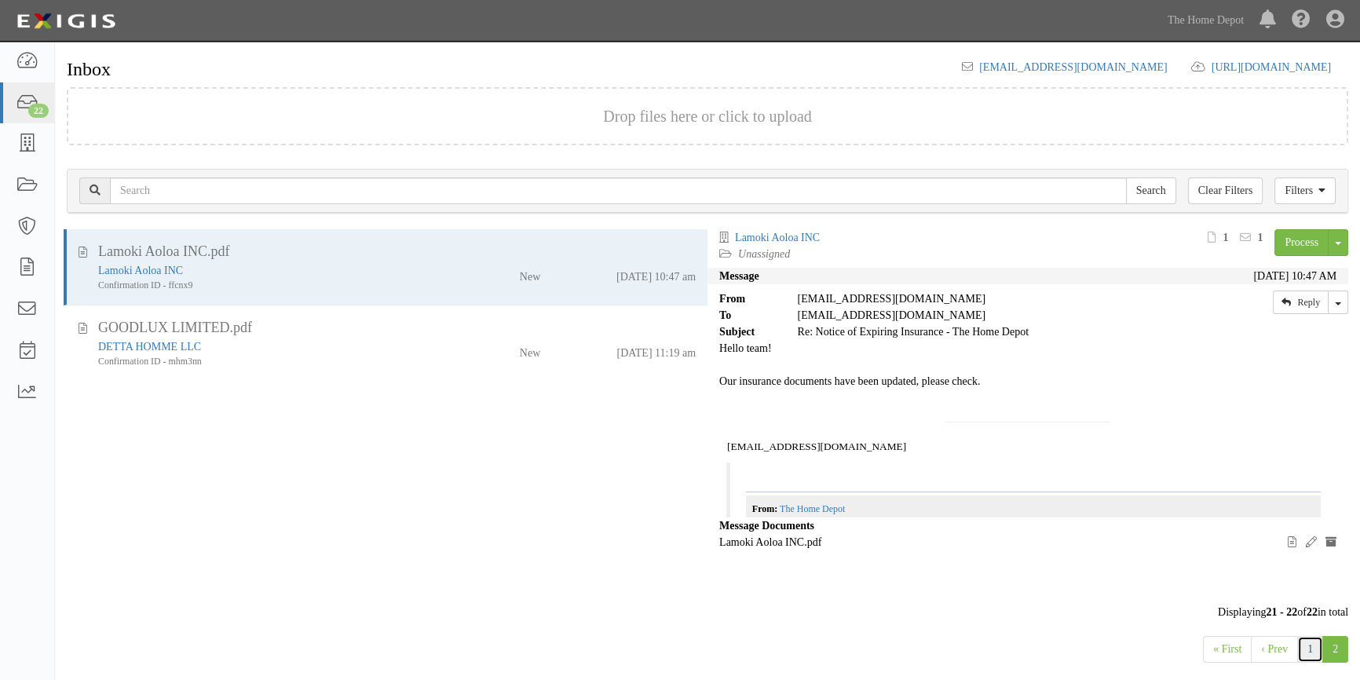
click at [1311, 652] on link "1" at bounding box center [1310, 649] width 26 height 27
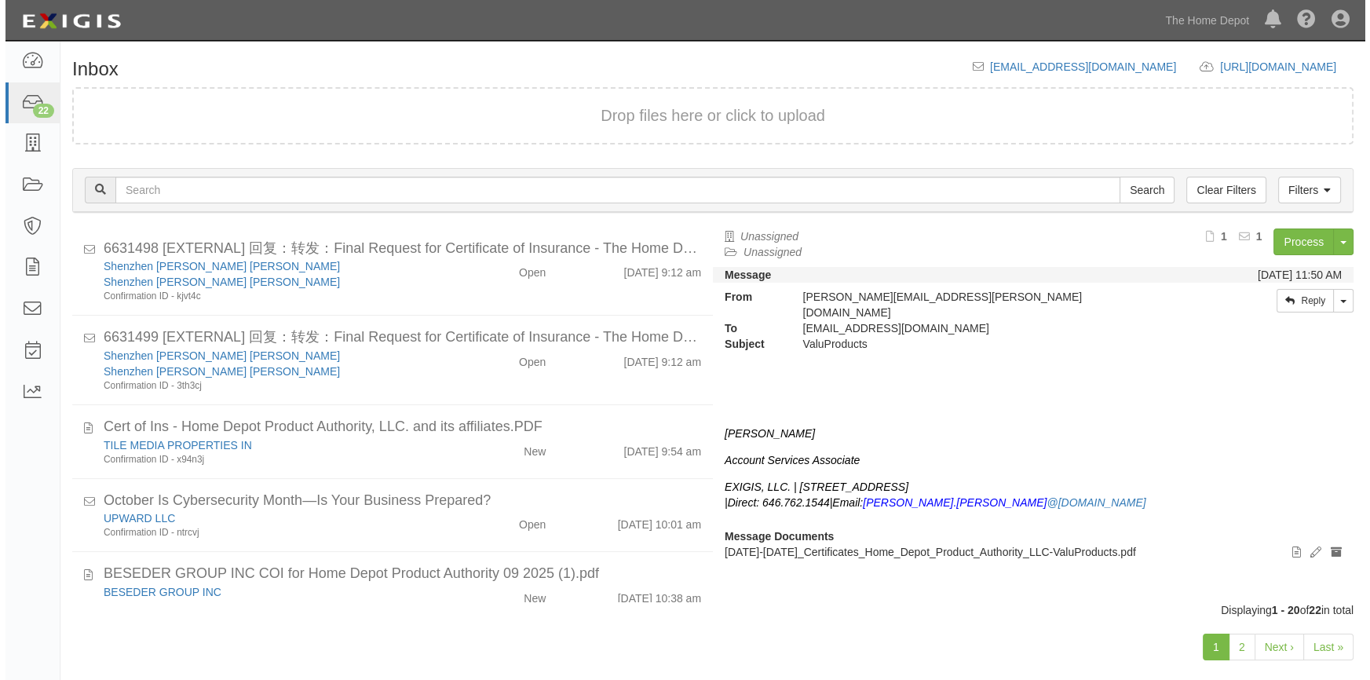
scroll to position [1162, 0]
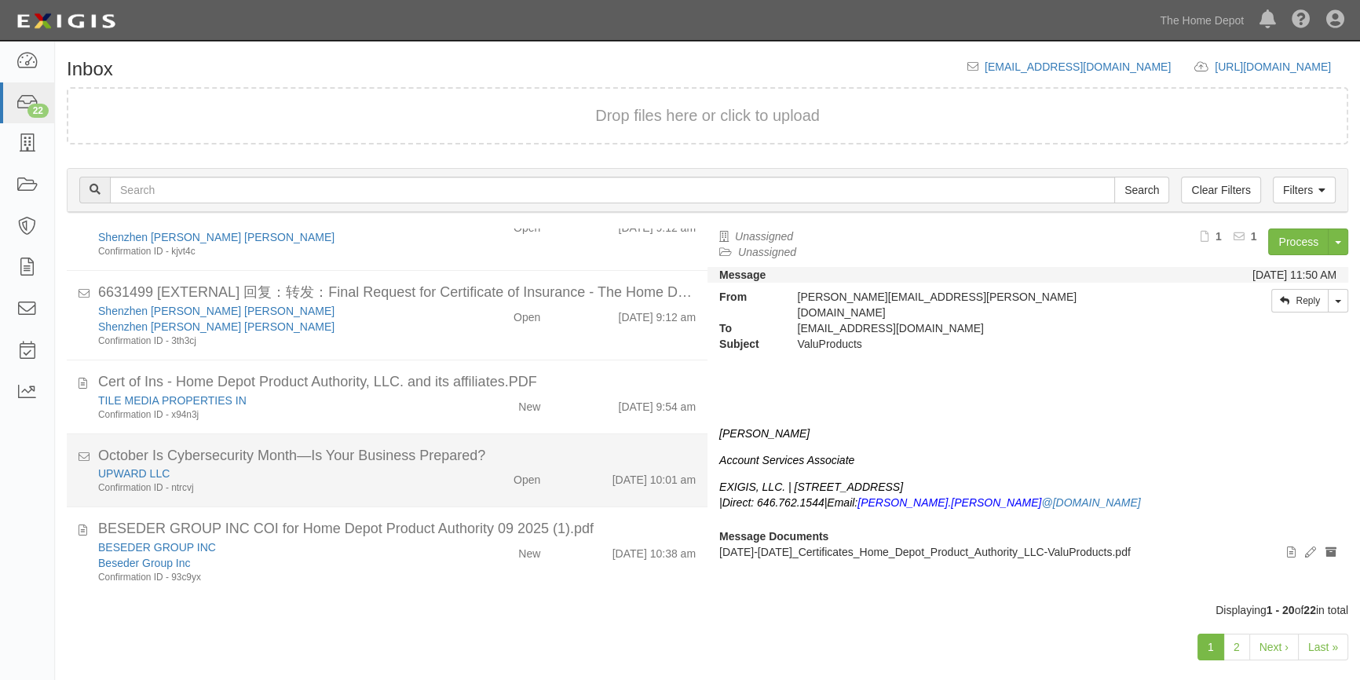
click at [251, 482] on div "Confirmation ID - ntrcvj" at bounding box center [267, 487] width 338 height 13
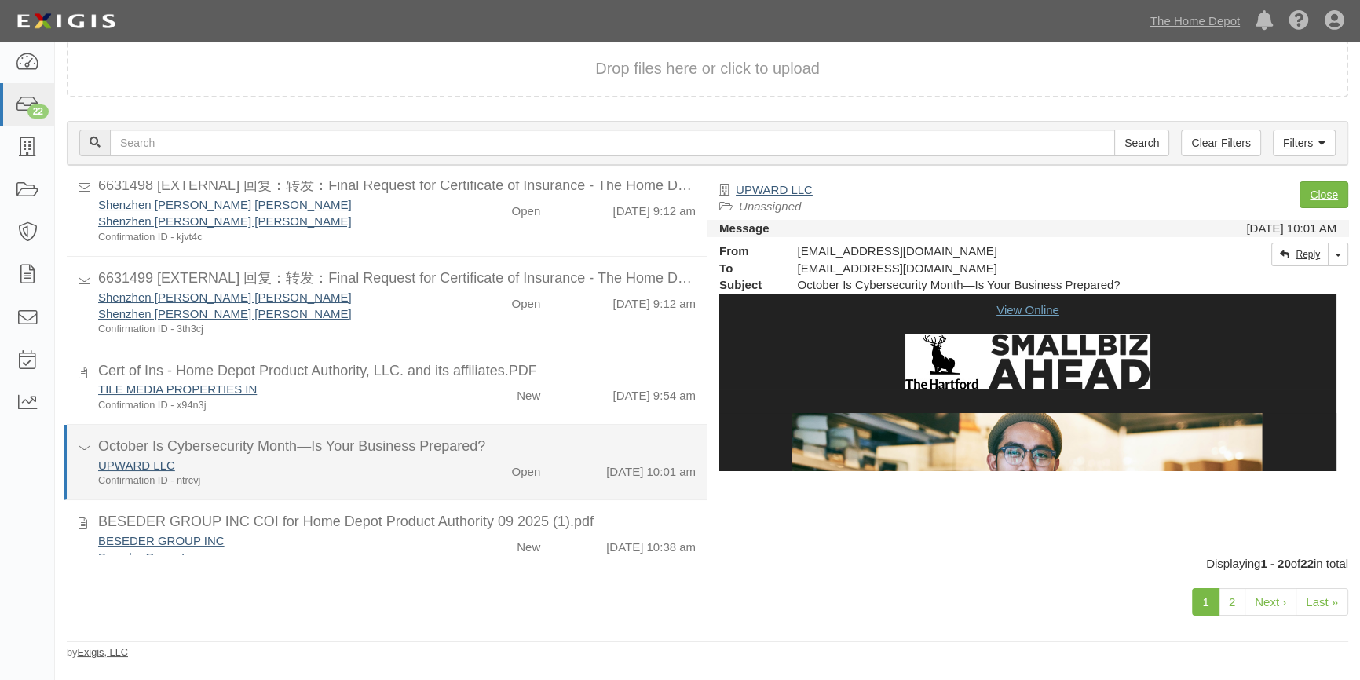
scroll to position [1191, 0]
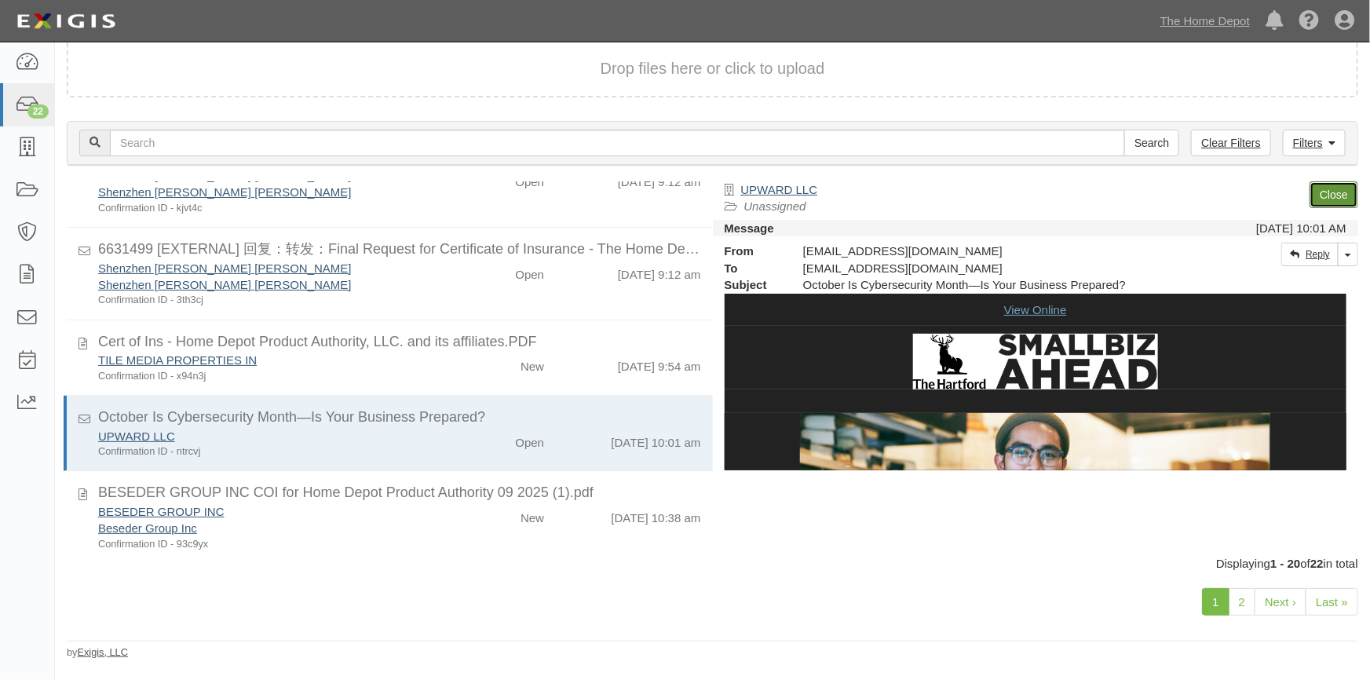
click at [1335, 196] on link "Close" at bounding box center [1334, 194] width 49 height 27
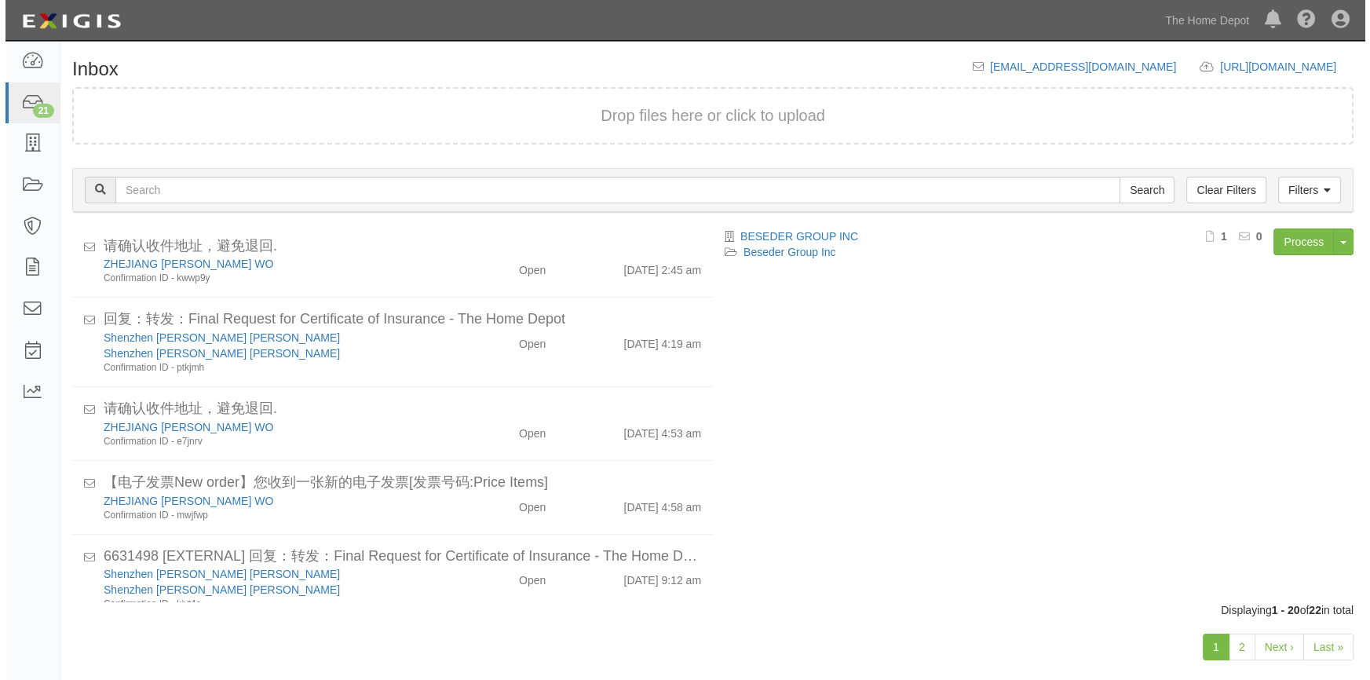
scroll to position [825, 0]
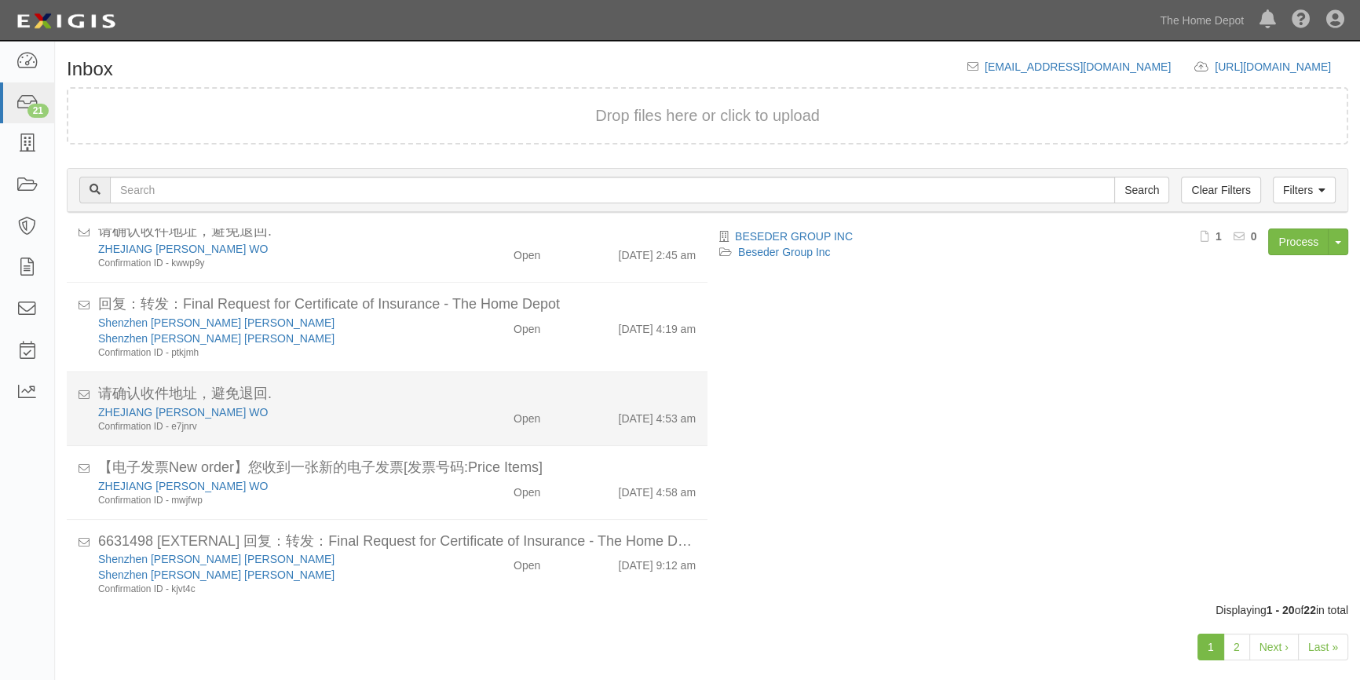
click at [435, 397] on div "请确认收件地址，避免退回." at bounding box center [397, 394] width 598 height 20
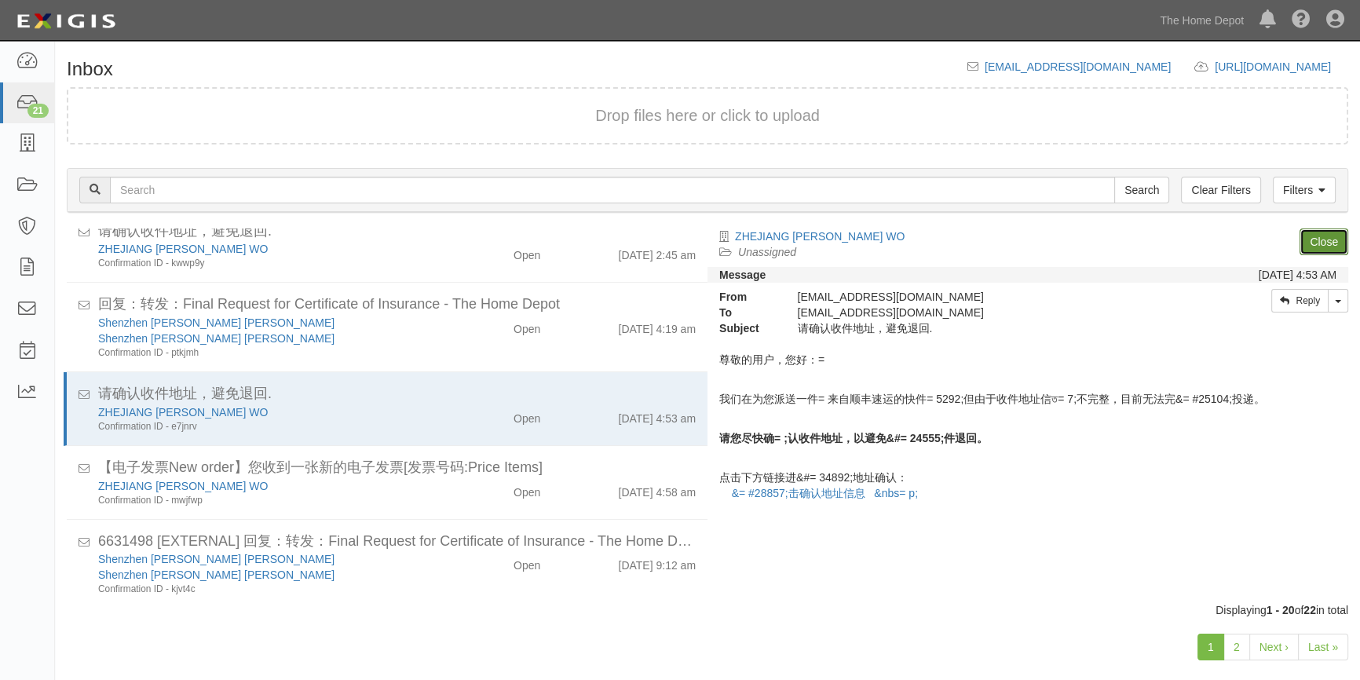
click at [1308, 243] on link "Close" at bounding box center [1324, 242] width 49 height 27
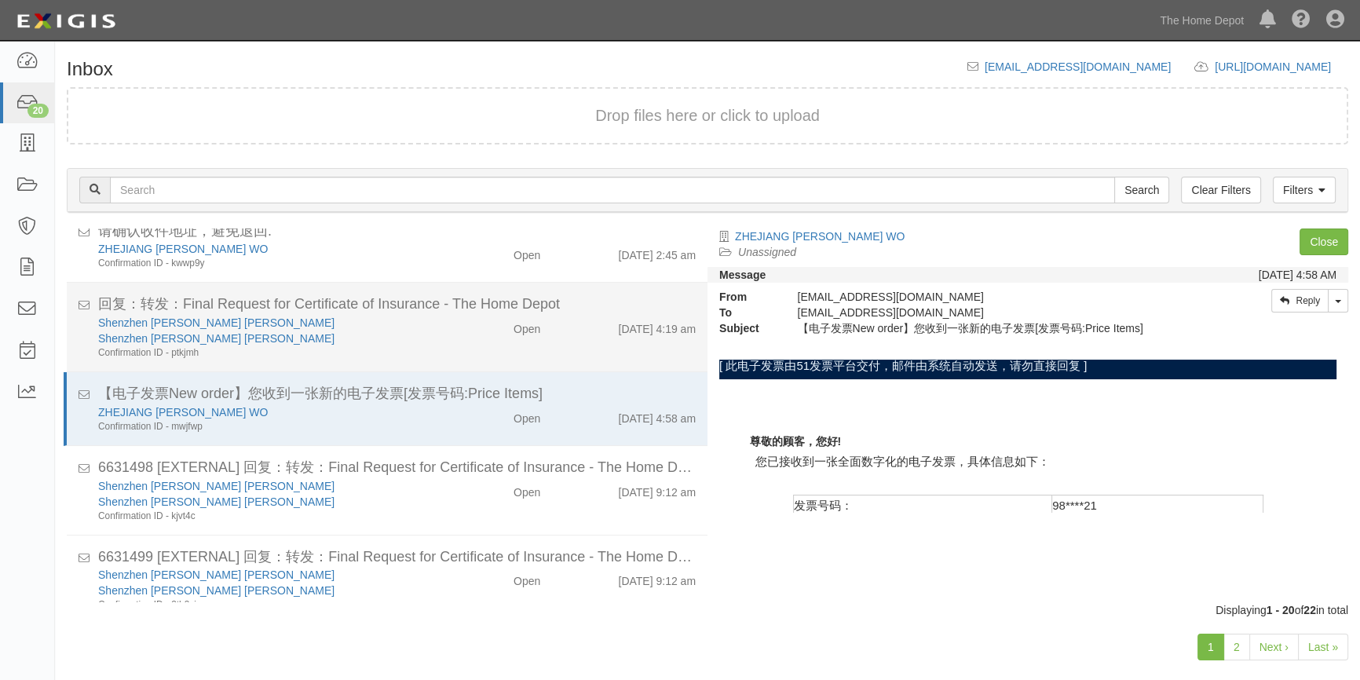
click at [419, 338] on div "Shenzhen Jinglei Chuangxin Youxian Gongsi" at bounding box center [267, 339] width 338 height 16
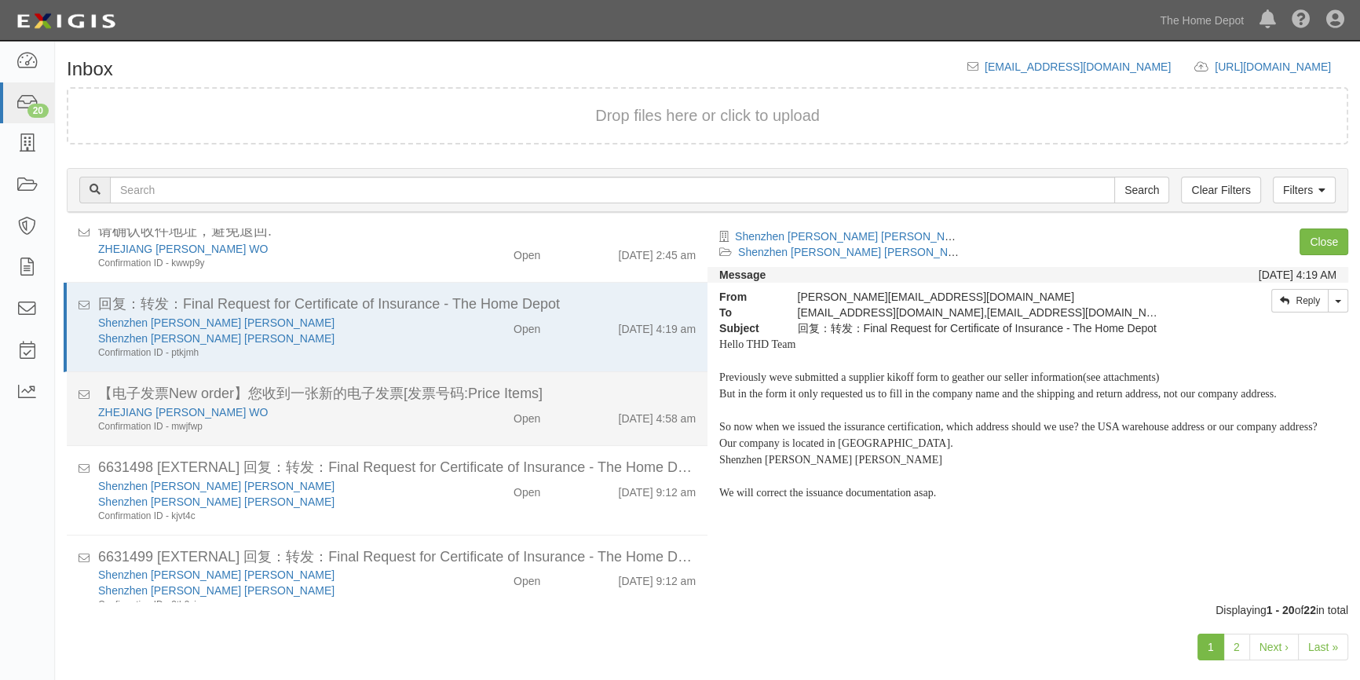
click at [432, 404] on div "ZHEJIANG ANJI HUILIAN WO Confirmation ID - mwjfwp" at bounding box center [267, 418] width 362 height 29
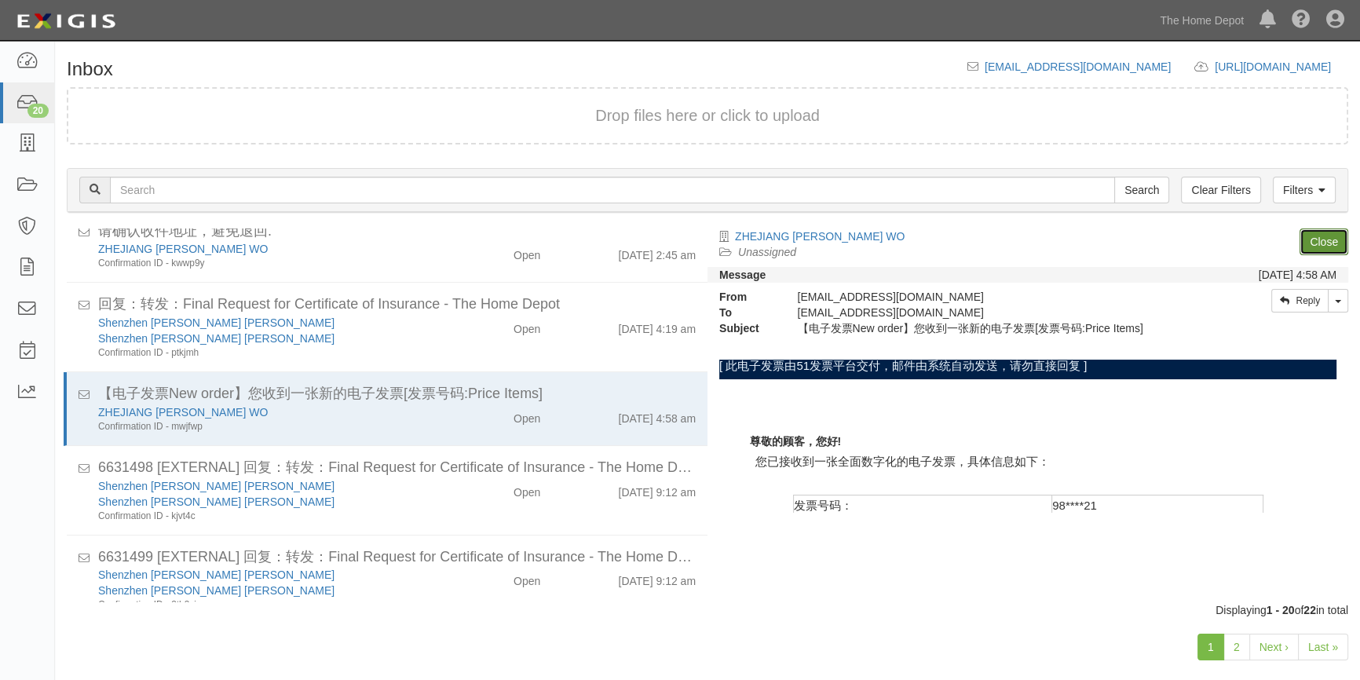
click at [1319, 240] on link "Close" at bounding box center [1324, 242] width 49 height 27
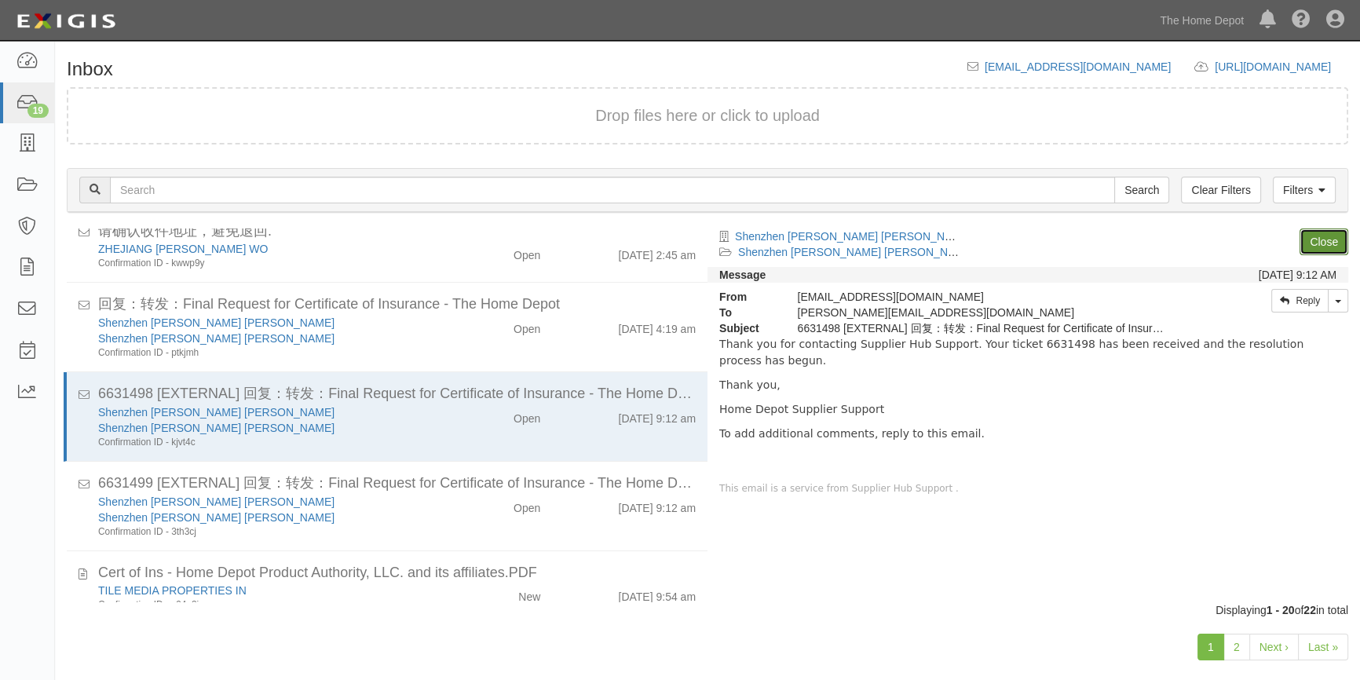
click at [1319, 240] on link "Close" at bounding box center [1324, 242] width 49 height 27
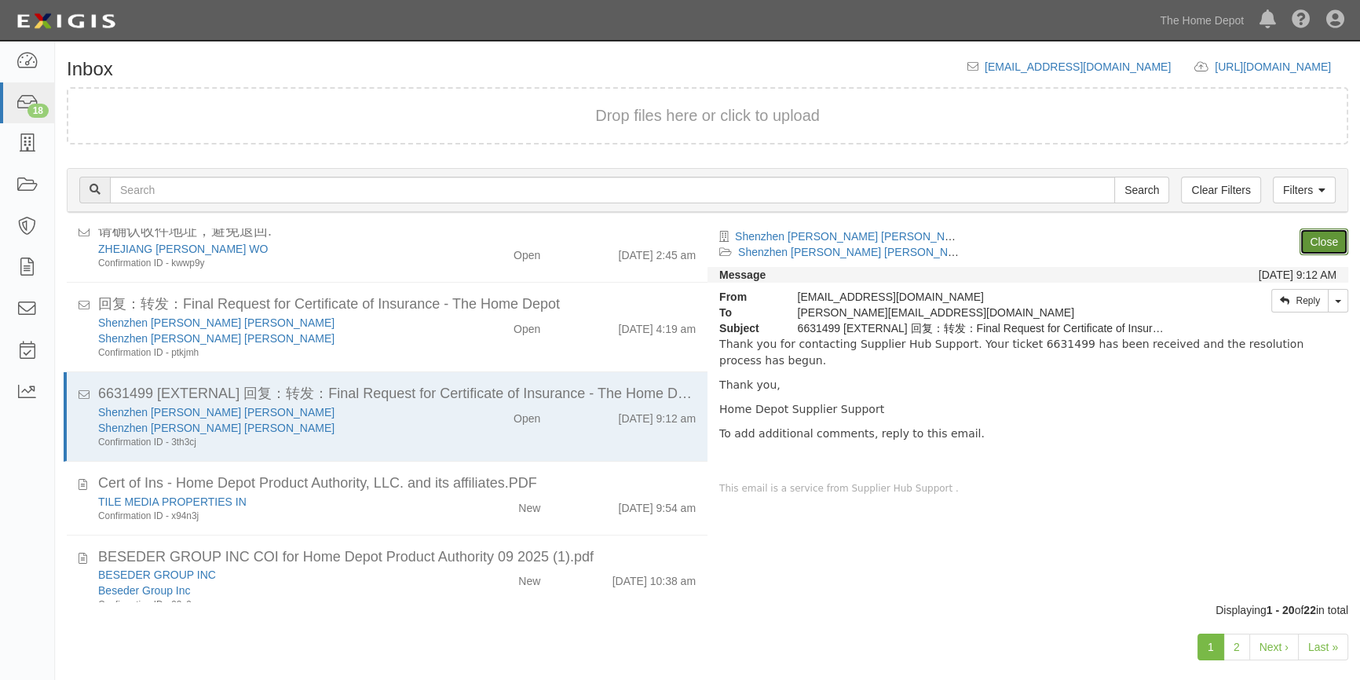
click at [1319, 240] on link "Close" at bounding box center [1324, 242] width 49 height 27
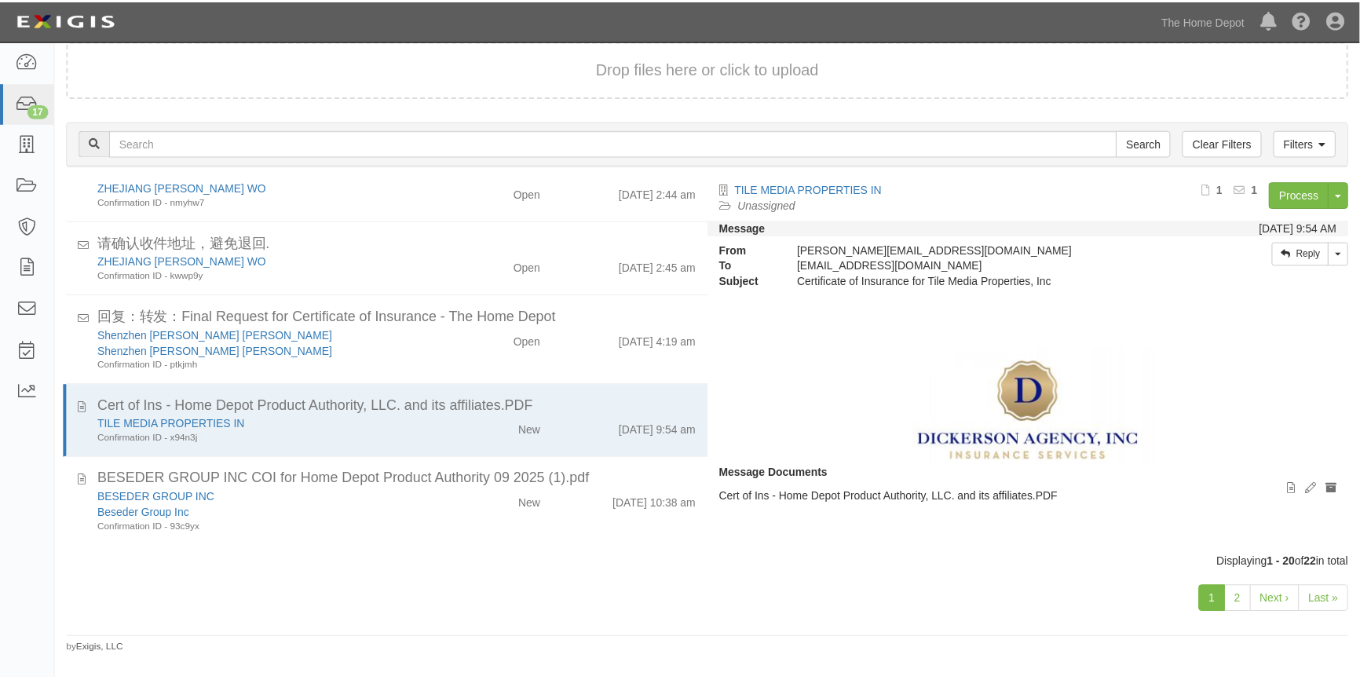
scroll to position [762, 0]
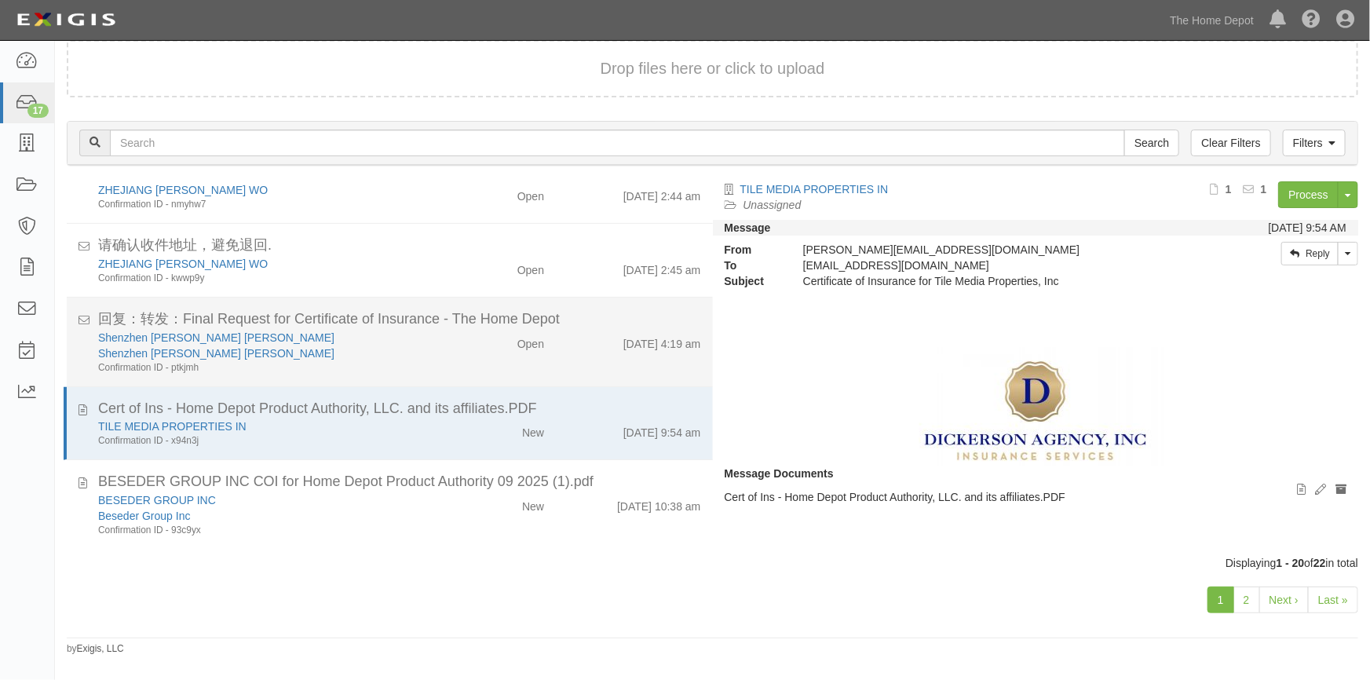
click at [452, 339] on div "Open" at bounding box center [504, 341] width 104 height 22
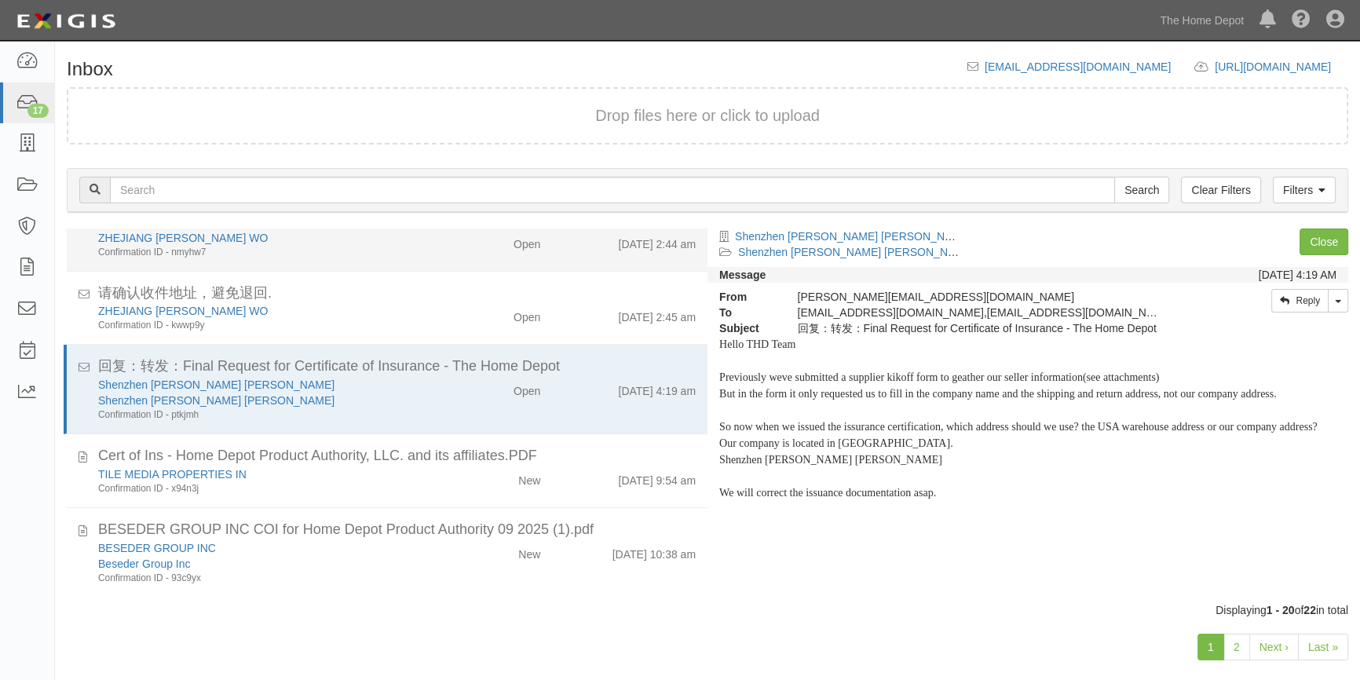
click at [442, 262] on li "【电子发票New order】您收到一张新的电子发票[发票号码:Price Items] ZHEJIANG ANJI HUILIAN WO Confirmat…" at bounding box center [387, 235] width 641 height 74
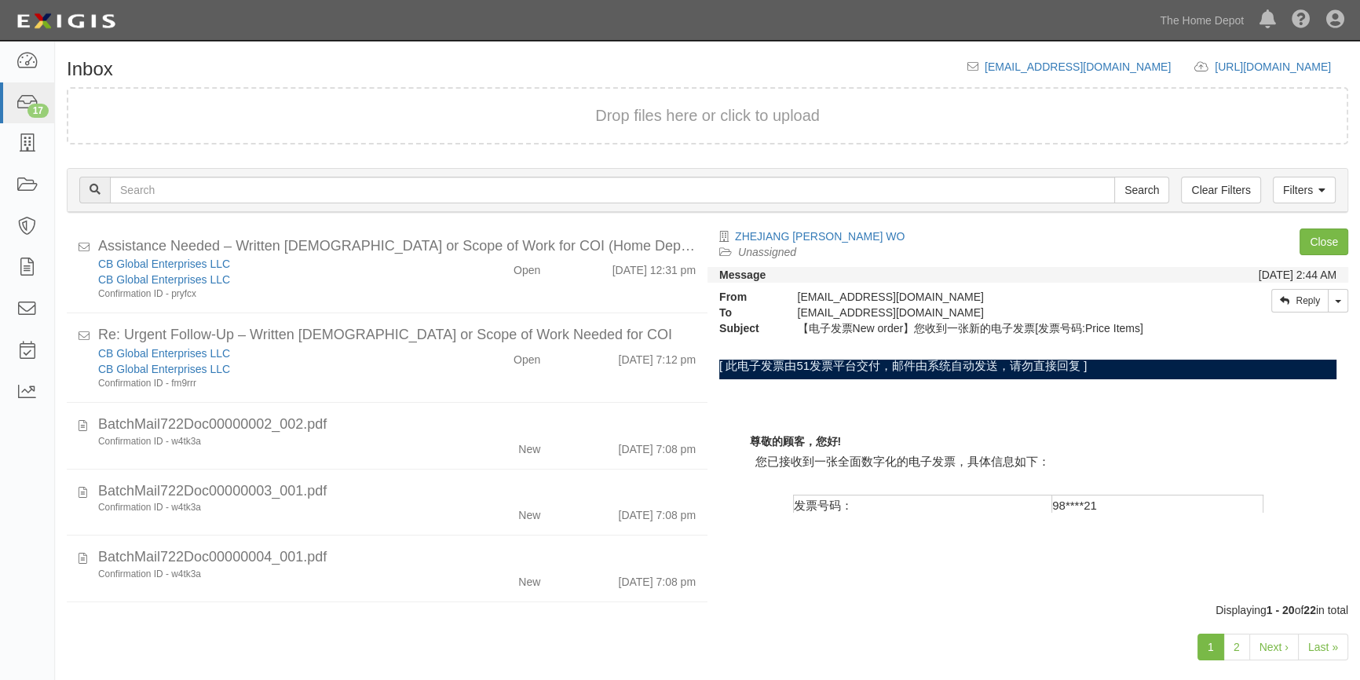
scroll to position [0, 0]
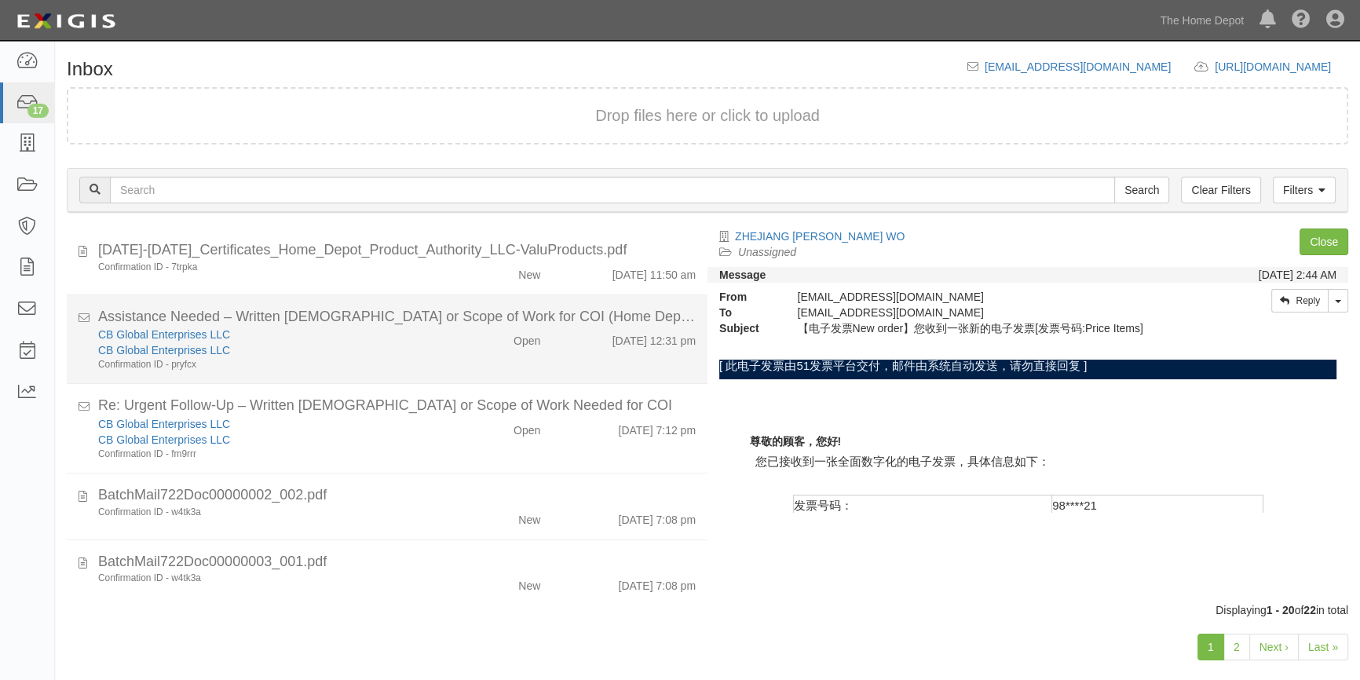
click at [438, 328] on div "CB Global Enterprises LLC CB Global Enterprises LLC Confirmation ID - pryfcx" at bounding box center [267, 349] width 362 height 45
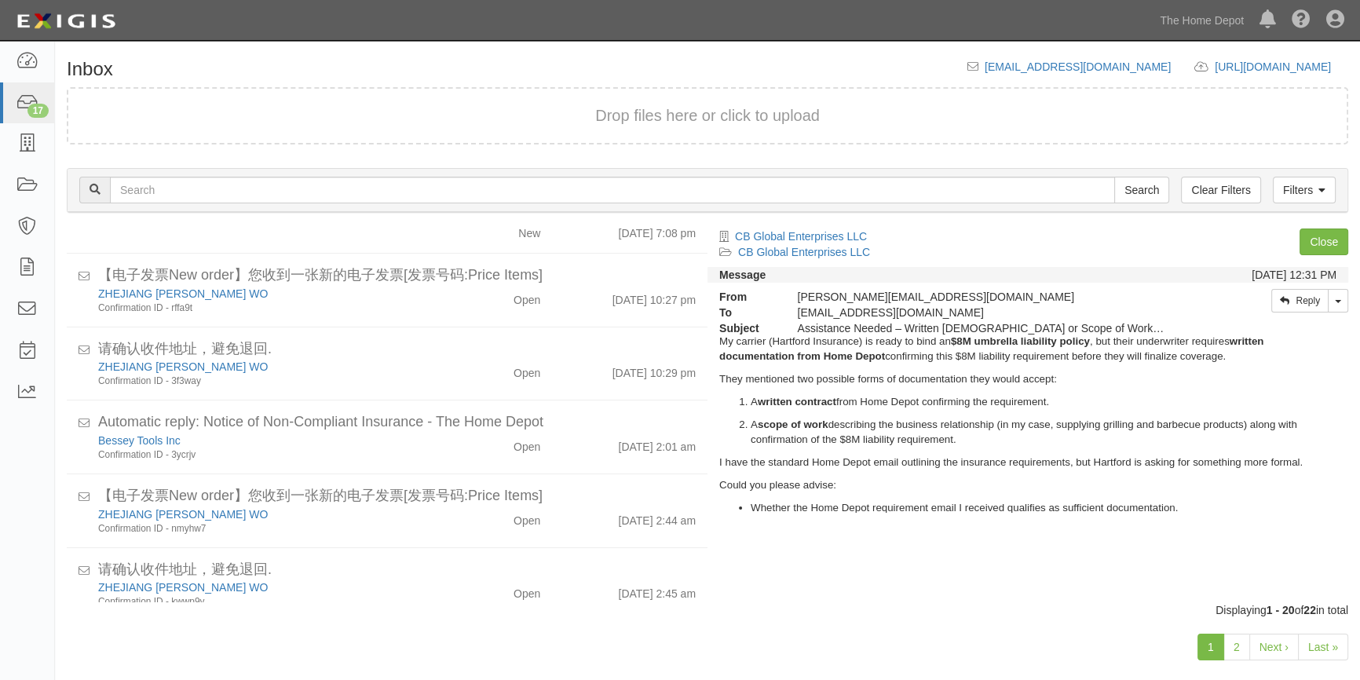
scroll to position [493, 0]
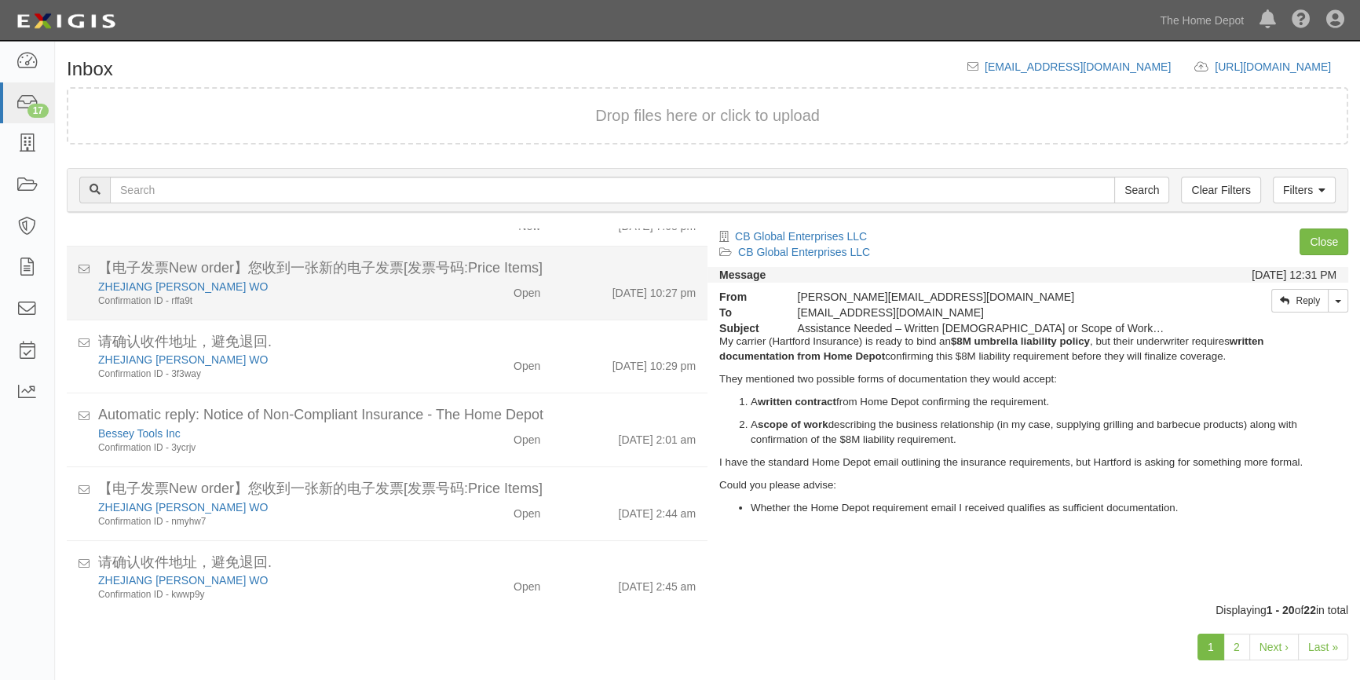
click at [460, 314] on li "【电子发票New order】您收到一张新的电子发票[发票号码:Price Items] ZHEJIANG ANJI HUILIAN WO Confirmat…" at bounding box center [387, 284] width 641 height 74
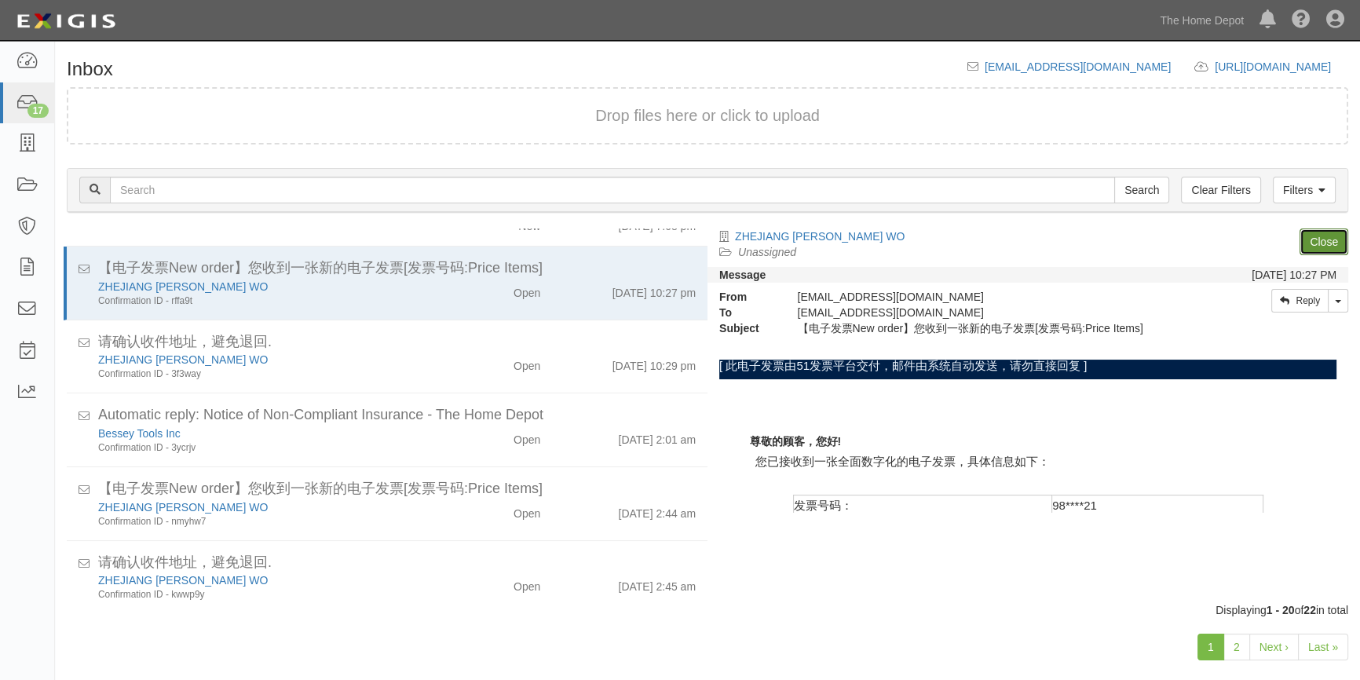
click at [1328, 243] on link "Close" at bounding box center [1324, 242] width 49 height 27
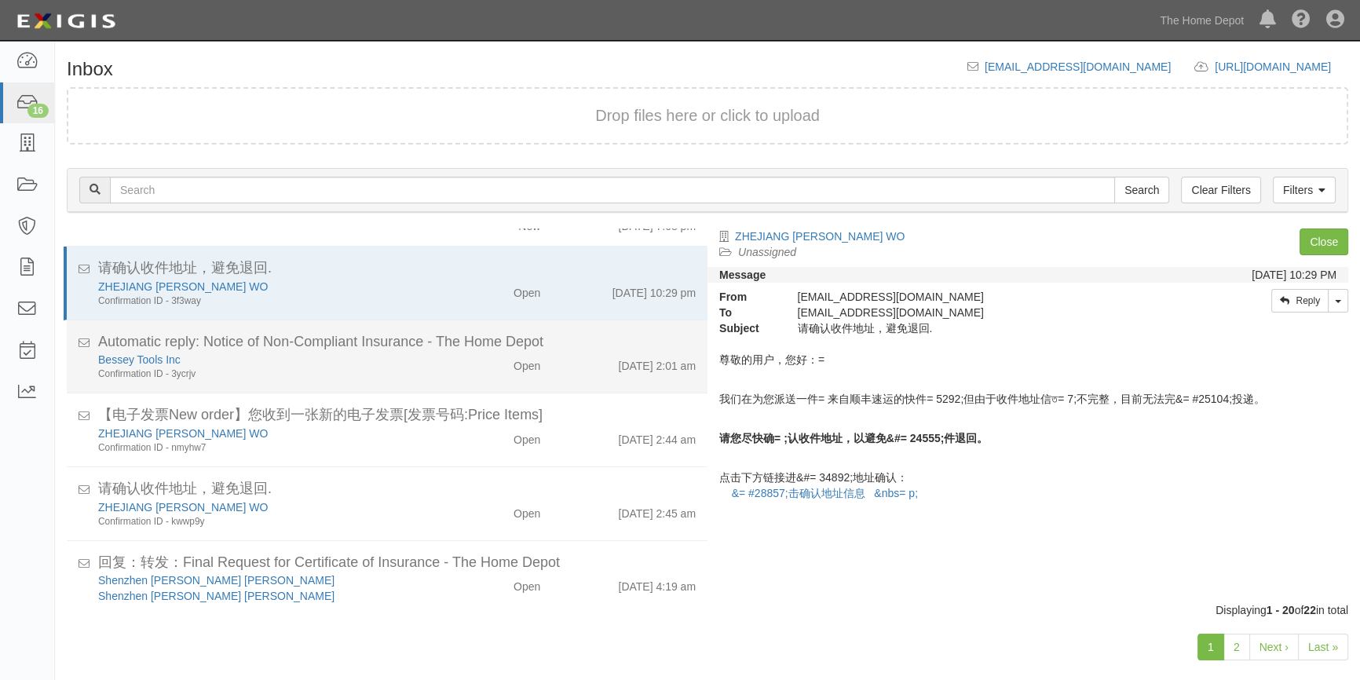
click at [313, 352] on div "Bessey Tools Inc" at bounding box center [267, 360] width 338 height 16
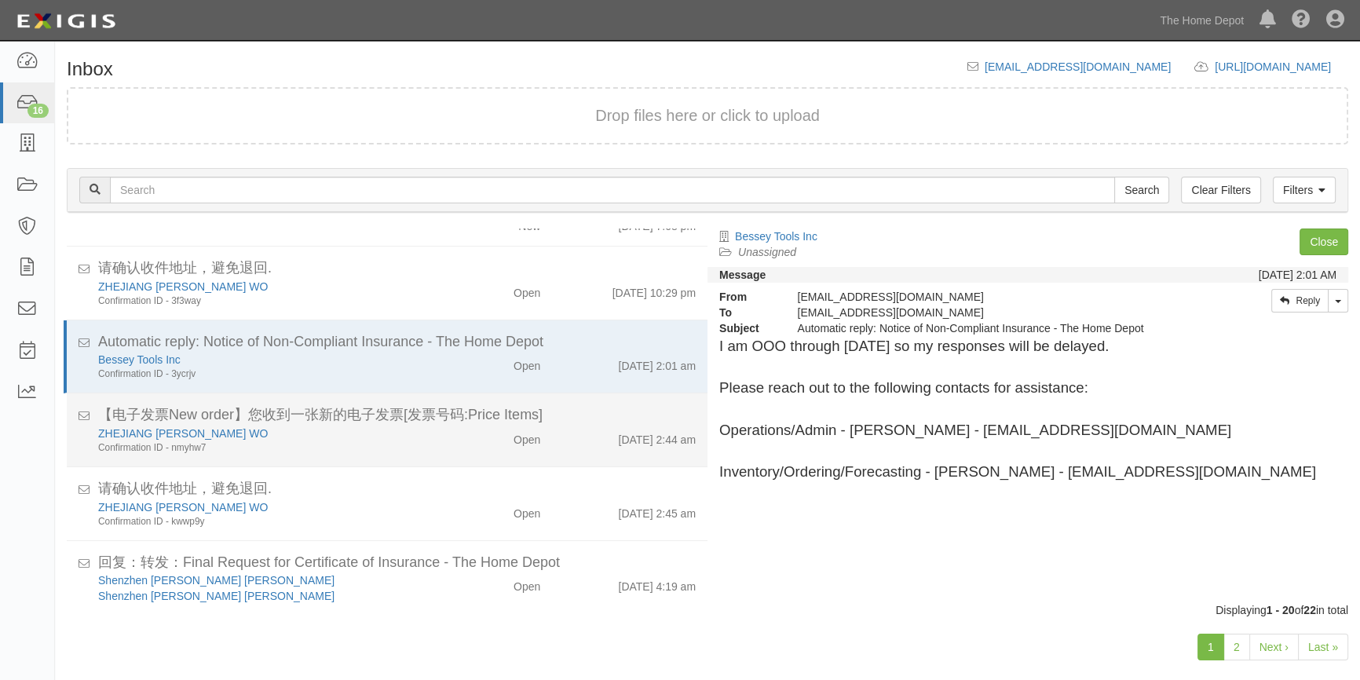
click at [320, 430] on div "ZHEJIANG ANJI HUILIAN WO" at bounding box center [267, 434] width 338 height 16
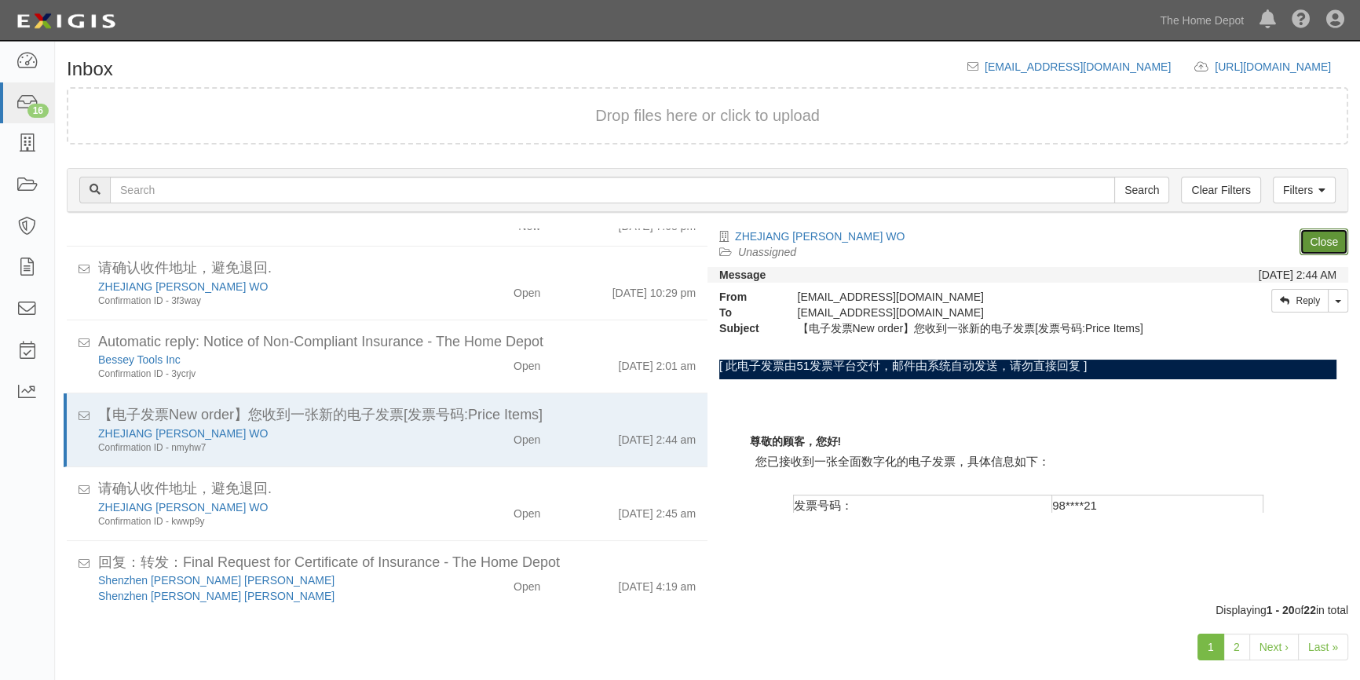
click at [1307, 239] on link "Close" at bounding box center [1324, 242] width 49 height 27
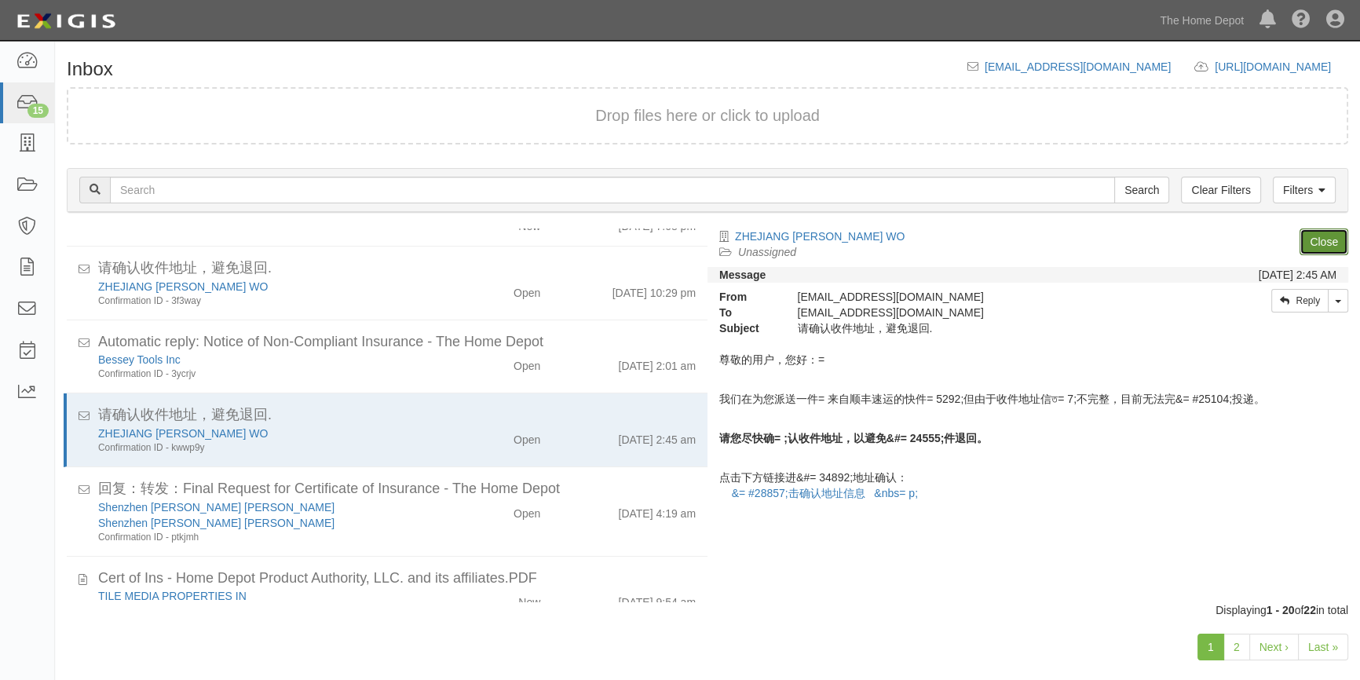
click at [1329, 243] on link "Close" at bounding box center [1324, 242] width 49 height 27
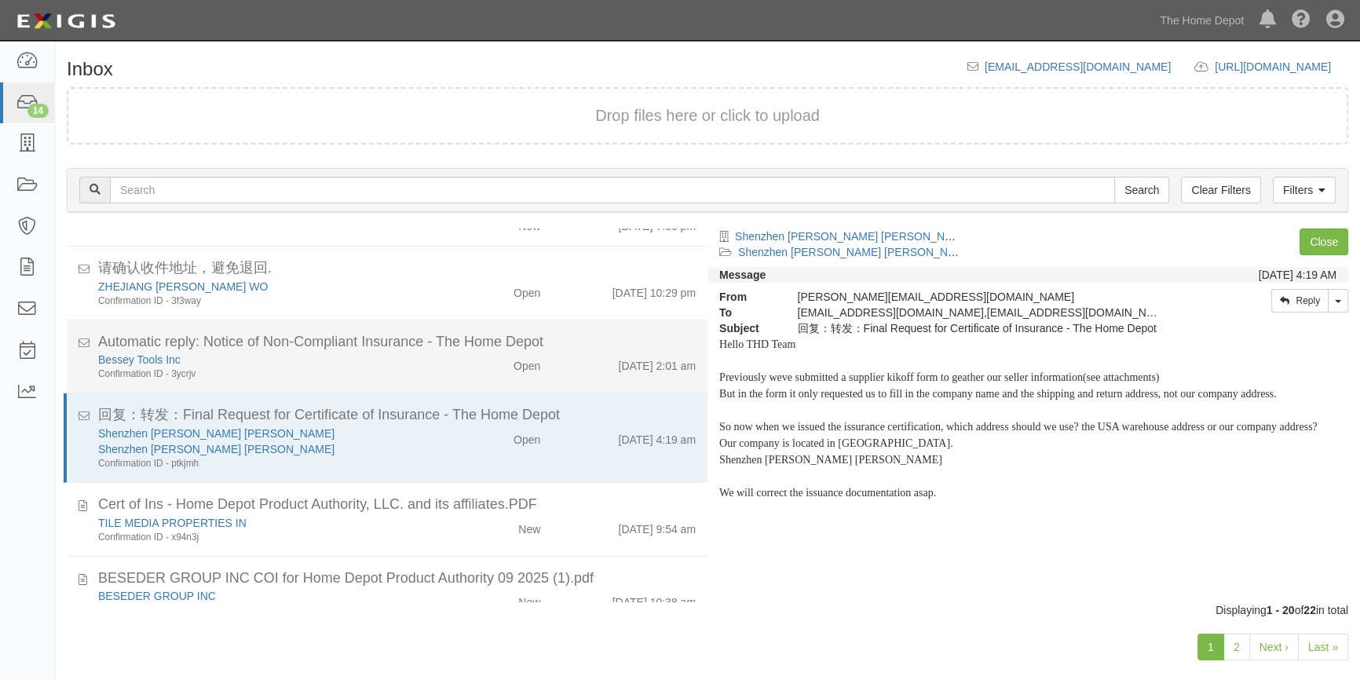
click at [481, 371] on div "Open" at bounding box center [500, 363] width 104 height 22
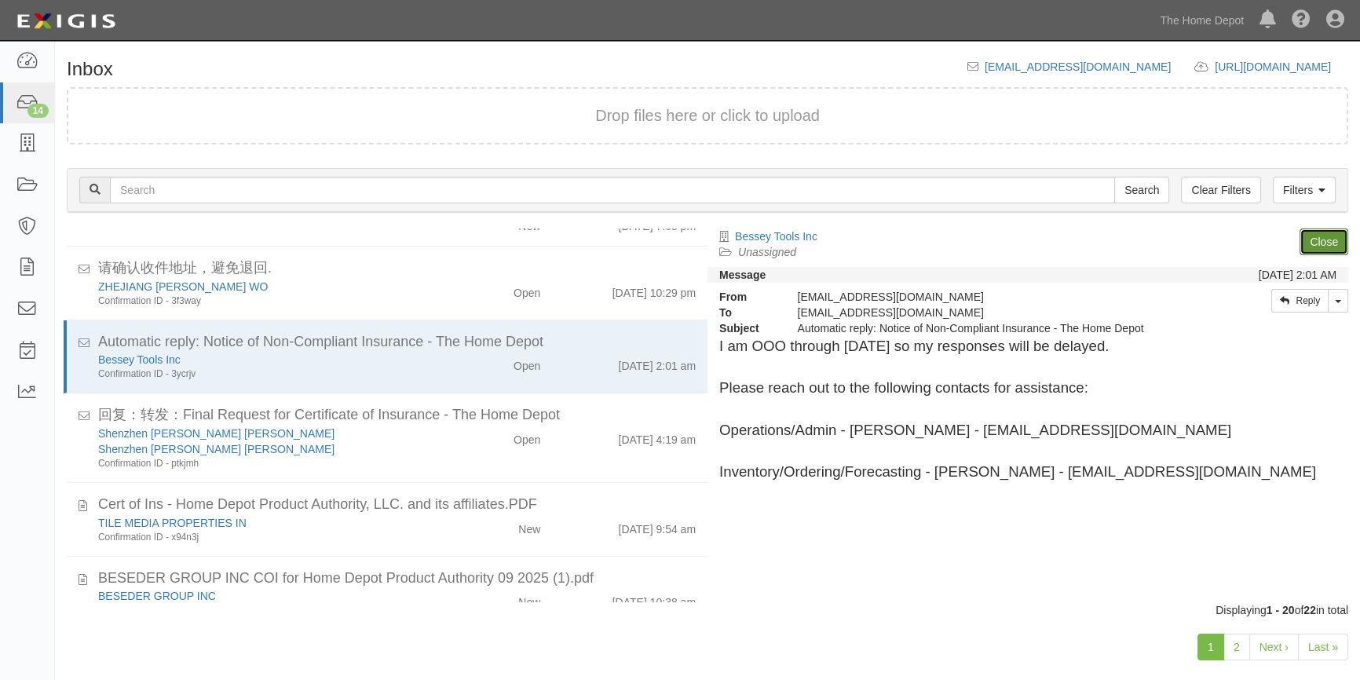
click at [1324, 245] on link "Close" at bounding box center [1324, 242] width 49 height 27
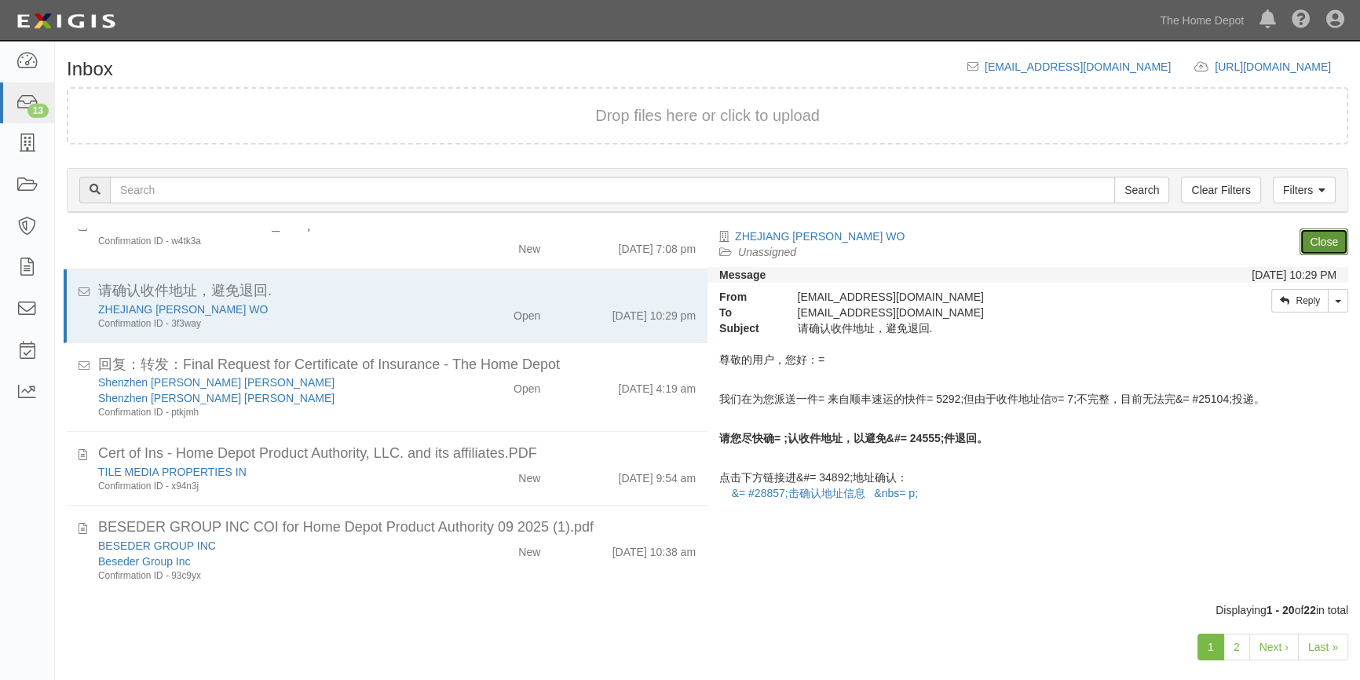
scroll to position [469, 0]
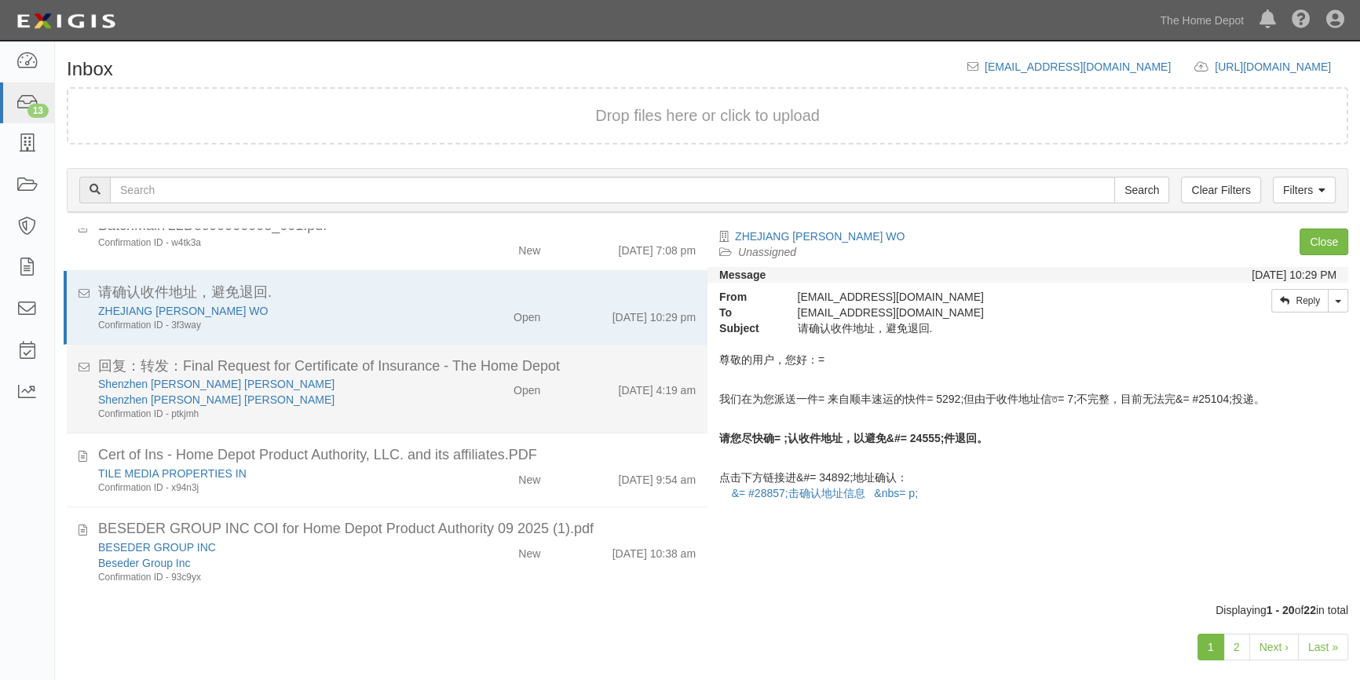
click at [408, 393] on div "Shenzhen Jinglei Chuangxin Youxian Gongsi" at bounding box center [267, 400] width 338 height 16
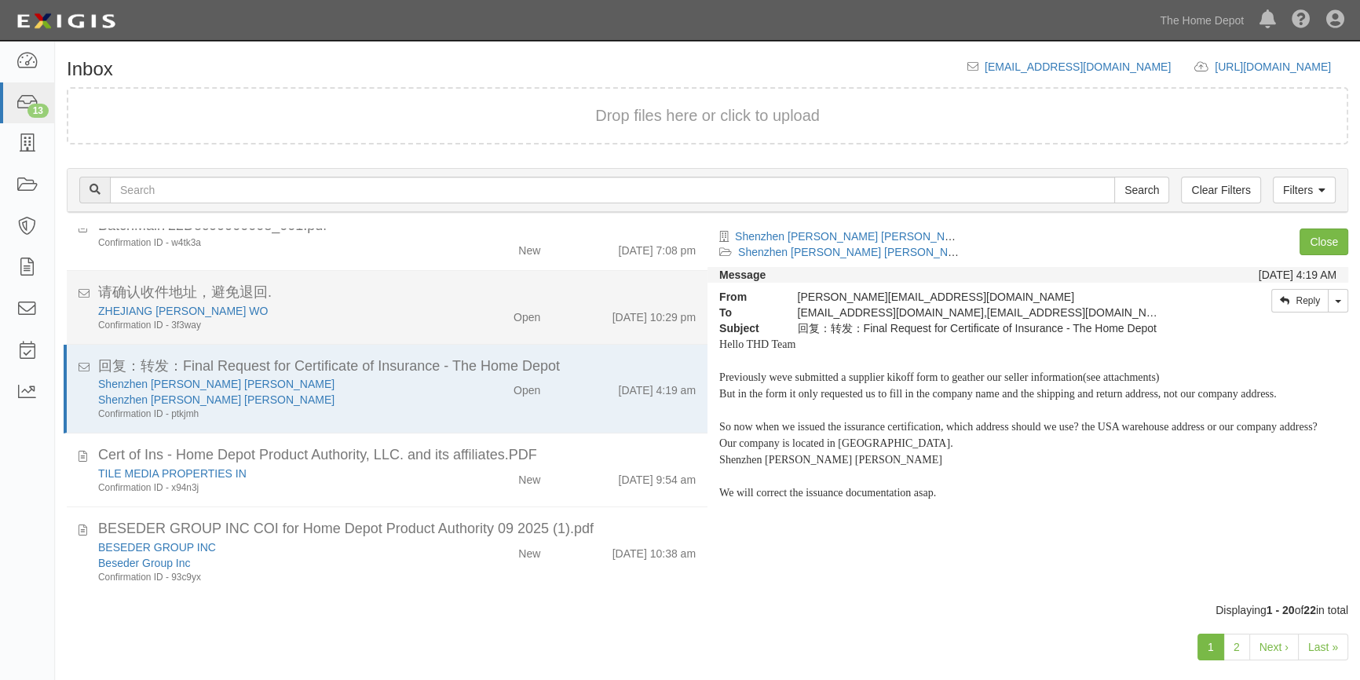
click at [403, 324] on div "Confirmation ID - 3f3way" at bounding box center [267, 325] width 338 height 13
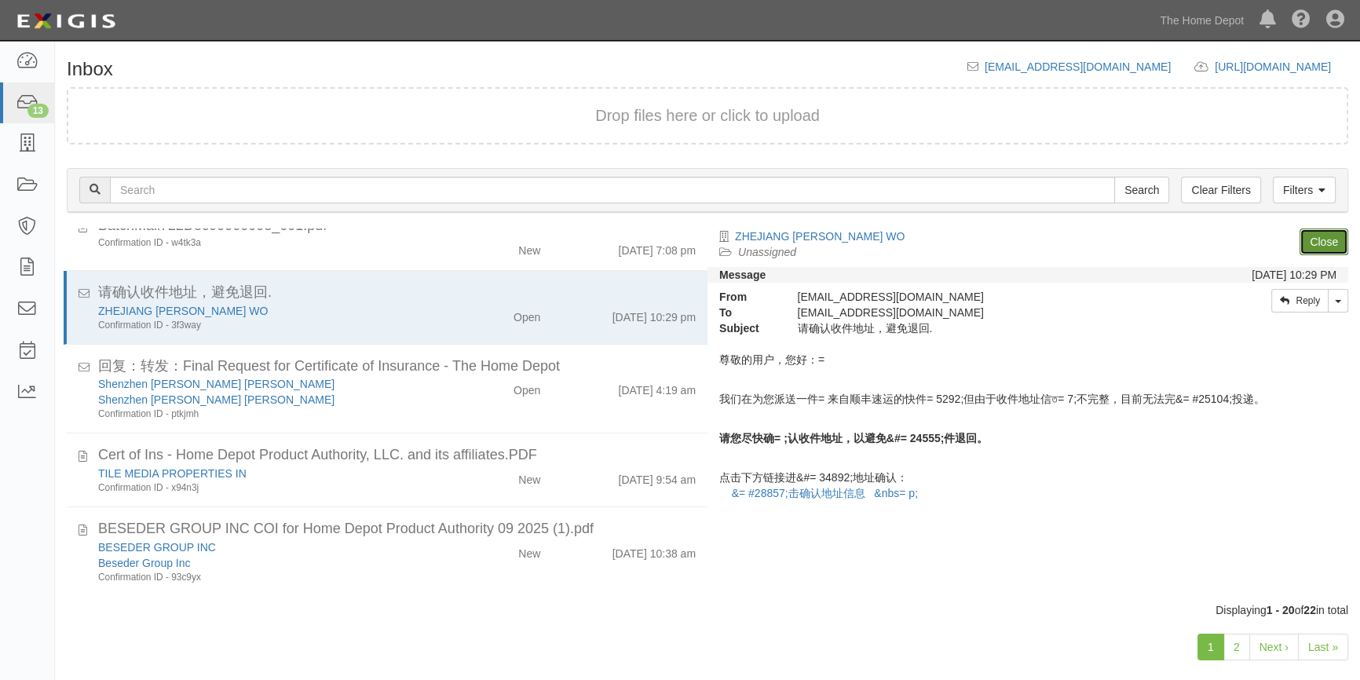
click at [1325, 243] on link "Close" at bounding box center [1324, 242] width 49 height 27
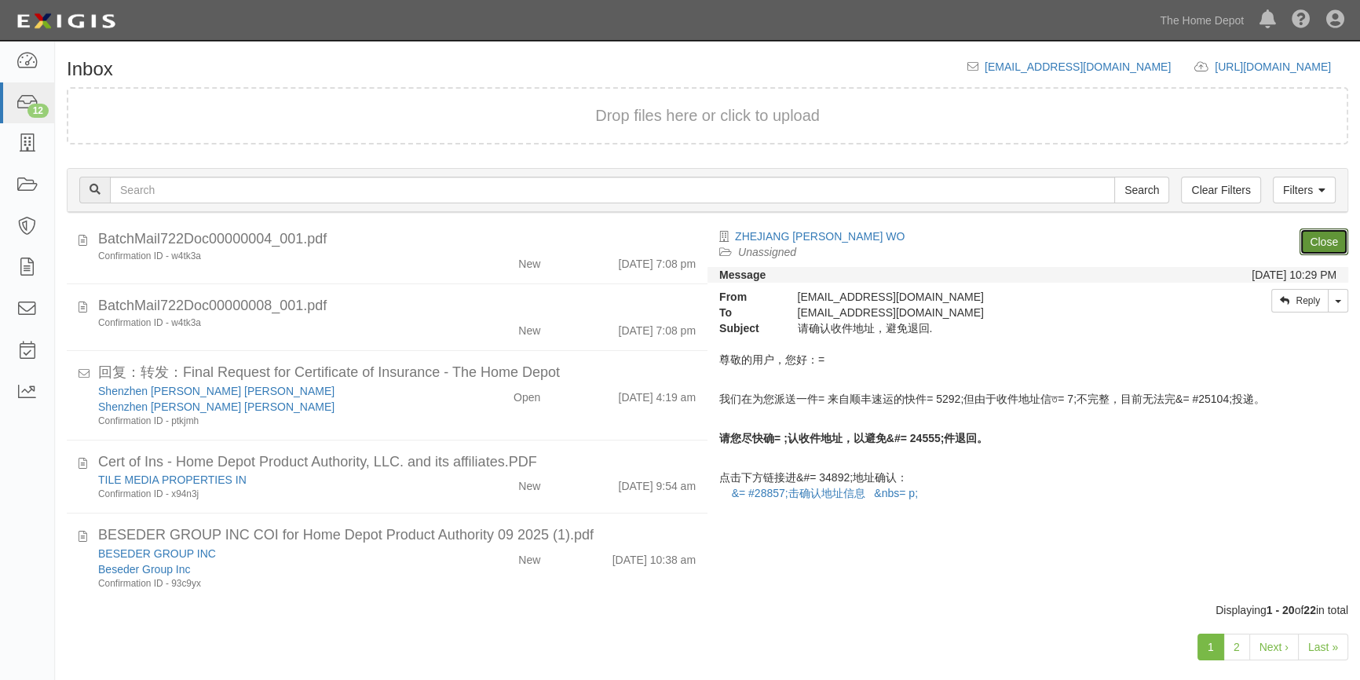
scroll to position [395, 0]
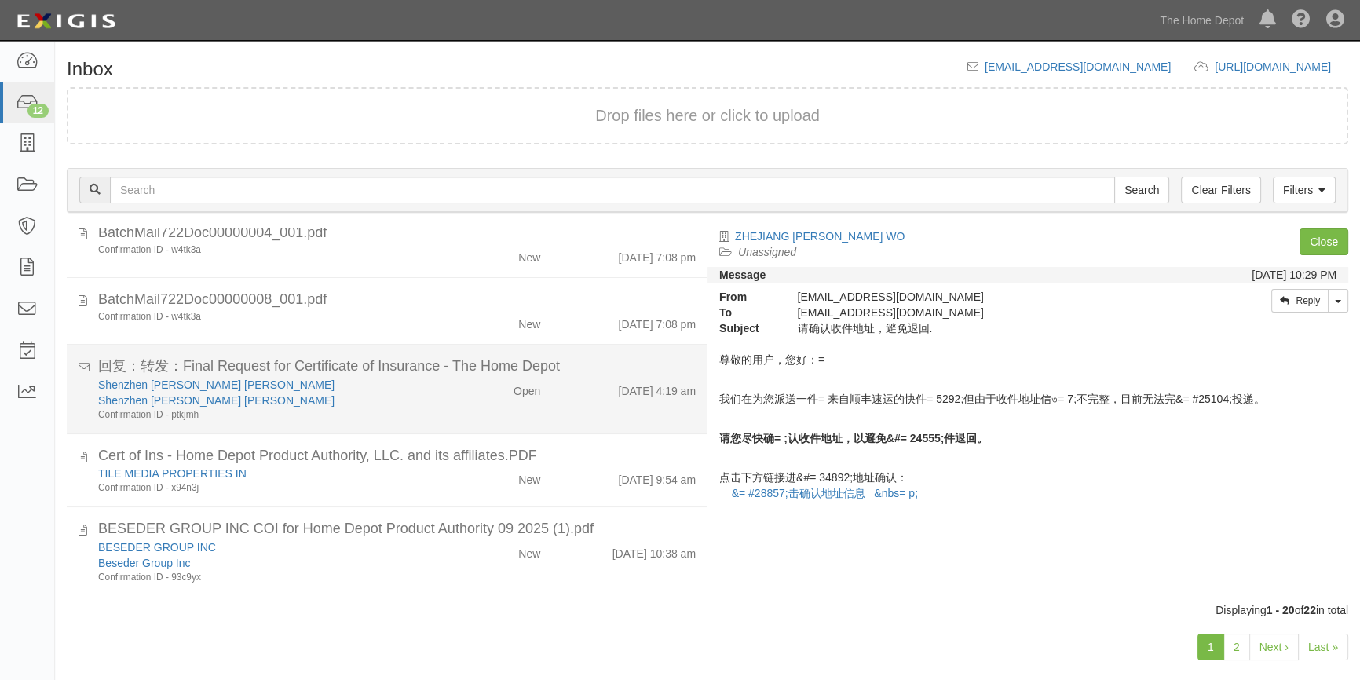
click at [441, 407] on div "Shenzhen Jinglei Chuangxin Youxian Gongsi Shenzhen Jinglei Chuangxin Youxian Go…" at bounding box center [267, 399] width 362 height 45
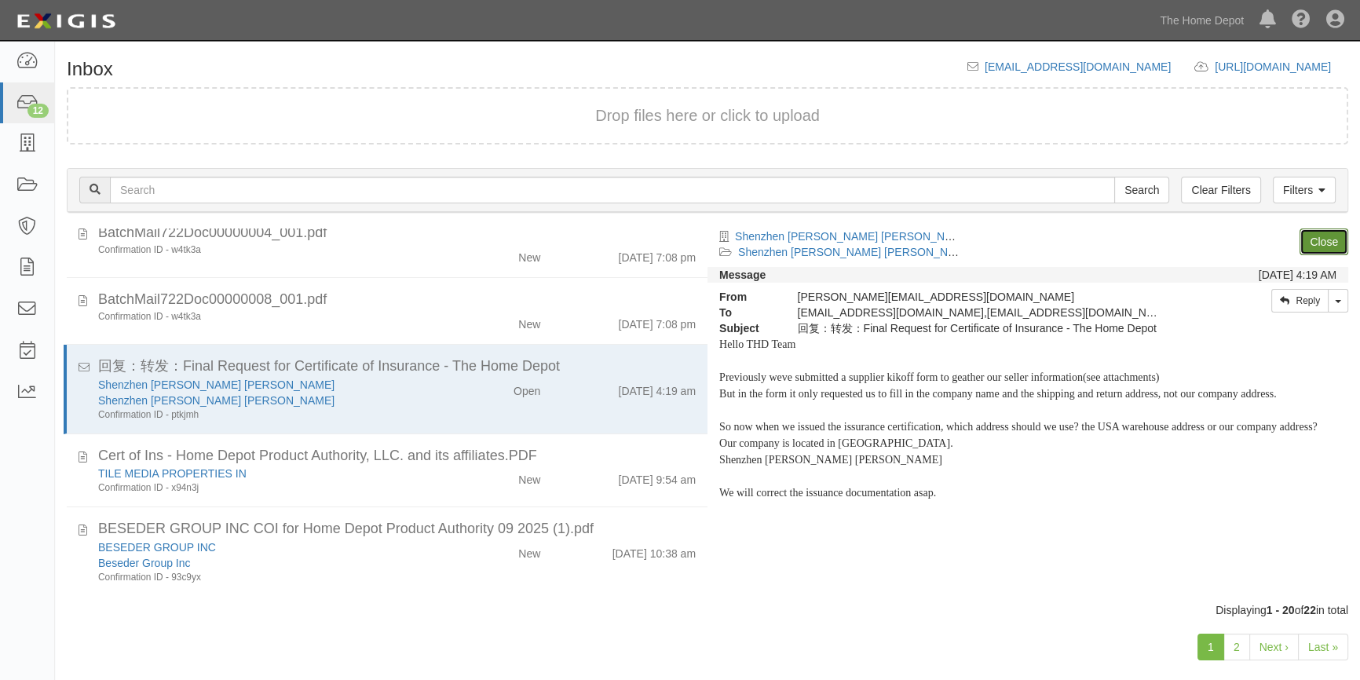
click at [1327, 243] on link "Close" at bounding box center [1324, 242] width 49 height 27
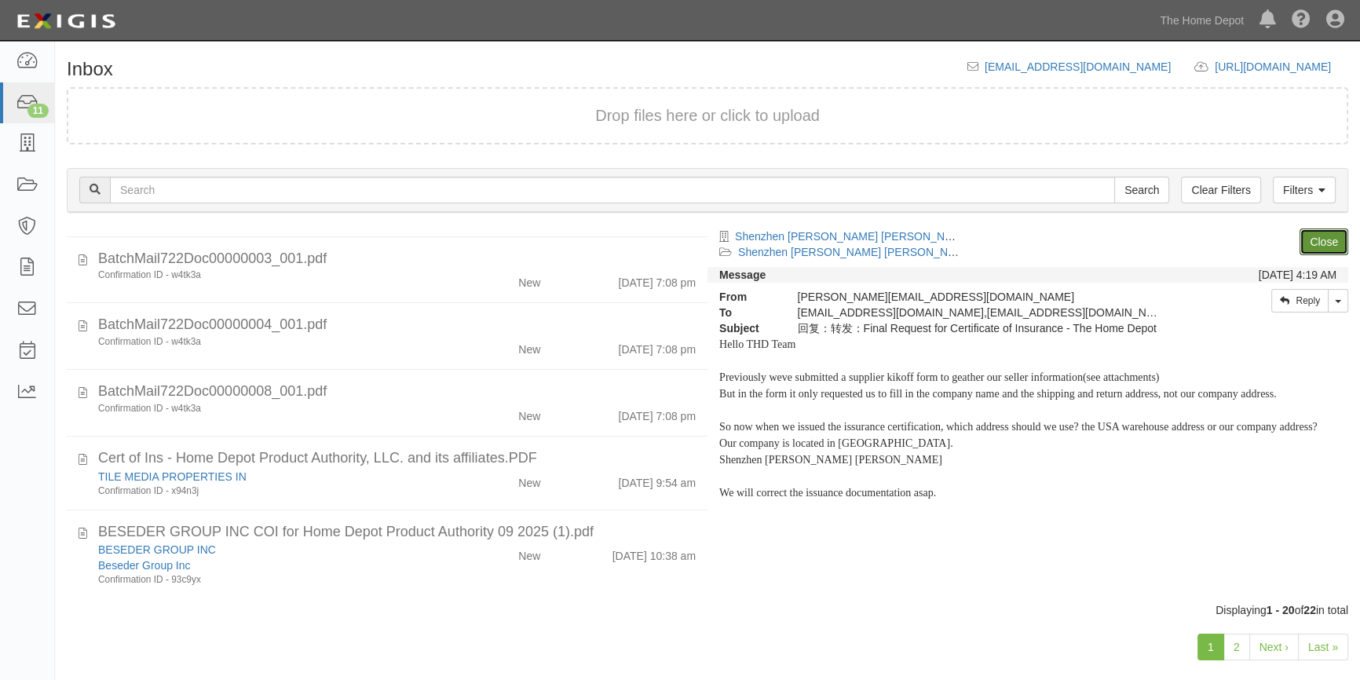
scroll to position [306, 0]
click at [1239, 645] on link "2" at bounding box center [1236, 647] width 27 height 27
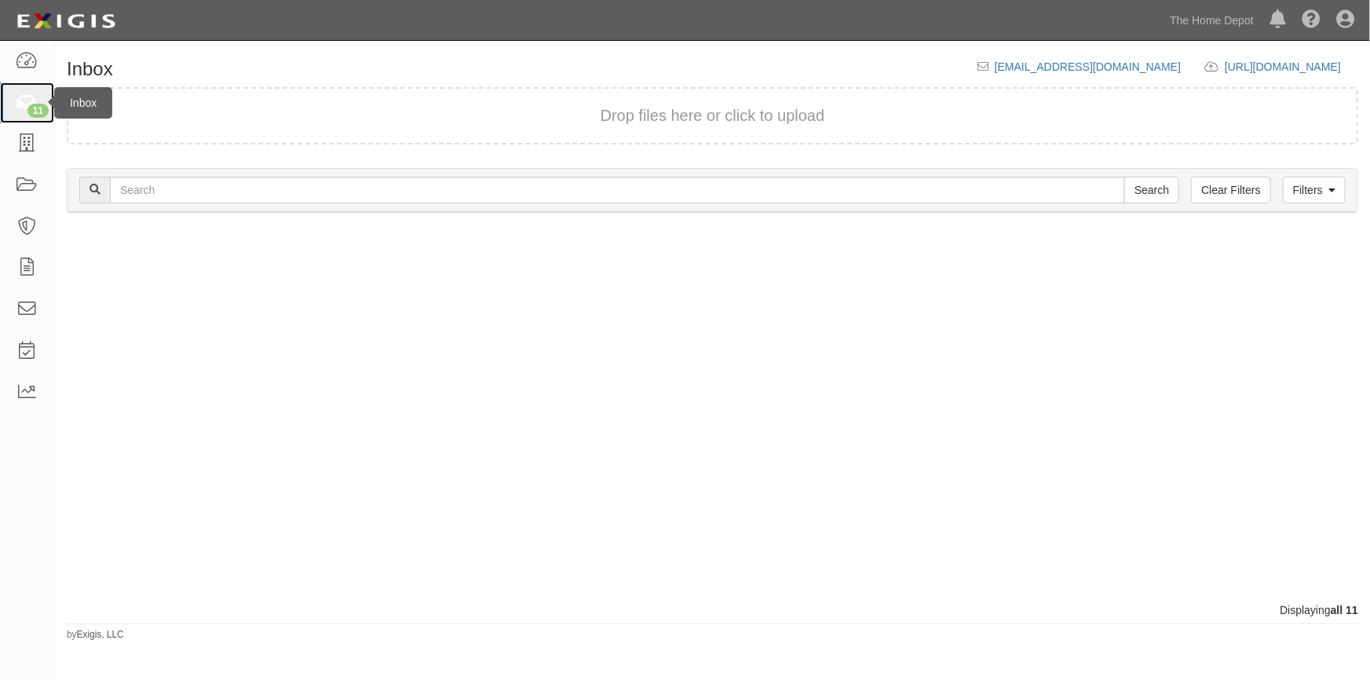
click at [29, 100] on icon at bounding box center [27, 103] width 22 height 18
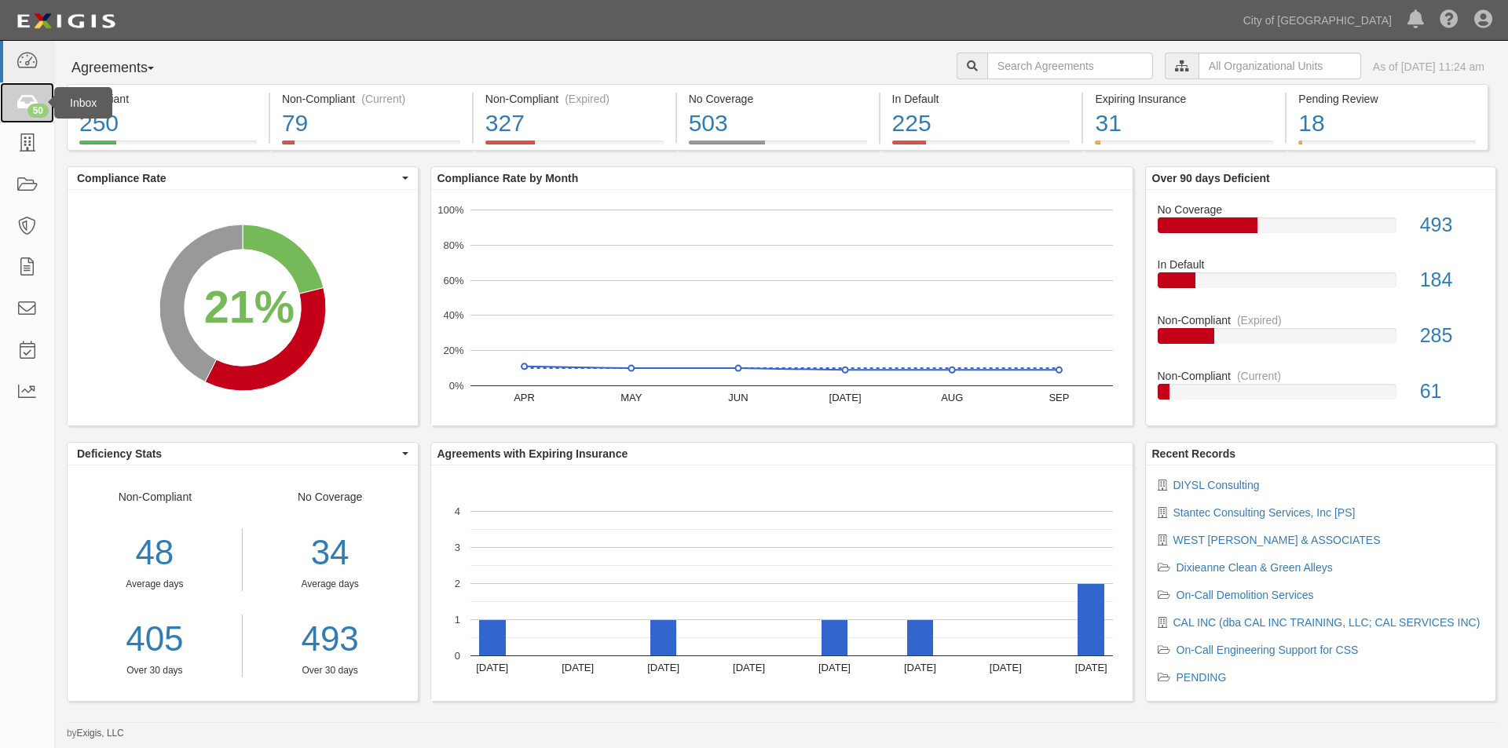
click at [20, 103] on icon at bounding box center [27, 103] width 22 height 18
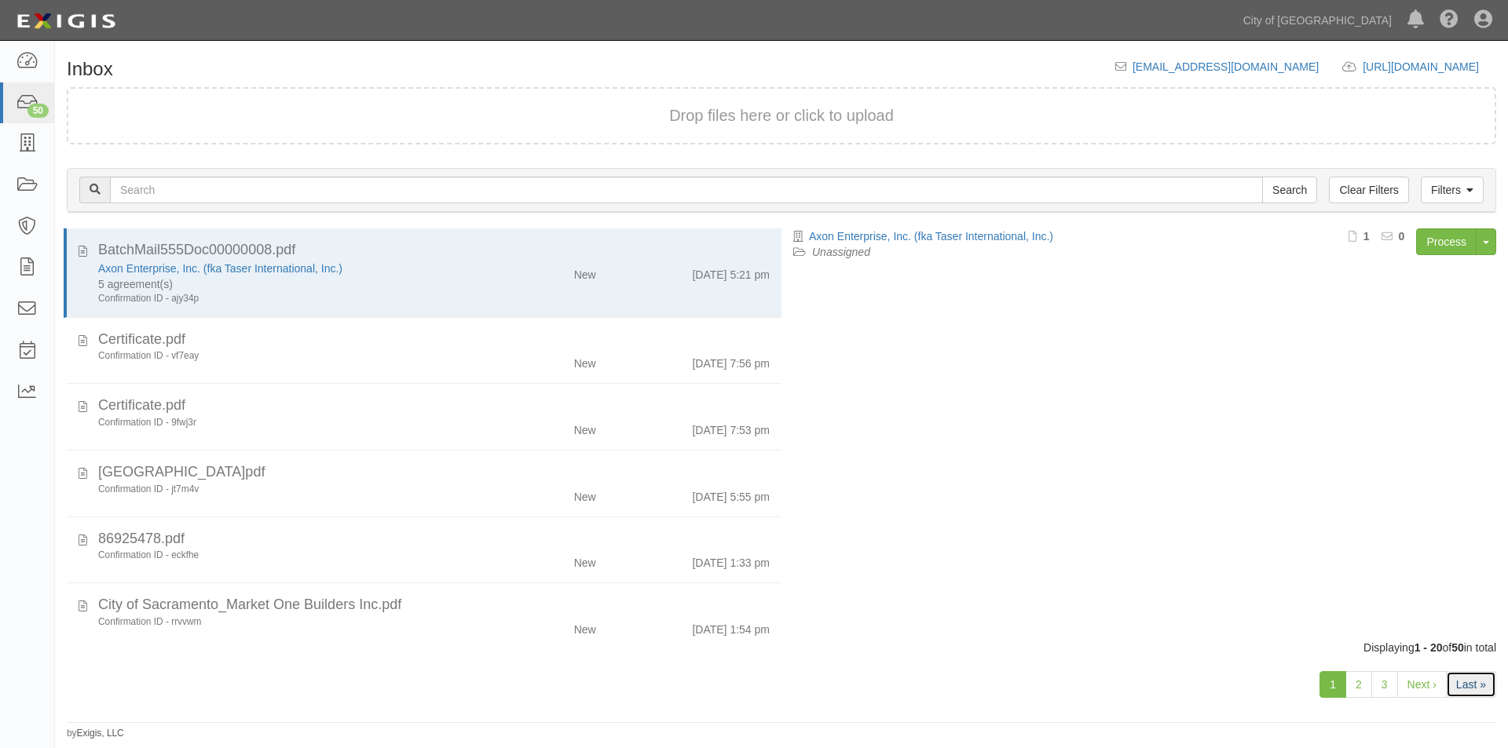
click at [1465, 685] on link "Last »" at bounding box center [1471, 684] width 50 height 27
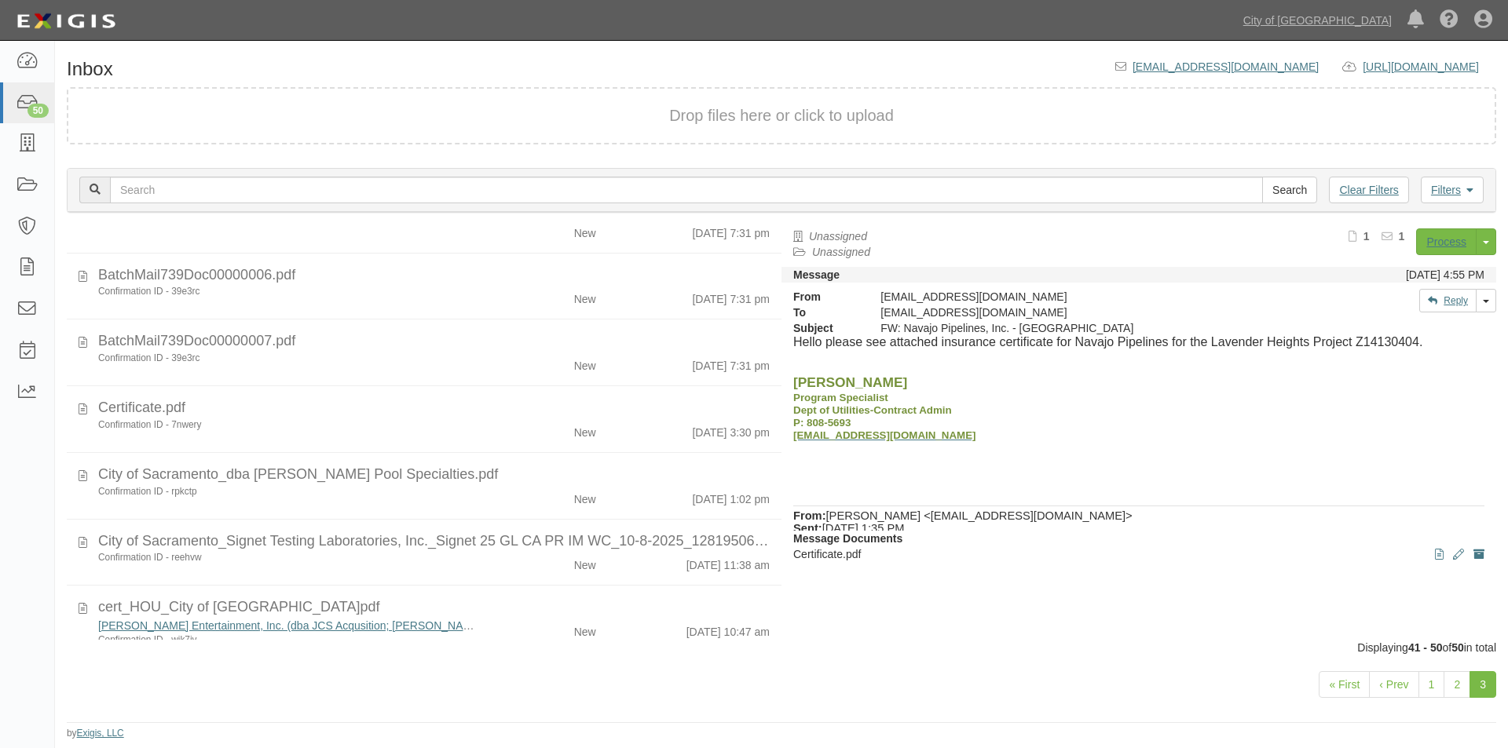
scroll to position [268, 0]
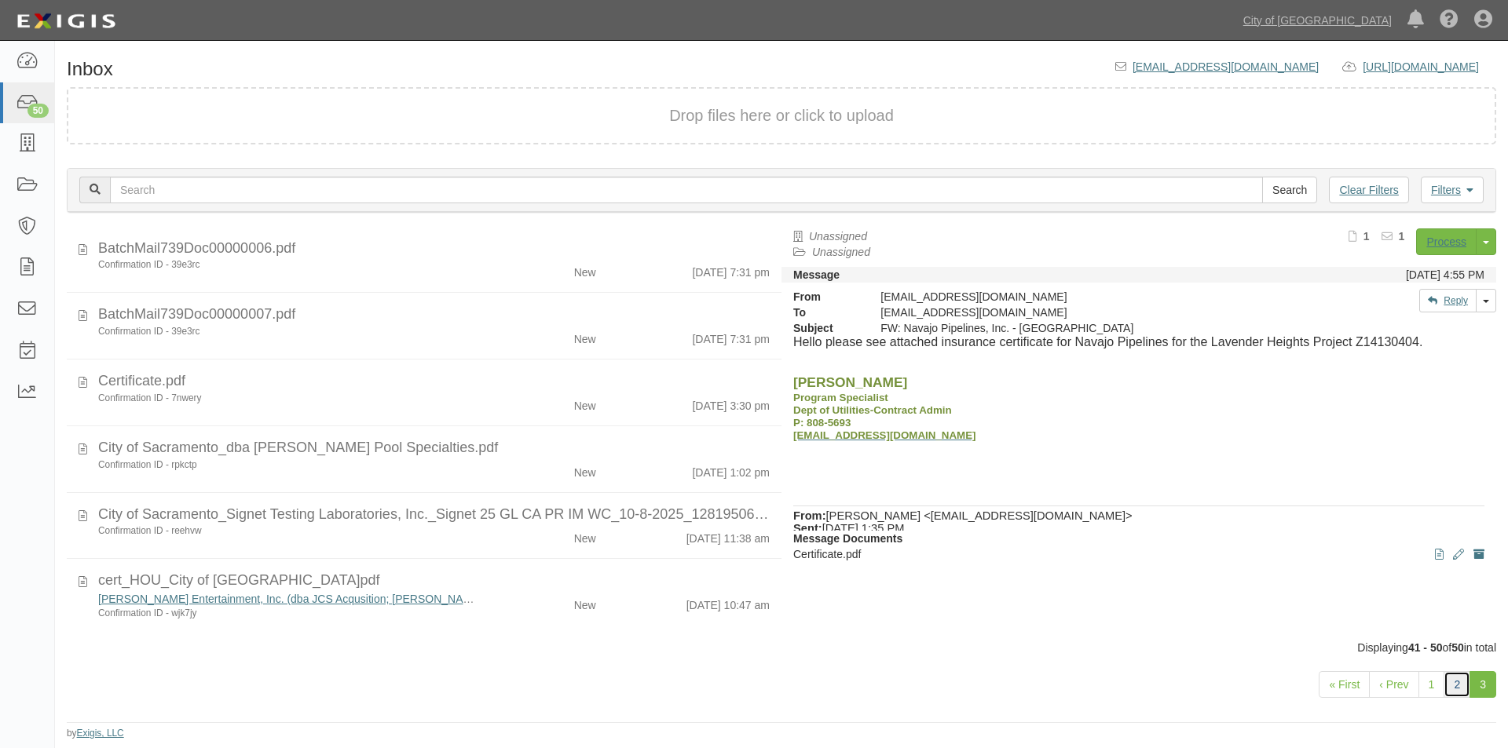
click at [1456, 688] on link "2" at bounding box center [1456, 684] width 27 height 27
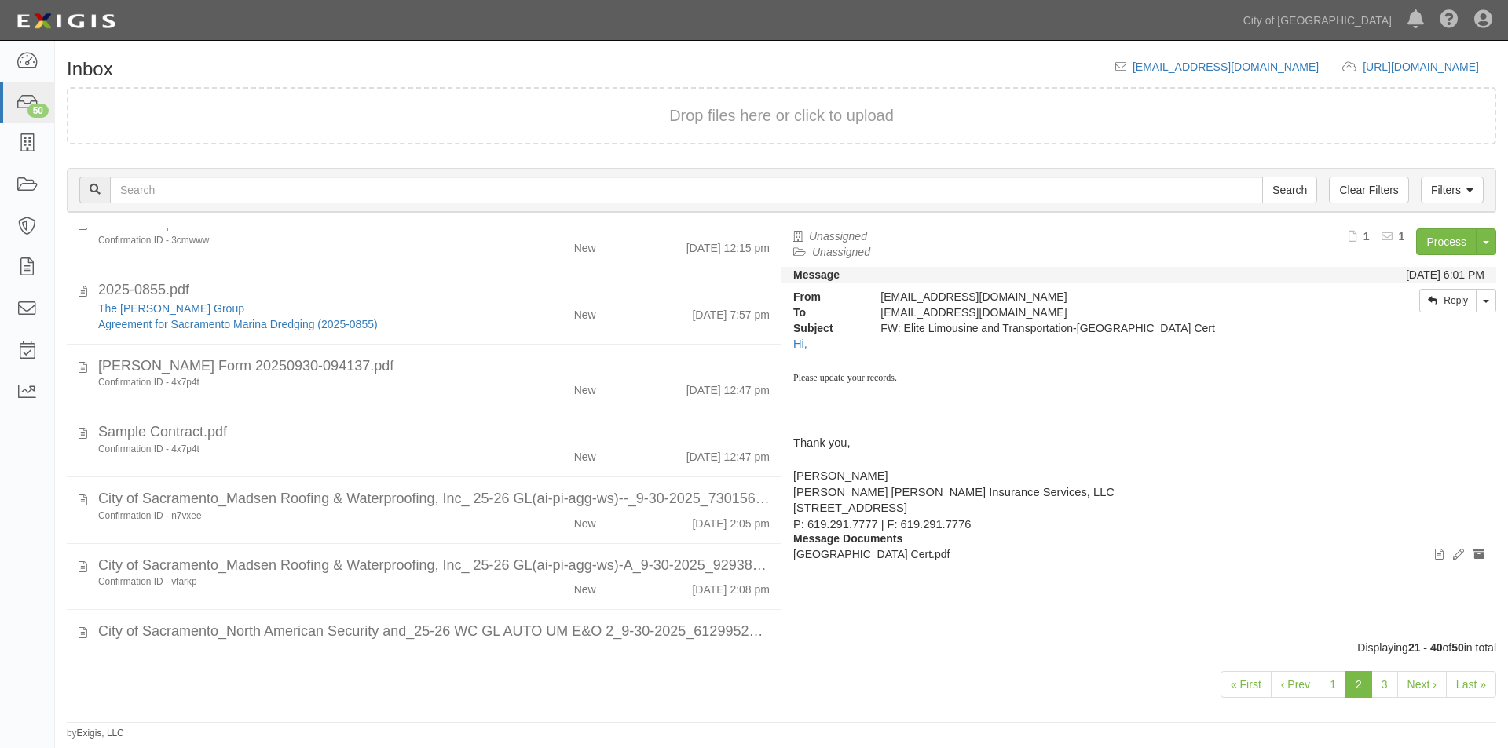
scroll to position [935, 0]
